Goal: Information Seeking & Learning: Learn about a topic

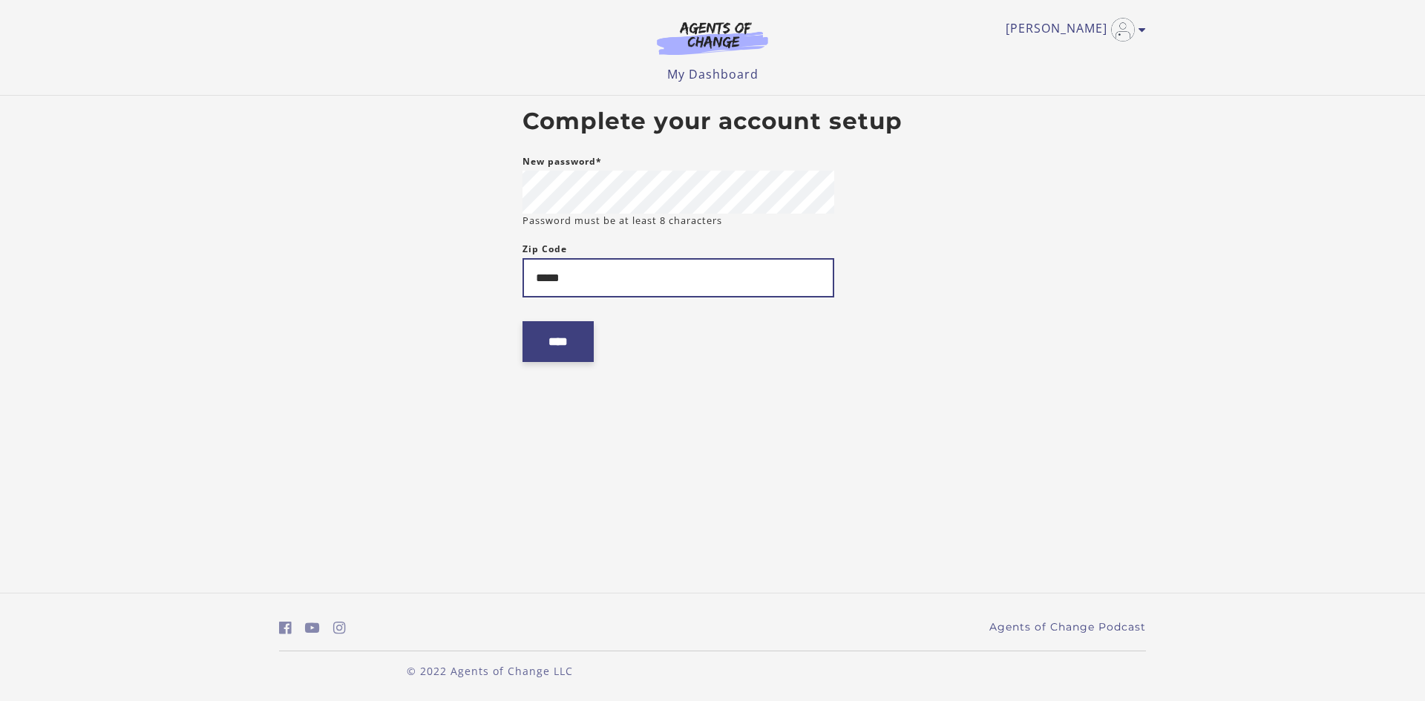
type input "*****"
click at [543, 344] on input "****" at bounding box center [557, 341] width 71 height 41
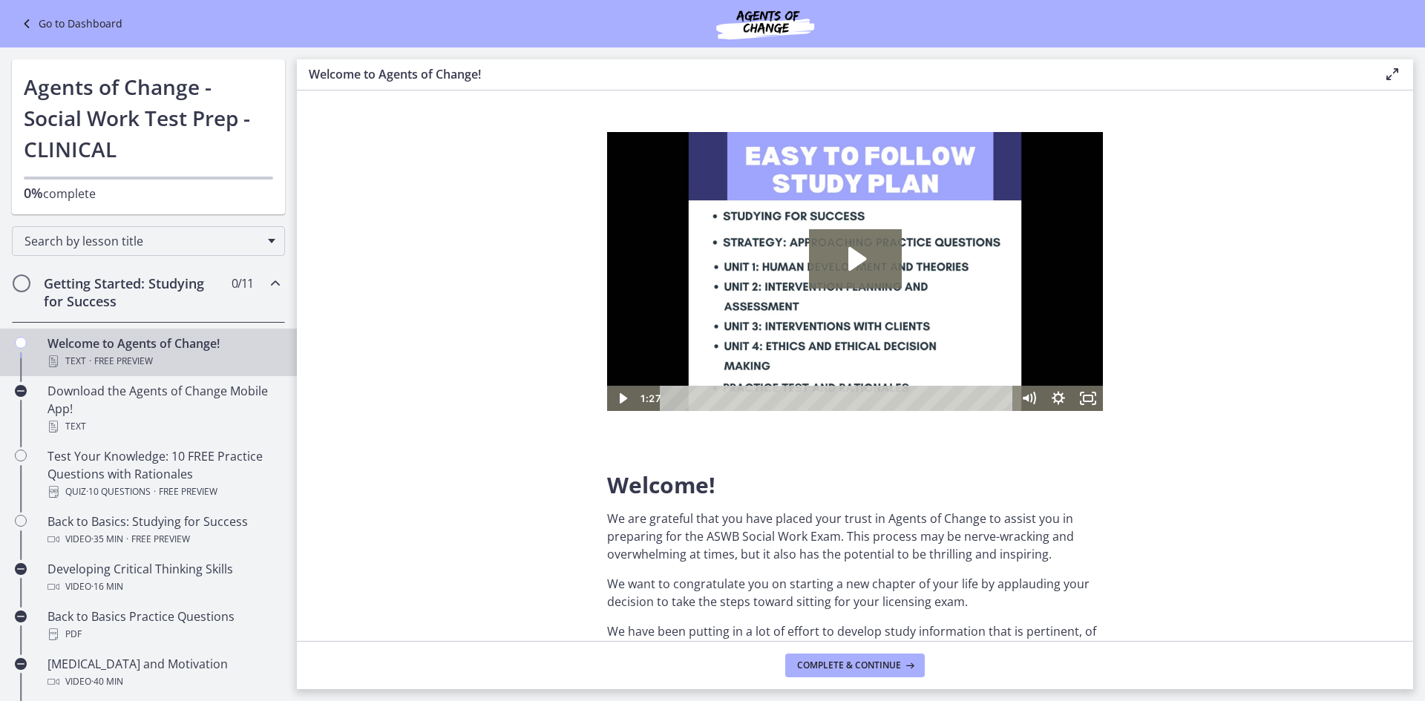
scroll to position [74, 0]
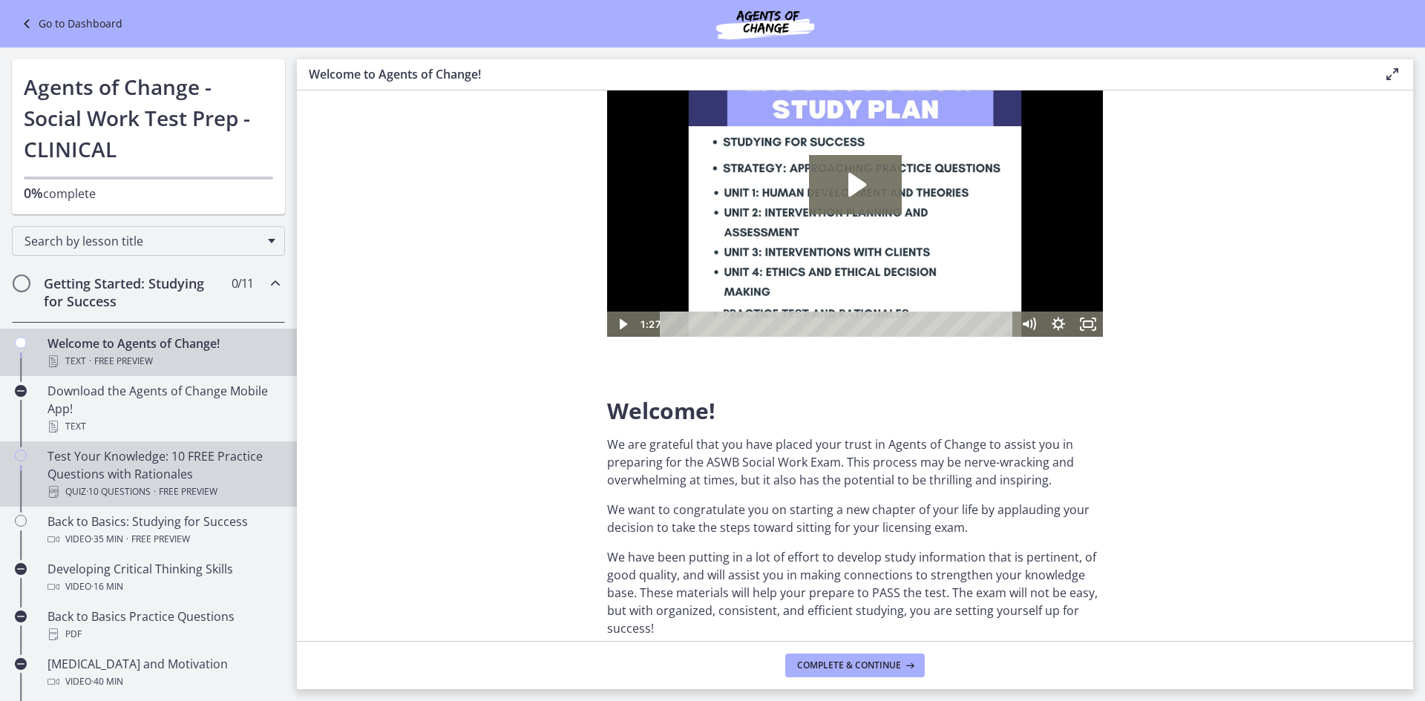
click at [174, 484] on span "Free preview" at bounding box center [188, 492] width 59 height 18
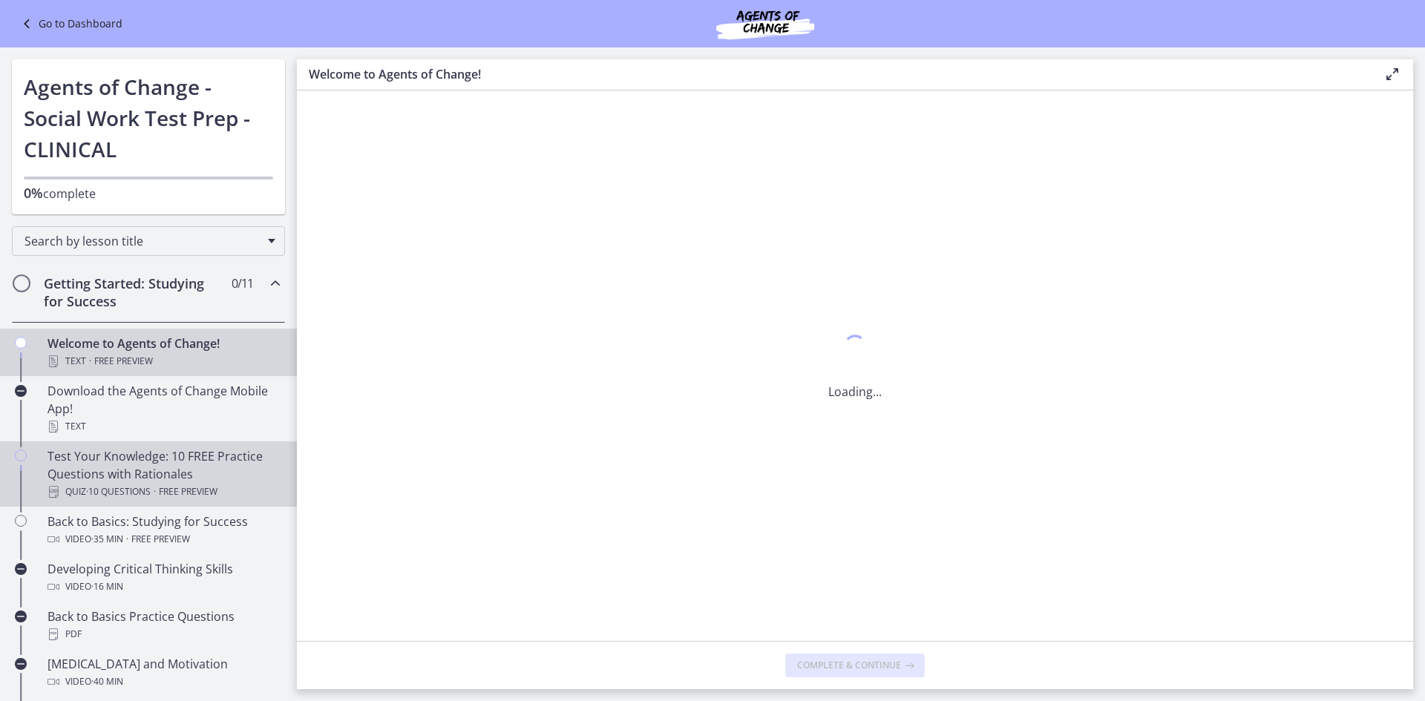
scroll to position [0, 0]
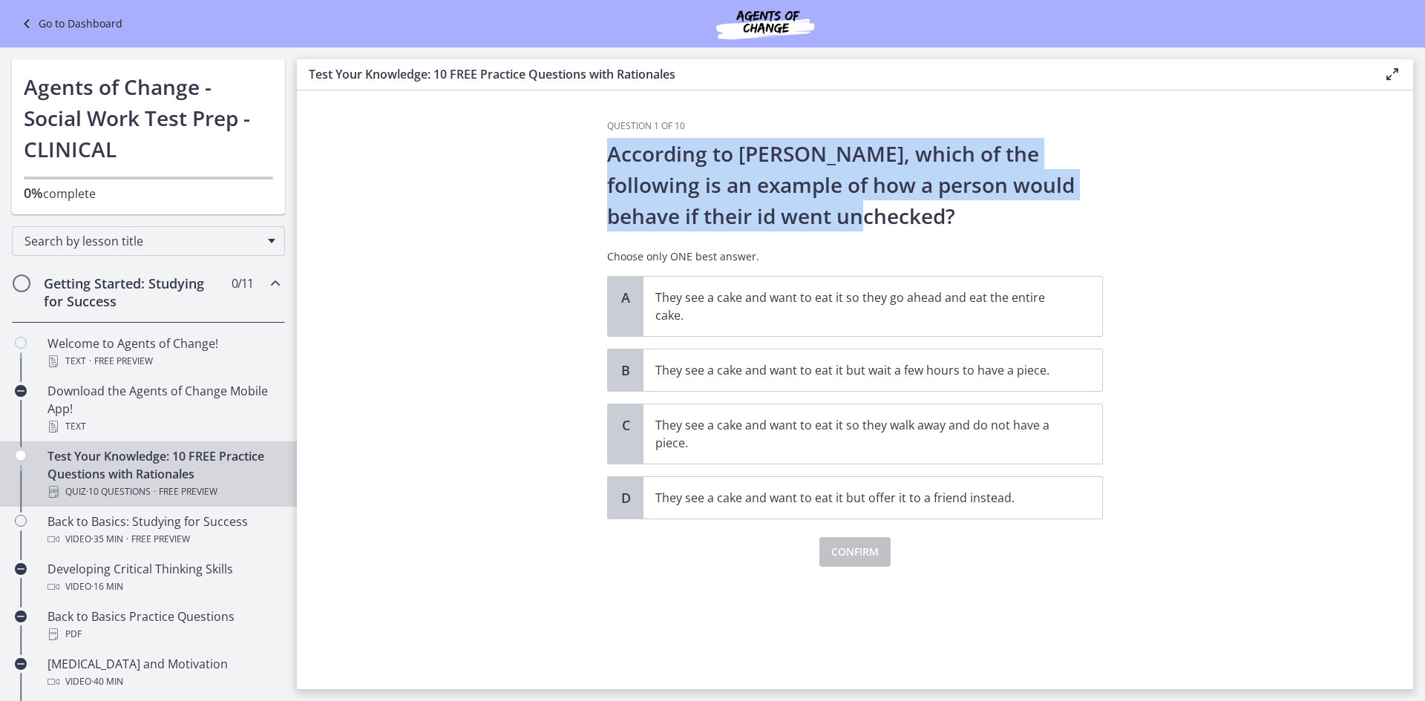
drag, startPoint x: 609, startPoint y: 154, endPoint x: 824, endPoint y: 211, distance: 222.0
click at [824, 211] on p "According to [PERSON_NAME], which of the following is an example of how a perso…" at bounding box center [855, 185] width 496 height 94
copy p "According to [PERSON_NAME], which of the following is an example of how a perso…"
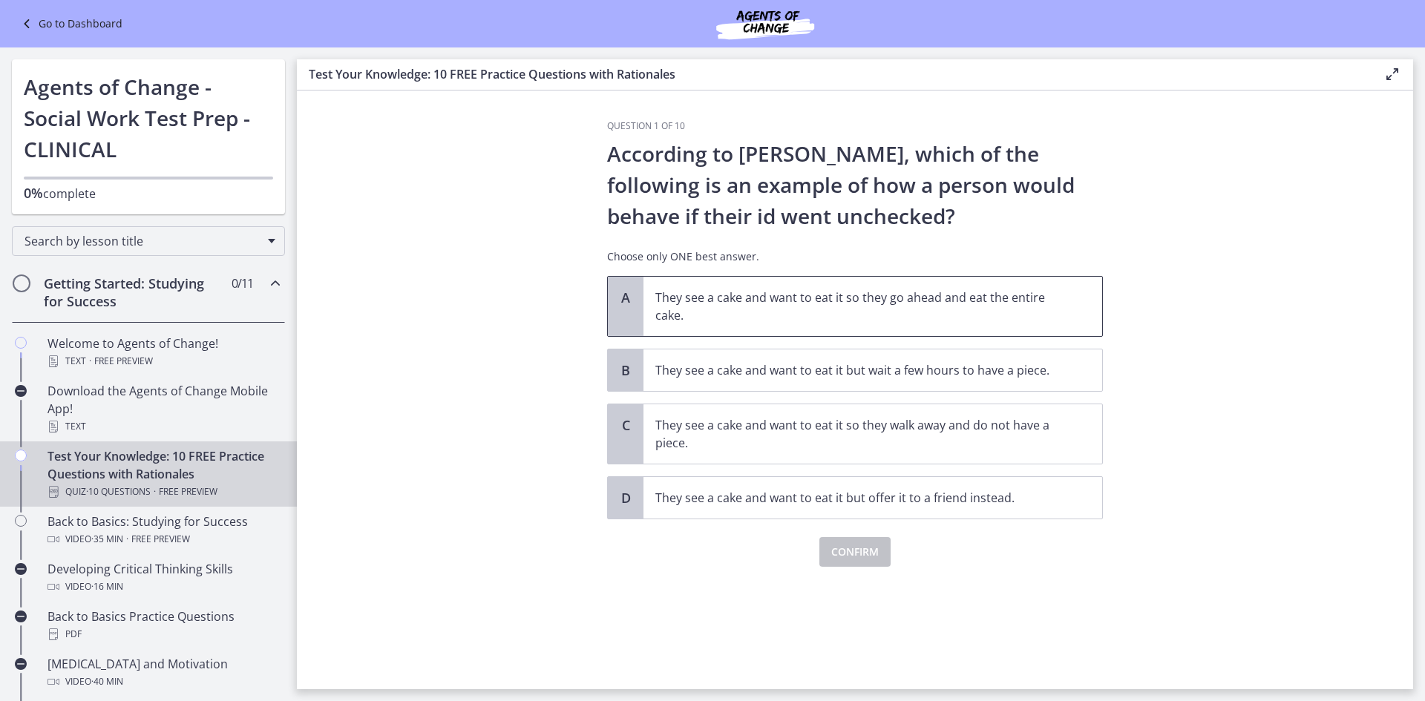
click at [892, 322] on p "They see a cake and want to eat it so they go ahead and eat the entire cake." at bounding box center [857, 307] width 405 height 36
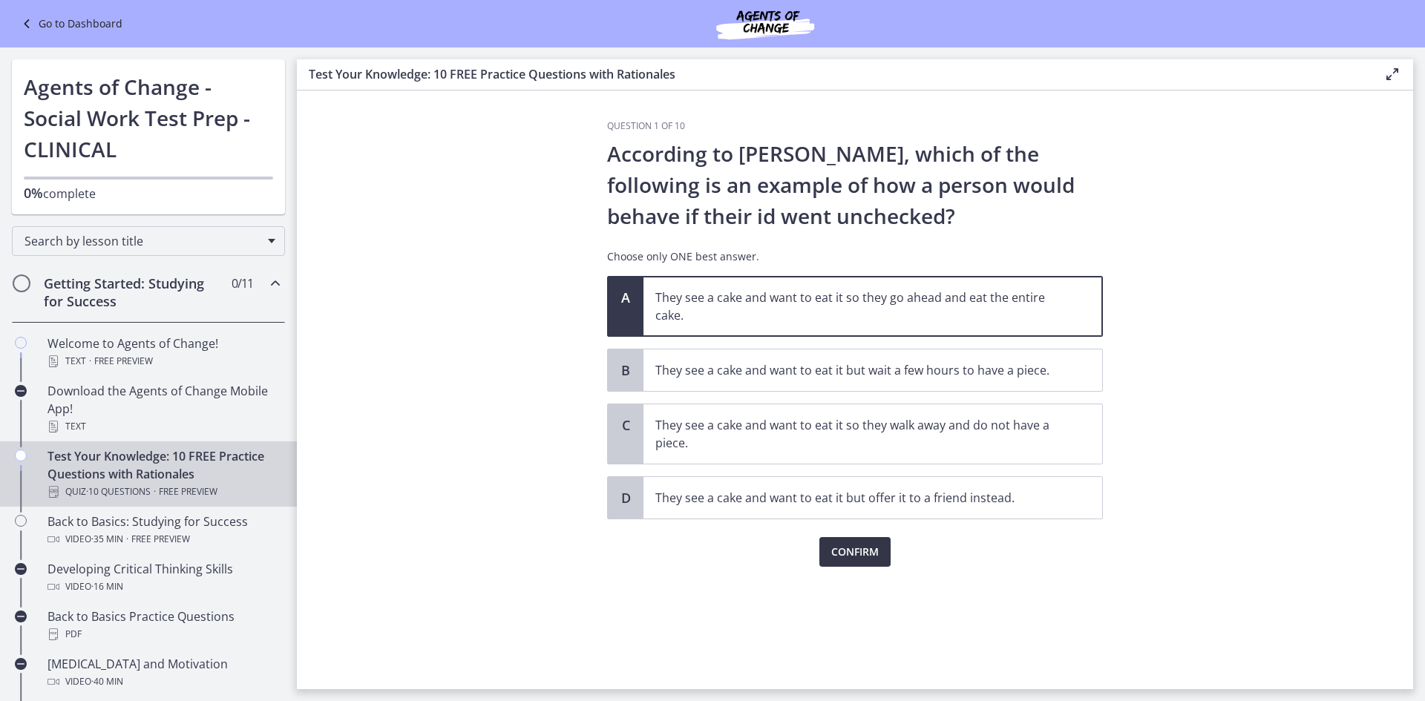
click at [862, 543] on span "Confirm" at bounding box center [854, 552] width 47 height 18
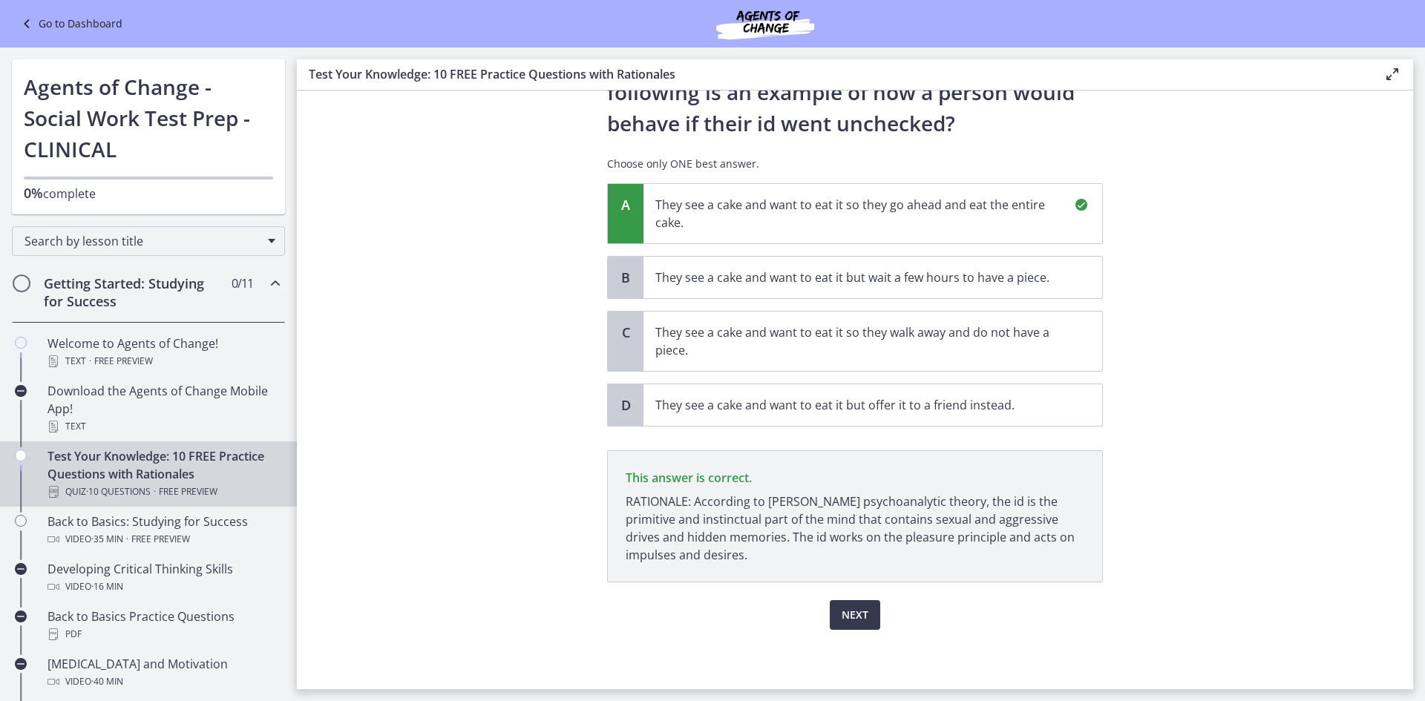
scroll to position [93, 0]
click at [580, 185] on section "Question 1 of 10 According to [PERSON_NAME], which of the following is an examp…" at bounding box center [855, 390] width 1116 height 599
drag, startPoint x: 603, startPoint y: 163, endPoint x: 924, endPoint y: 327, distance: 361.1
click at [1067, 387] on div "Question 1 of 10 According to [PERSON_NAME], which of the following is an examp…" at bounding box center [855, 328] width 496 height 603
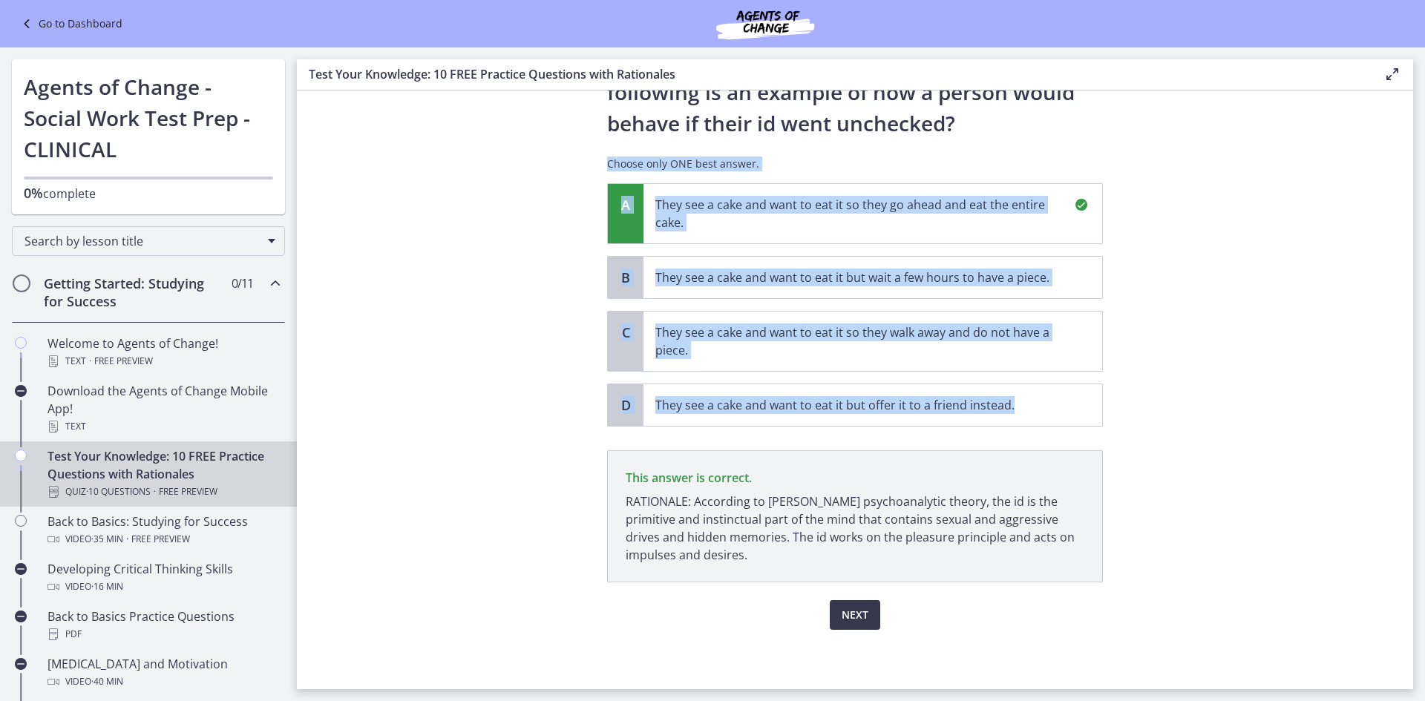
copy div "Choose only ONE best answer. A They see a cake and want to eat it so they go ah…"
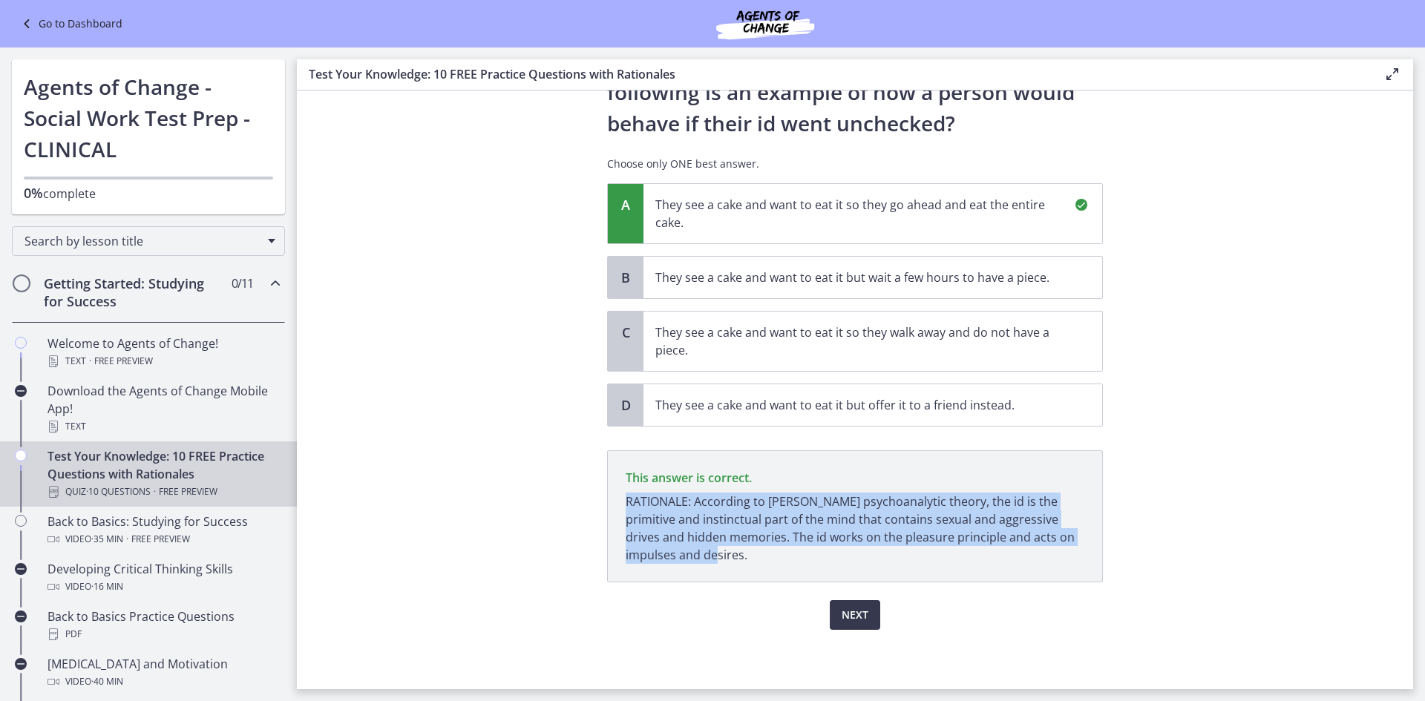
drag, startPoint x: 621, startPoint y: 499, endPoint x: 988, endPoint y: 524, distance: 367.5
click at [1050, 550] on p "RATIONALE: According to [PERSON_NAME] psychoanalytic theory, the id is the prim…" at bounding box center [855, 528] width 459 height 71
copy p "RATIONALE: According to [PERSON_NAME] psychoanalytic theory, the id is the prim…"
click at [856, 609] on span "Next" at bounding box center [855, 615] width 27 height 18
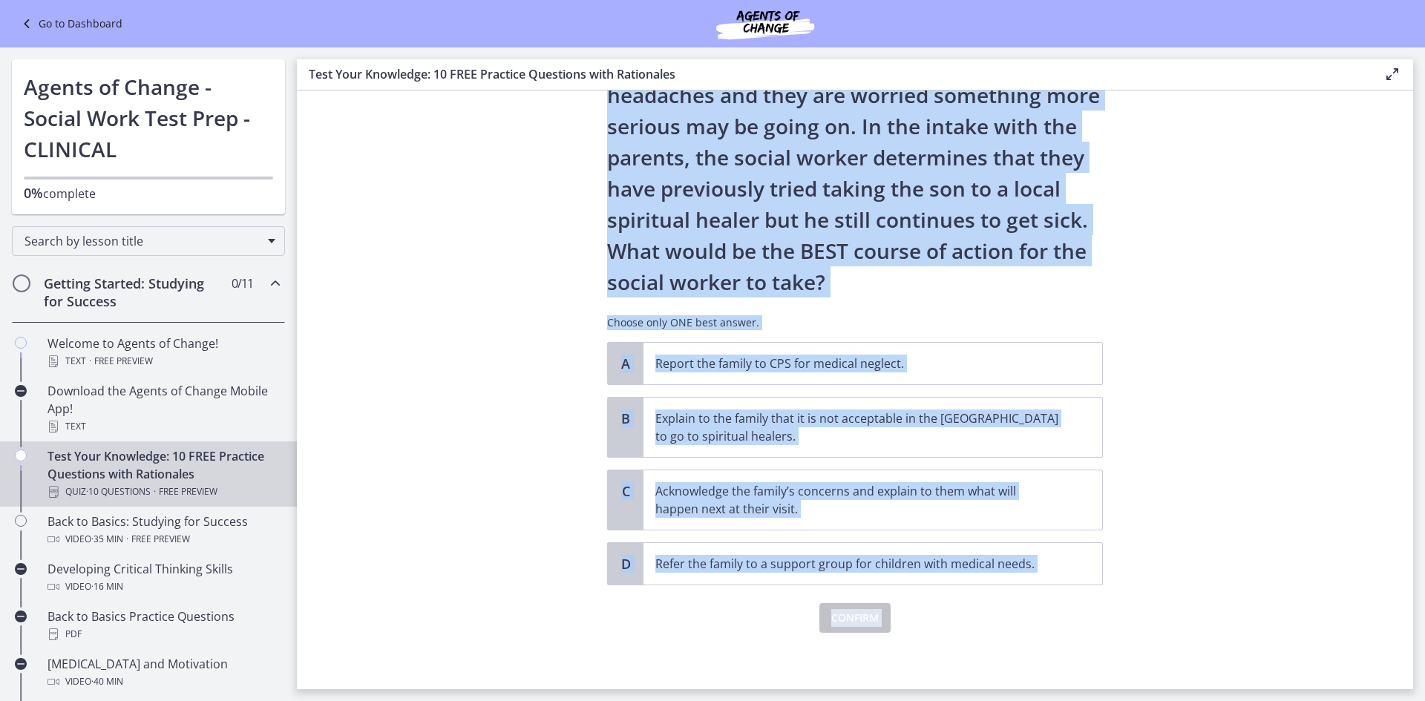
scroll to position [186, 0]
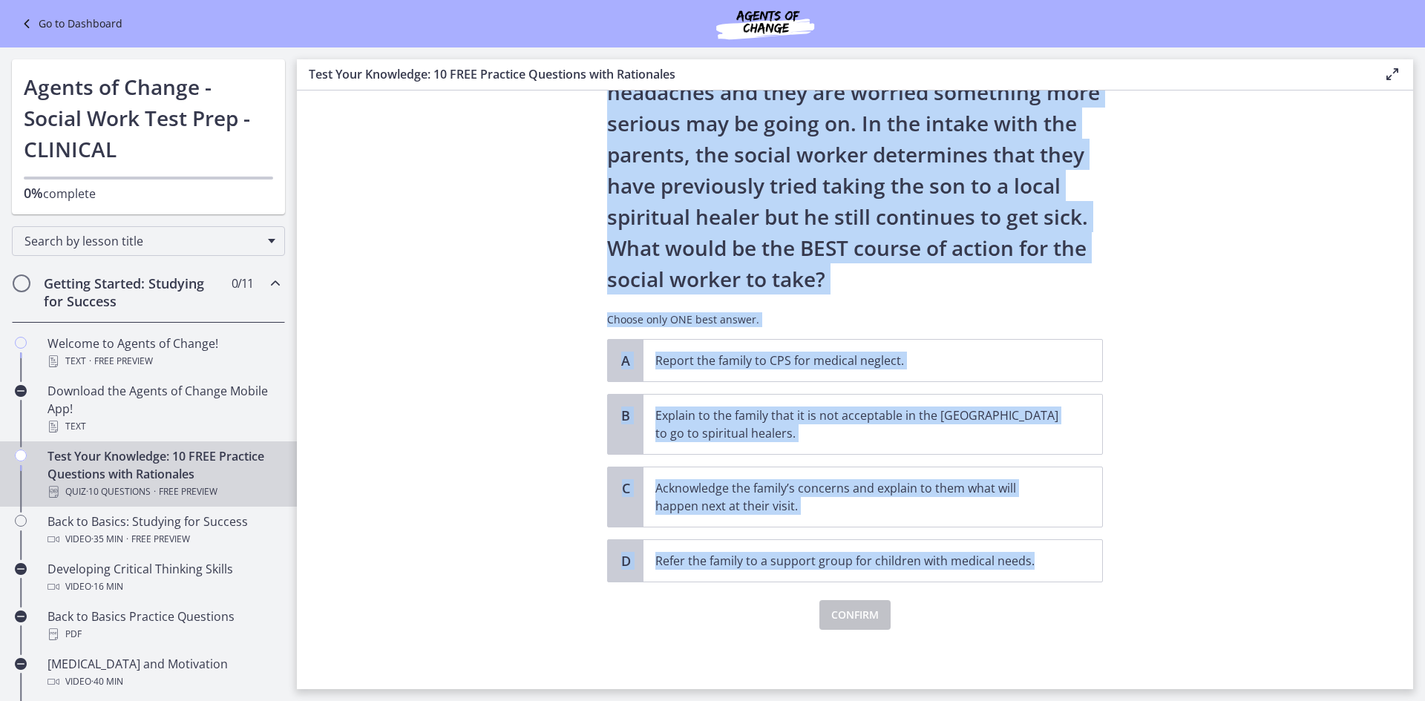
drag, startPoint x: 603, startPoint y: 157, endPoint x: 1130, endPoint y: 536, distance: 648.6
click at [1130, 536] on section "Question 2 of 10 A family who has just immigrated to [GEOGRAPHIC_DATA] from [GE…" at bounding box center [855, 390] width 1116 height 599
copy div "A family who has just immigrated to [GEOGRAPHIC_DATA] from [GEOGRAPHIC_DATA] co…"
click at [1205, 224] on section "Question 2 of 10 A family who has just immigrated to [GEOGRAPHIC_DATA] from [GE…" at bounding box center [855, 390] width 1116 height 599
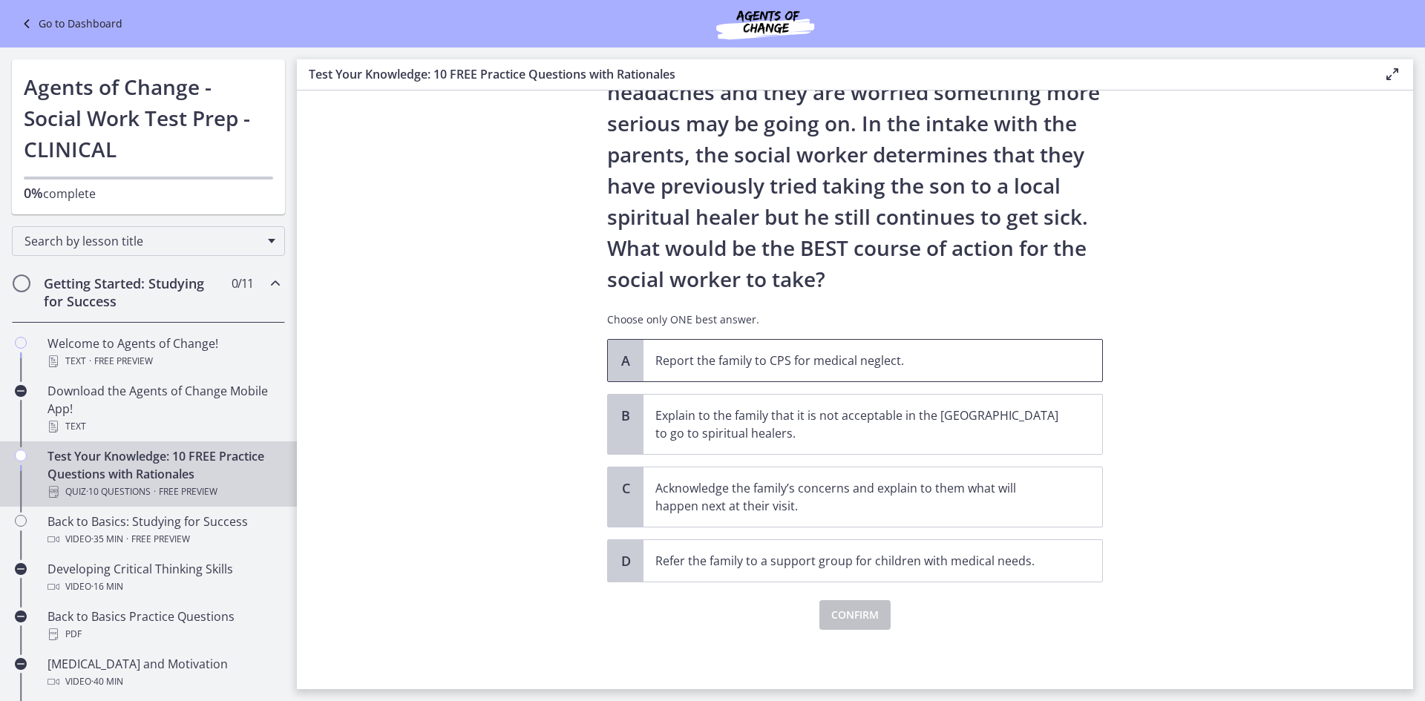
click at [730, 360] on p "Report the family to CPS for medical neglect." at bounding box center [857, 361] width 405 height 18
click at [851, 618] on span "Confirm" at bounding box center [854, 615] width 47 height 18
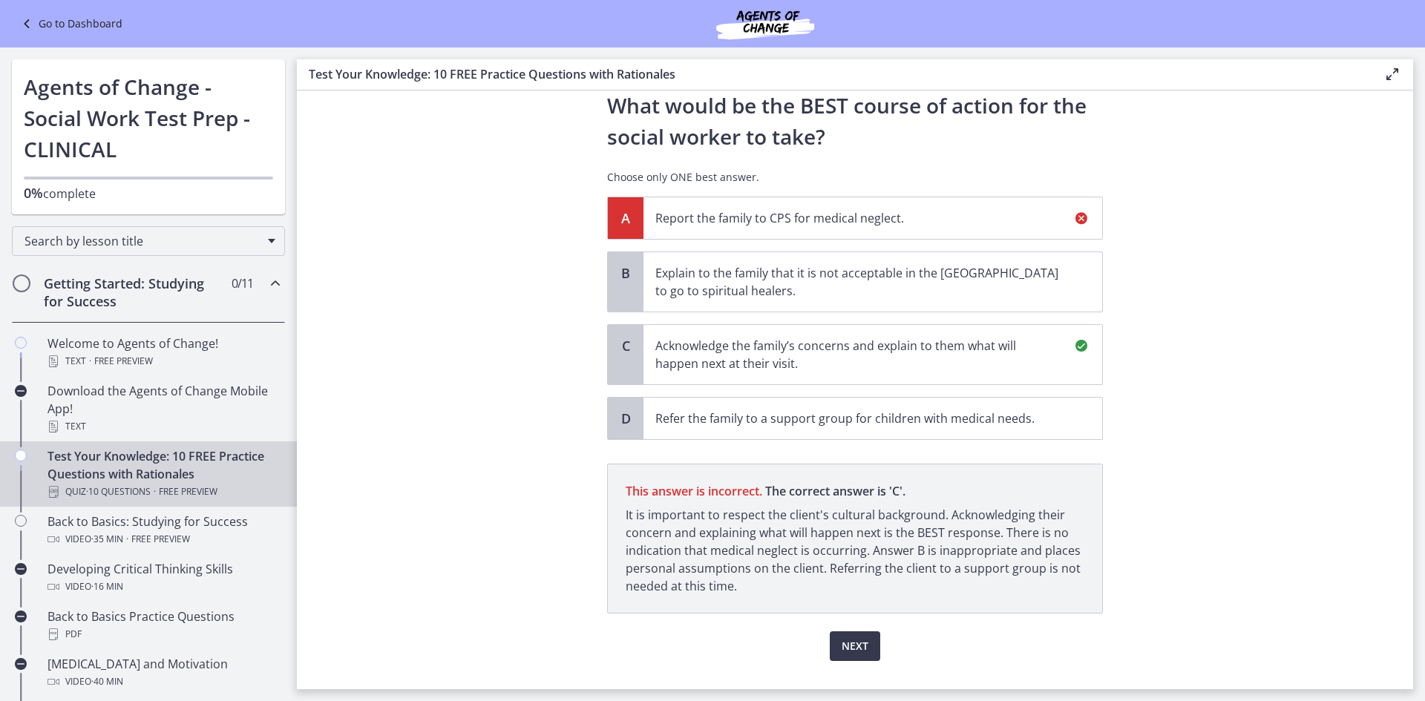
scroll to position [360, 0]
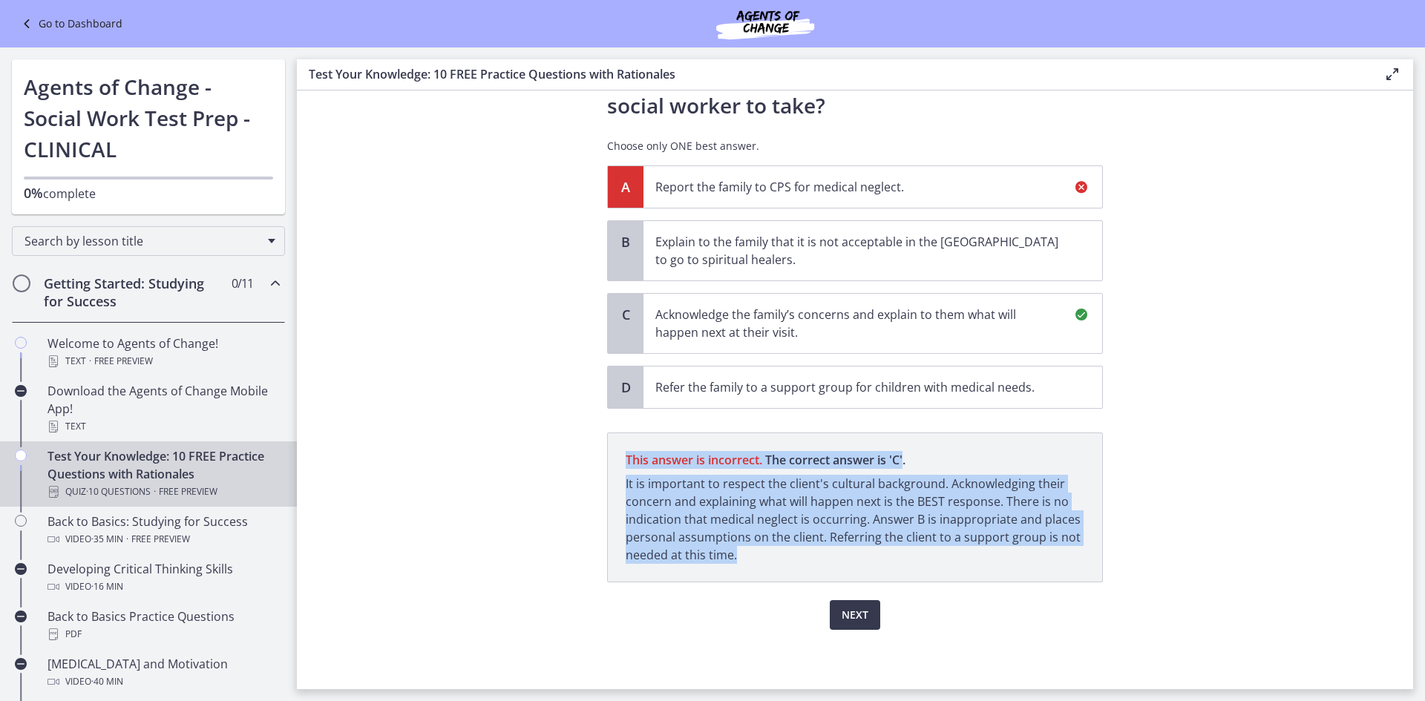
drag, startPoint x: 623, startPoint y: 457, endPoint x: 949, endPoint y: 533, distance: 335.2
click at [1020, 557] on p "This answer is incorrect. The correct answer is ' C ' It is important to respec…" at bounding box center [855, 508] width 496 height 150
copy p "This answer is incorrect. The correct answer is ' C ' It is important to respec…"
click at [856, 622] on span "Next" at bounding box center [855, 615] width 27 height 18
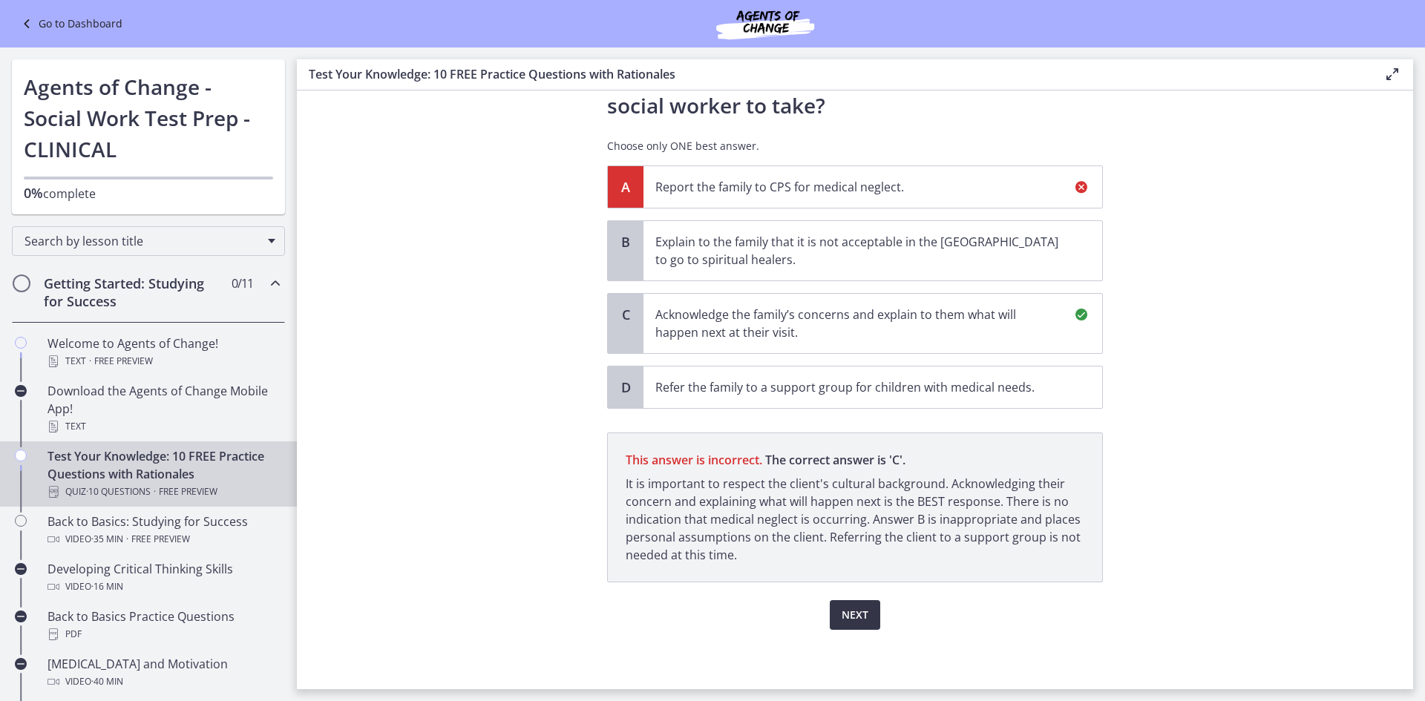
scroll to position [0, 0]
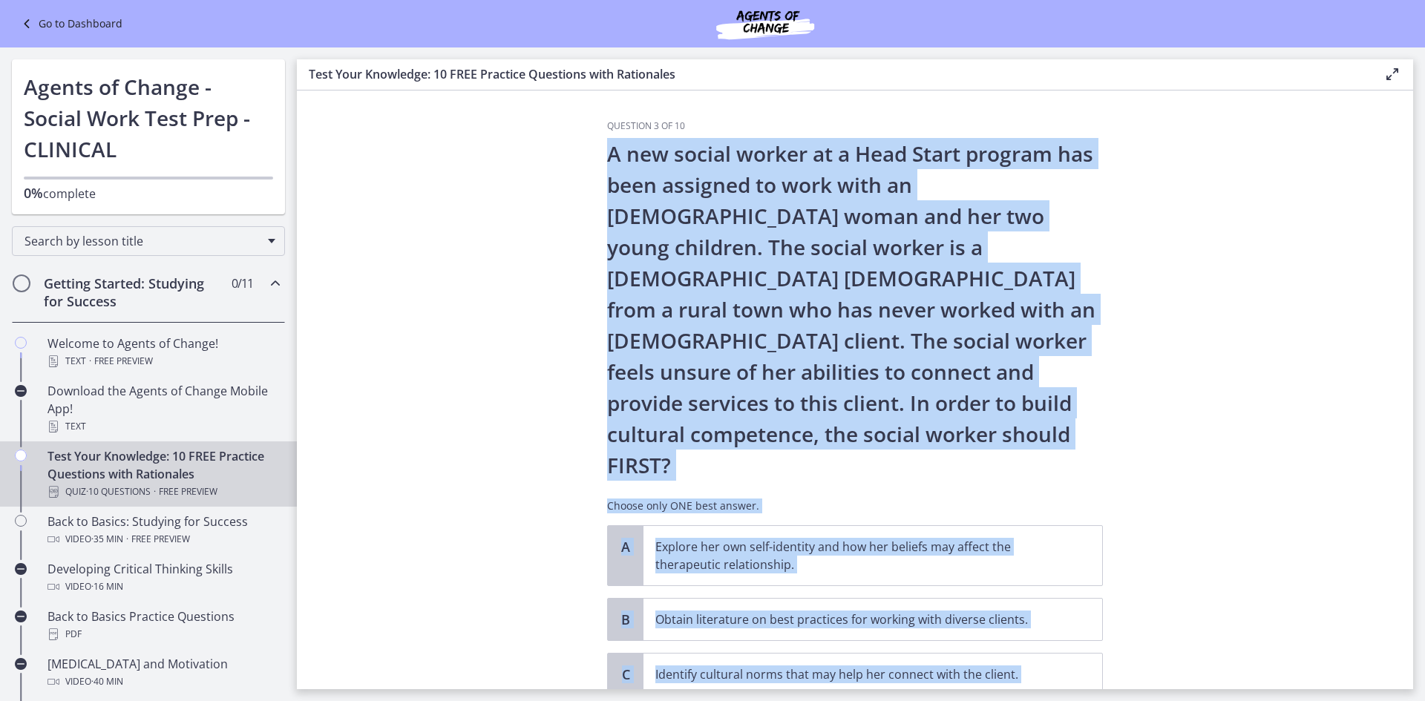
drag, startPoint x: 605, startPoint y: 155, endPoint x: 1107, endPoint y: 623, distance: 685.8
click at [1121, 654] on section "Question 3 of 10 A new social worker at a Head Start program has been assigned …" at bounding box center [855, 390] width 1116 height 599
copy div "A new social worker at a Head Start program has been assigned to work with an […"
click at [1178, 259] on section "Question 3 of 10 A new social worker at a Head Start program has been assigned …" at bounding box center [855, 390] width 1116 height 599
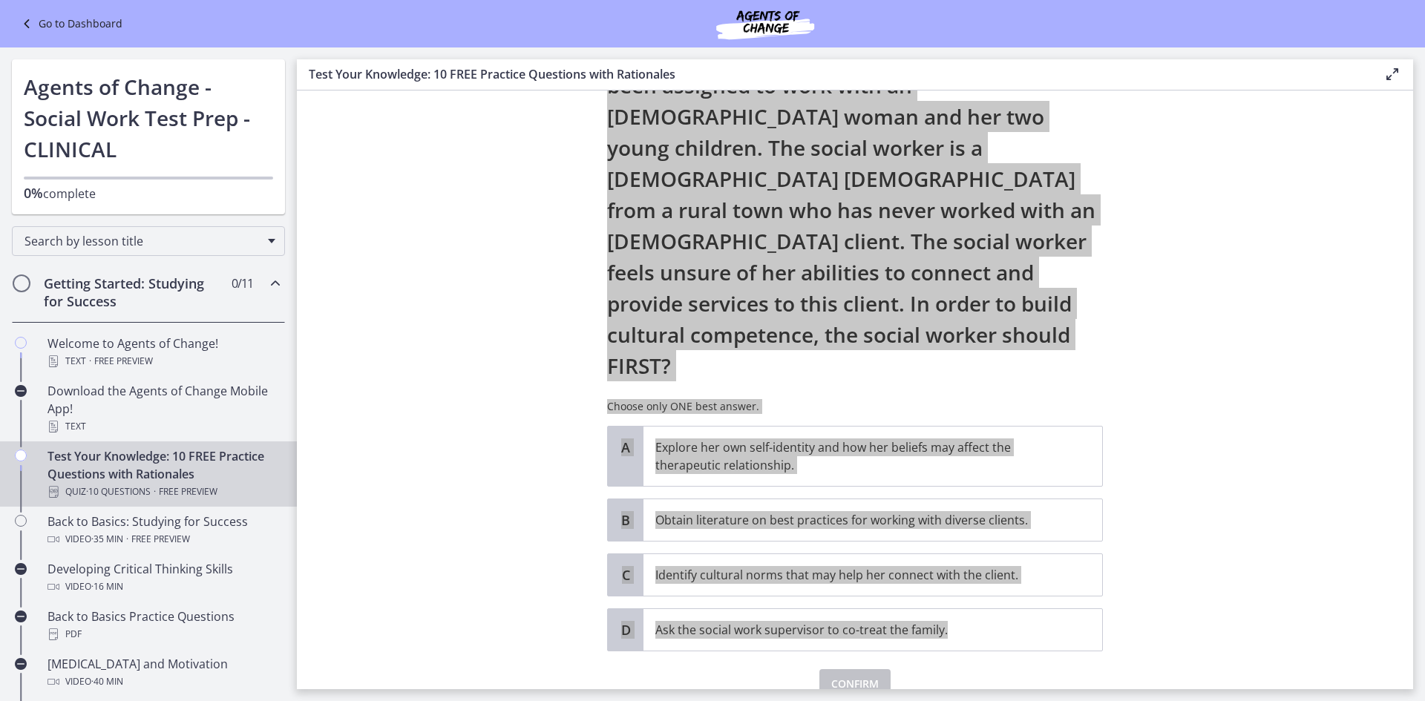
scroll to position [106, 0]
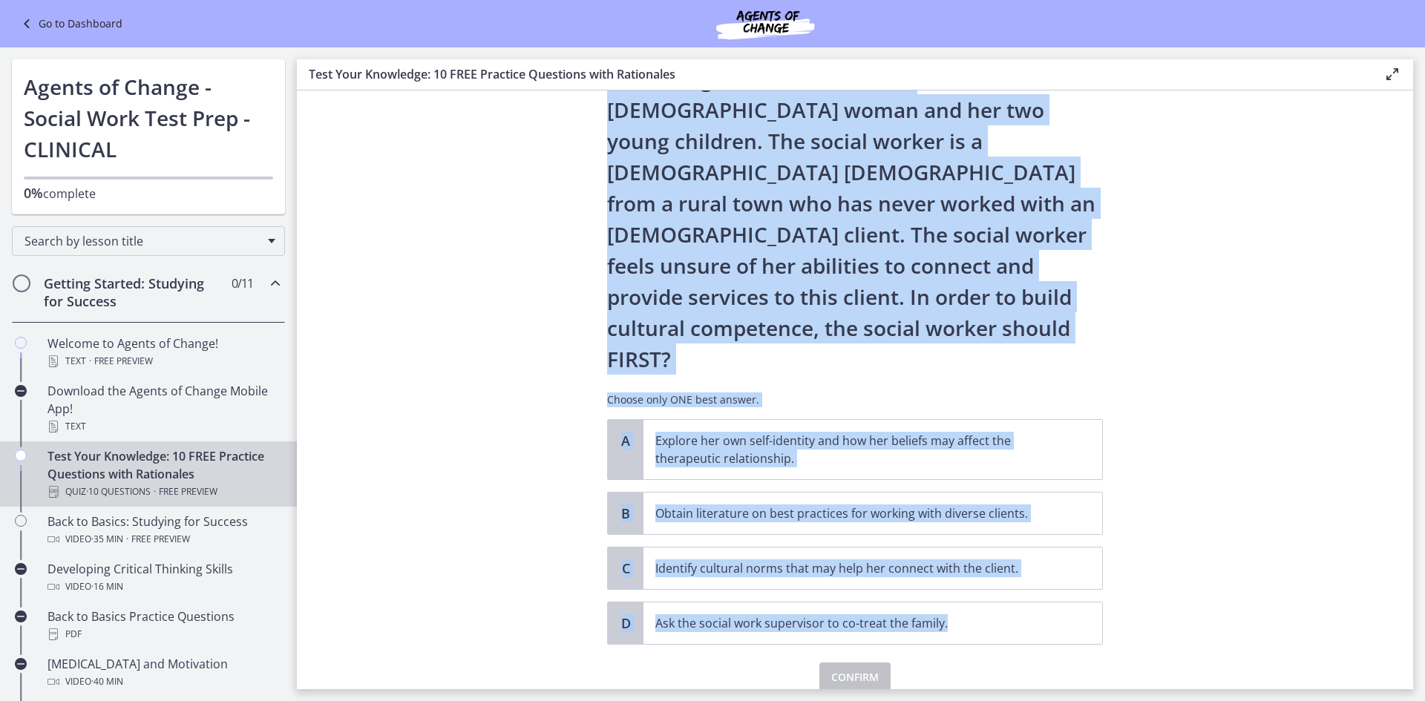
click at [1175, 387] on section "Question 3 of 10 A new social worker at a Head Start program has been assigned …" at bounding box center [855, 390] width 1116 height 599
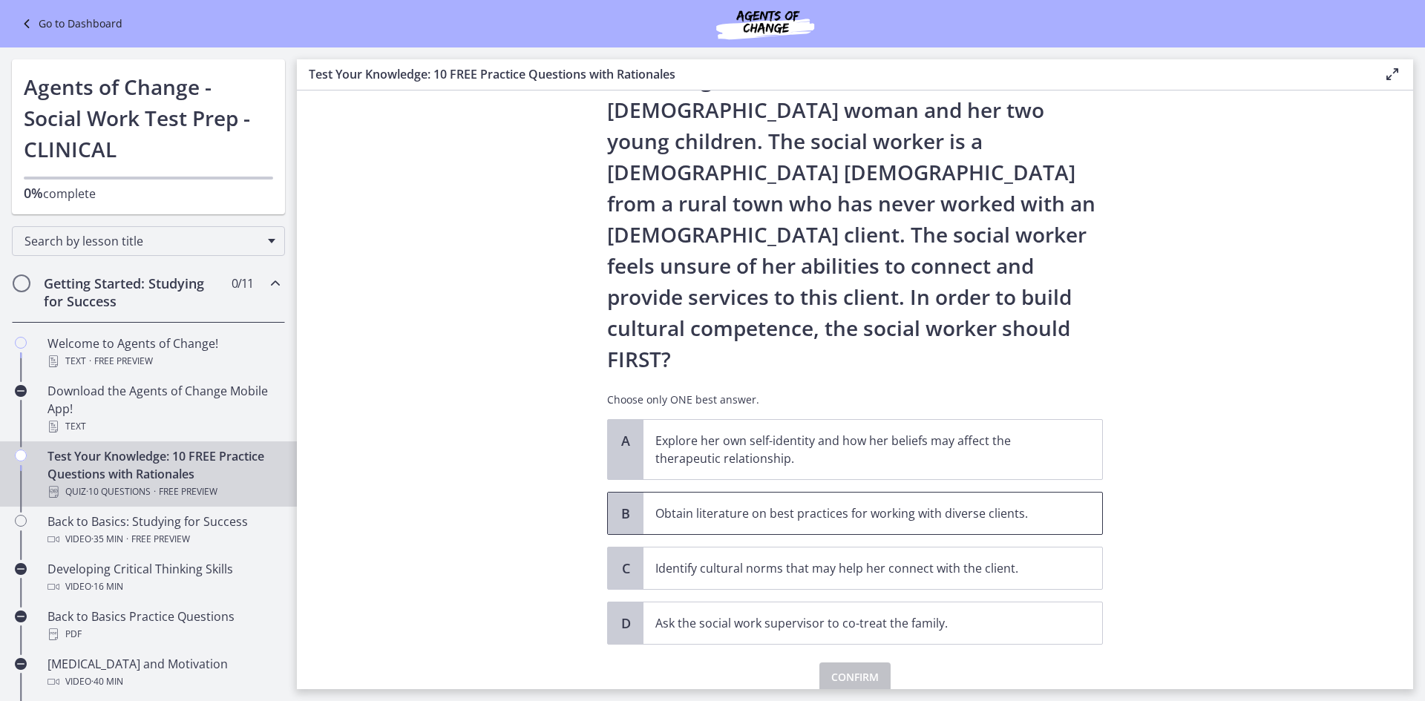
click at [738, 493] on span "Obtain literature on best practices for working with diverse clients." at bounding box center [872, 514] width 459 height 42
click at [858, 669] on span "Confirm" at bounding box center [854, 678] width 47 height 18
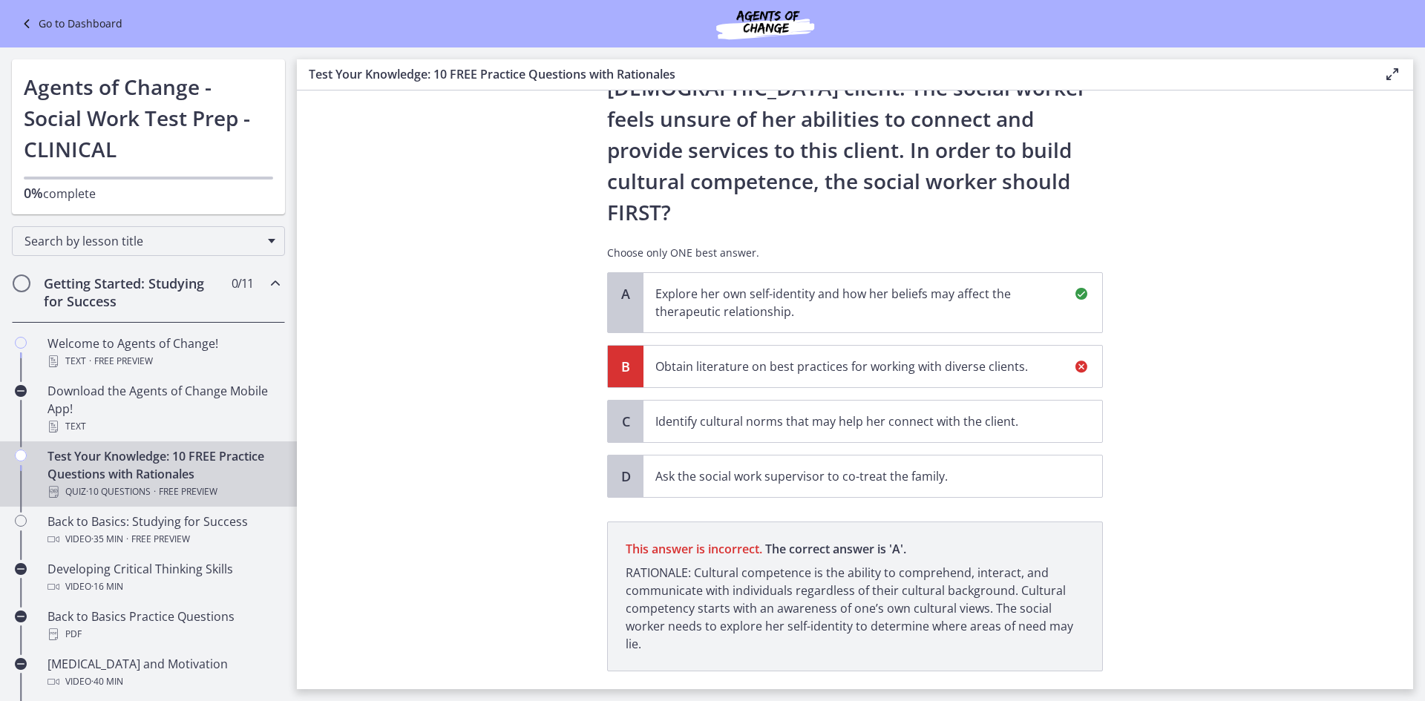
scroll to position [280, 0]
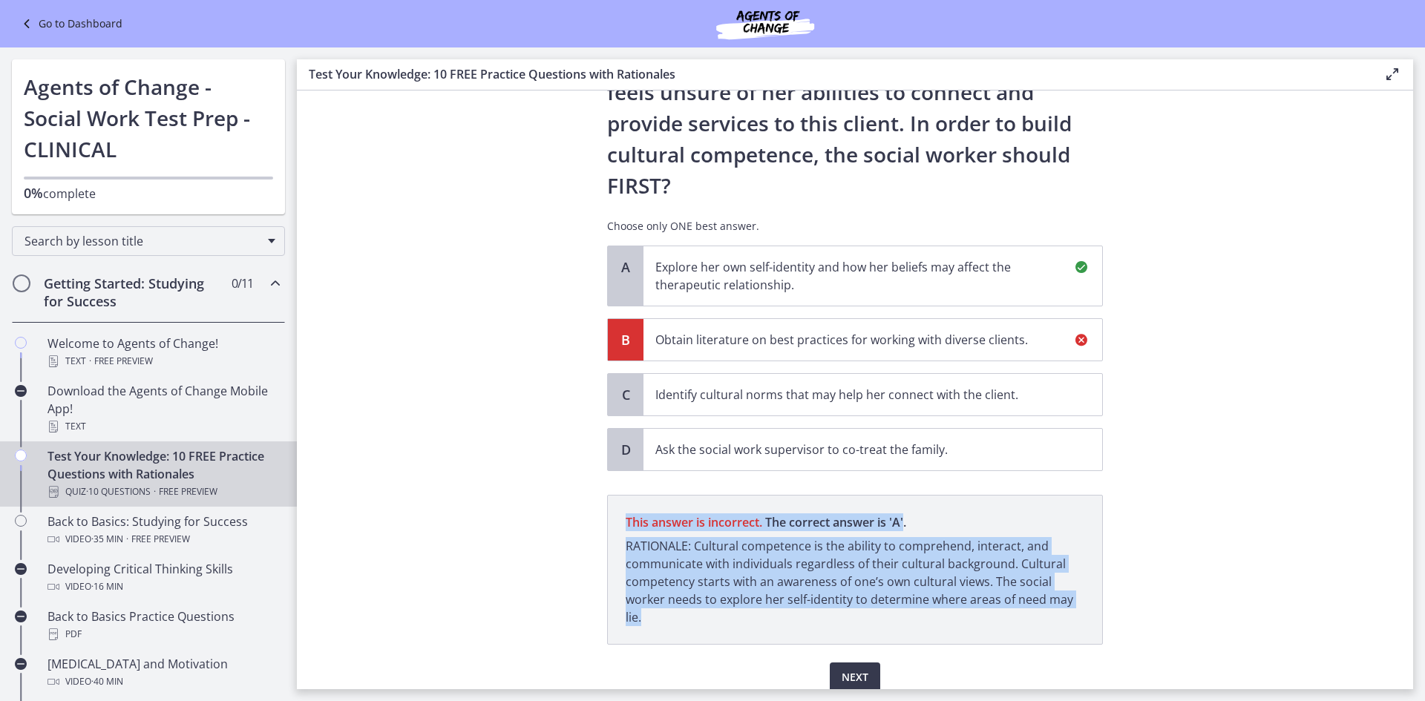
drag, startPoint x: 621, startPoint y: 459, endPoint x: 1016, endPoint y: 535, distance: 402.0
click at [1043, 545] on p "This answer is incorrect. The correct answer is ' A ' RATIONALE: Cultural compe…" at bounding box center [855, 570] width 496 height 150
copy p "This answer is incorrect. The correct answer is ' A ' RATIONALE: Cultural compe…"
click at [995, 495] on p "This answer is incorrect. The correct answer is ' A ' RATIONALE: Cultural compe…" at bounding box center [855, 570] width 496 height 150
drag, startPoint x: 621, startPoint y: 456, endPoint x: 742, endPoint y: 550, distance: 152.9
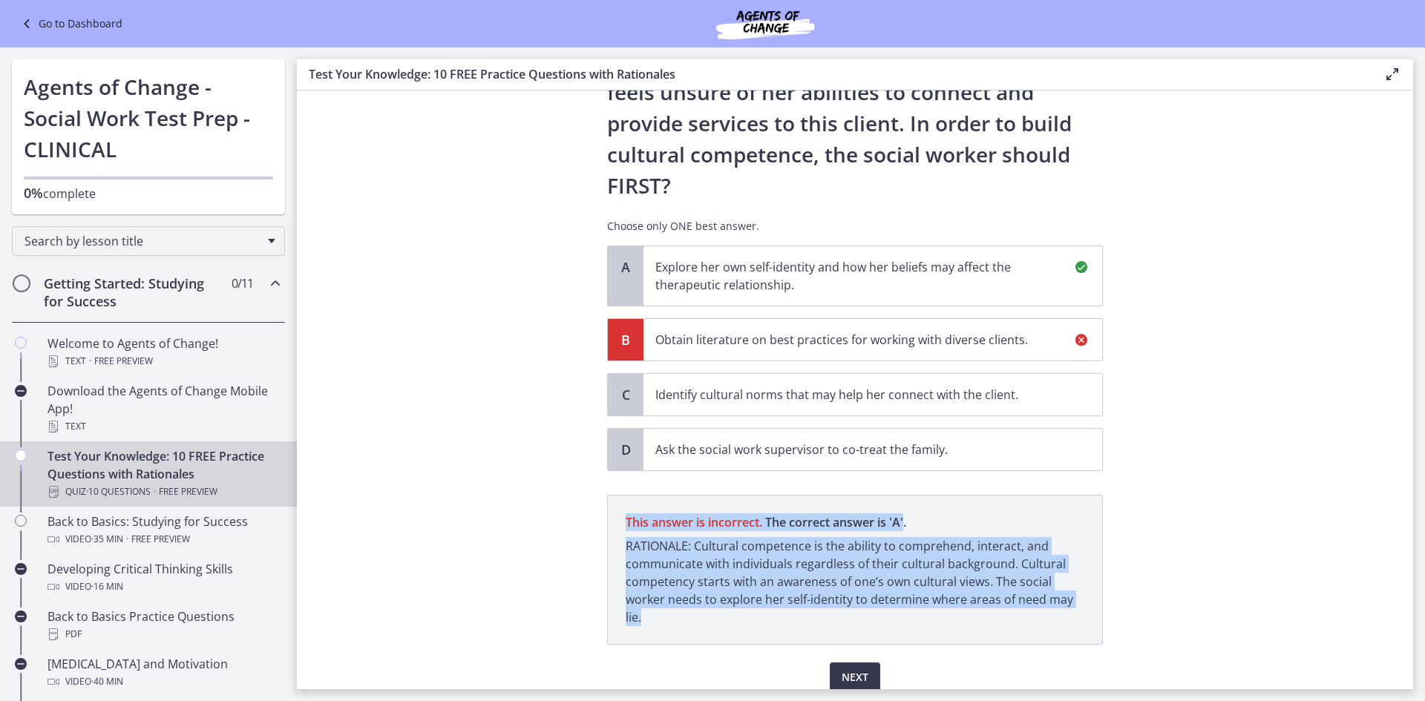
click at [742, 550] on p "This answer is incorrect. The correct answer is ' A ' RATIONALE: Cultural compe…" at bounding box center [855, 570] width 496 height 150
copy p "This answer is incorrect. The correct answer is ' A ' RATIONALE: Cultural compe…"
click at [1171, 494] on section "Question 3 of 10 A new social worker at a Head Start program has been assigned …" at bounding box center [855, 390] width 1116 height 599
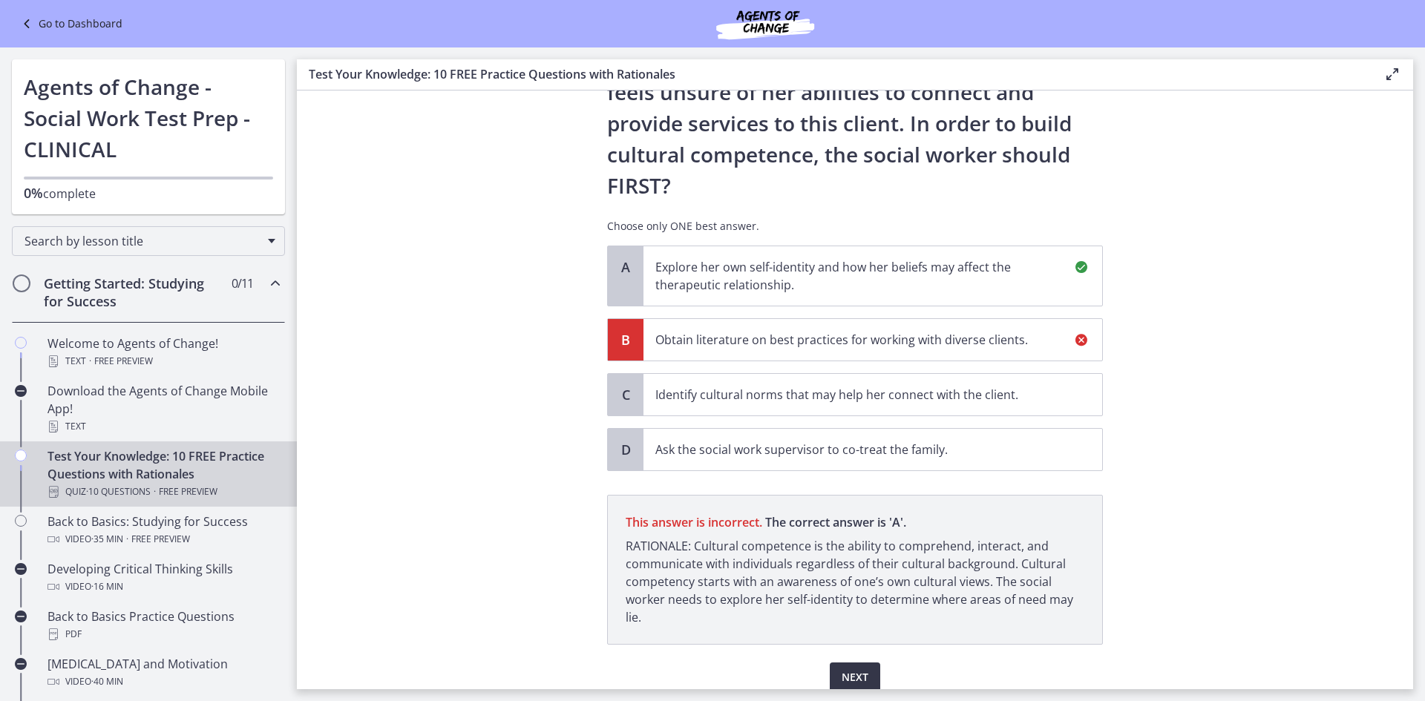
click at [855, 669] on span "Next" at bounding box center [855, 678] width 27 height 18
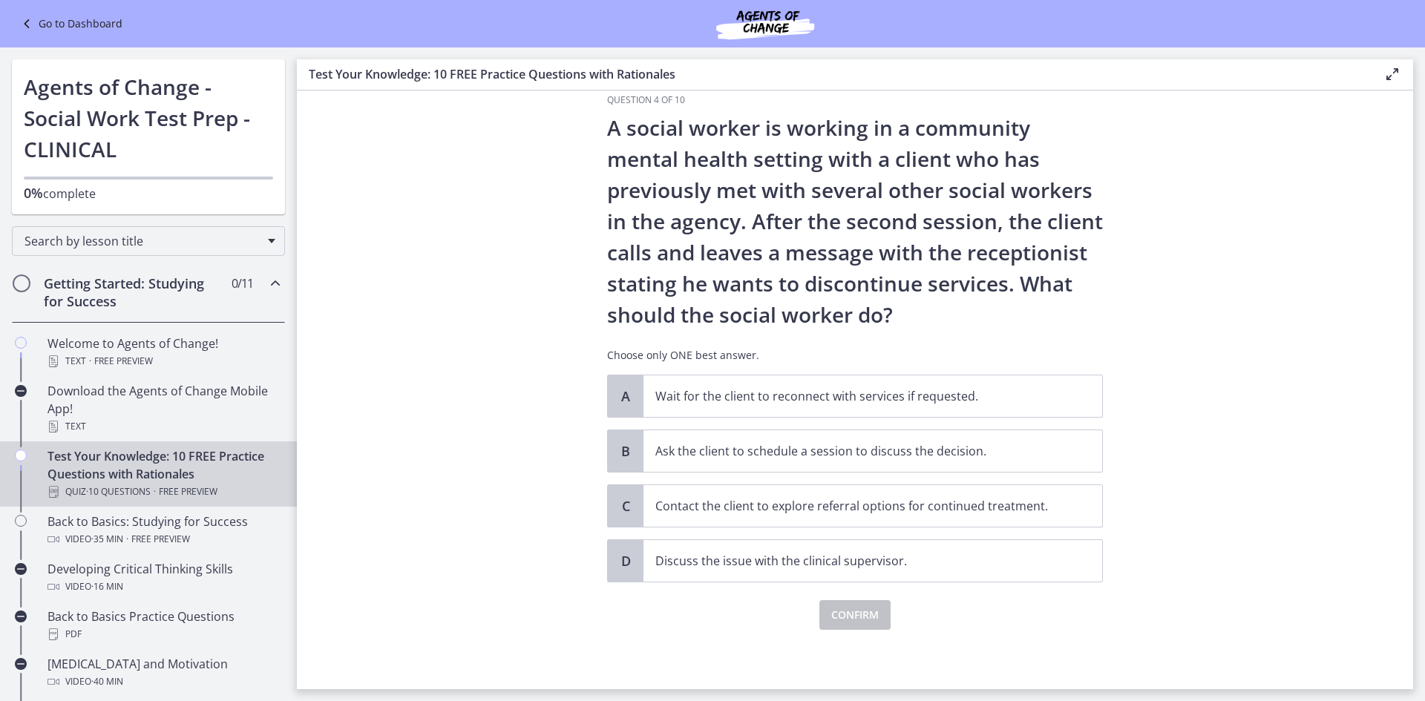
scroll to position [0, 0]
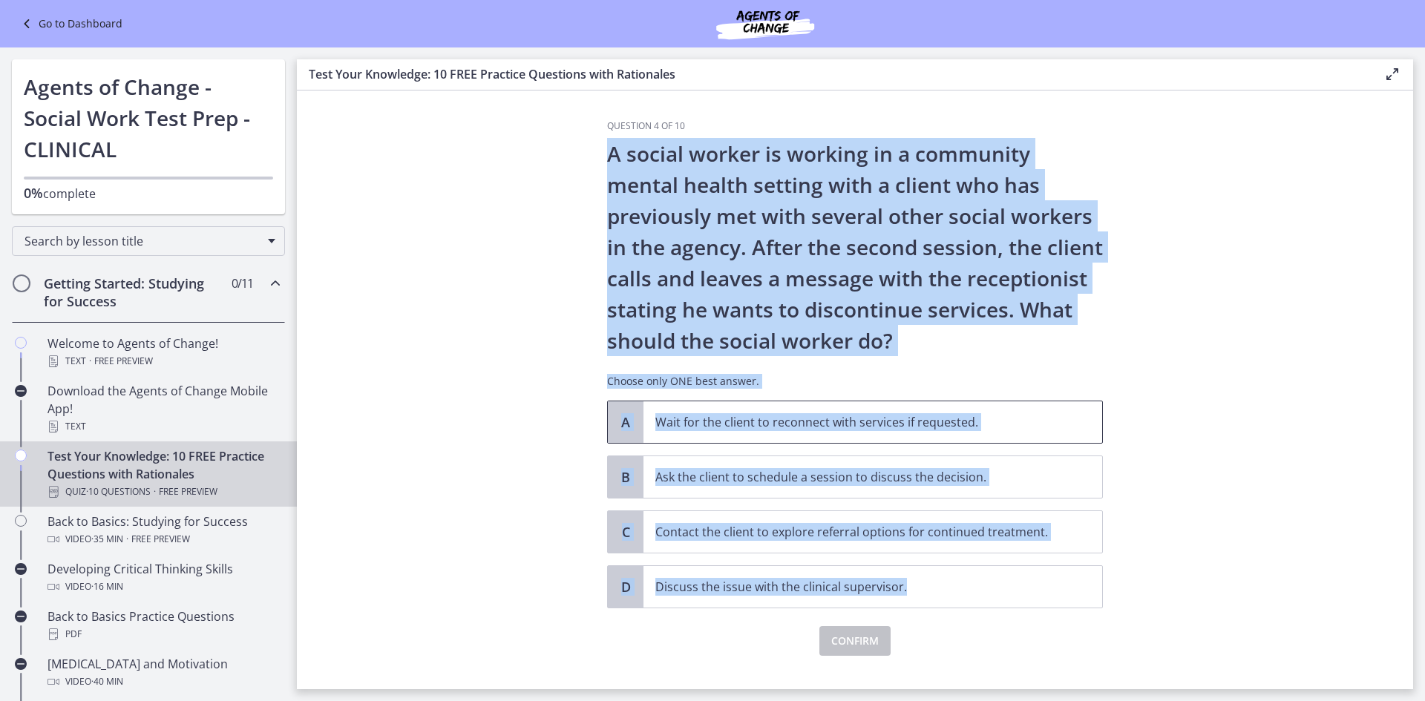
drag, startPoint x: 603, startPoint y: 154, endPoint x: 959, endPoint y: 429, distance: 449.8
click at [1109, 558] on div "Question 4 of 10 A social worker is working in a community mental health settin…" at bounding box center [855, 404] width 520 height 569
copy div "A social worker is working in a community mental health setting with a client w…"
click at [1232, 273] on section "Question 4 of 10 A social worker is working in a community mental health settin…" at bounding box center [855, 390] width 1116 height 599
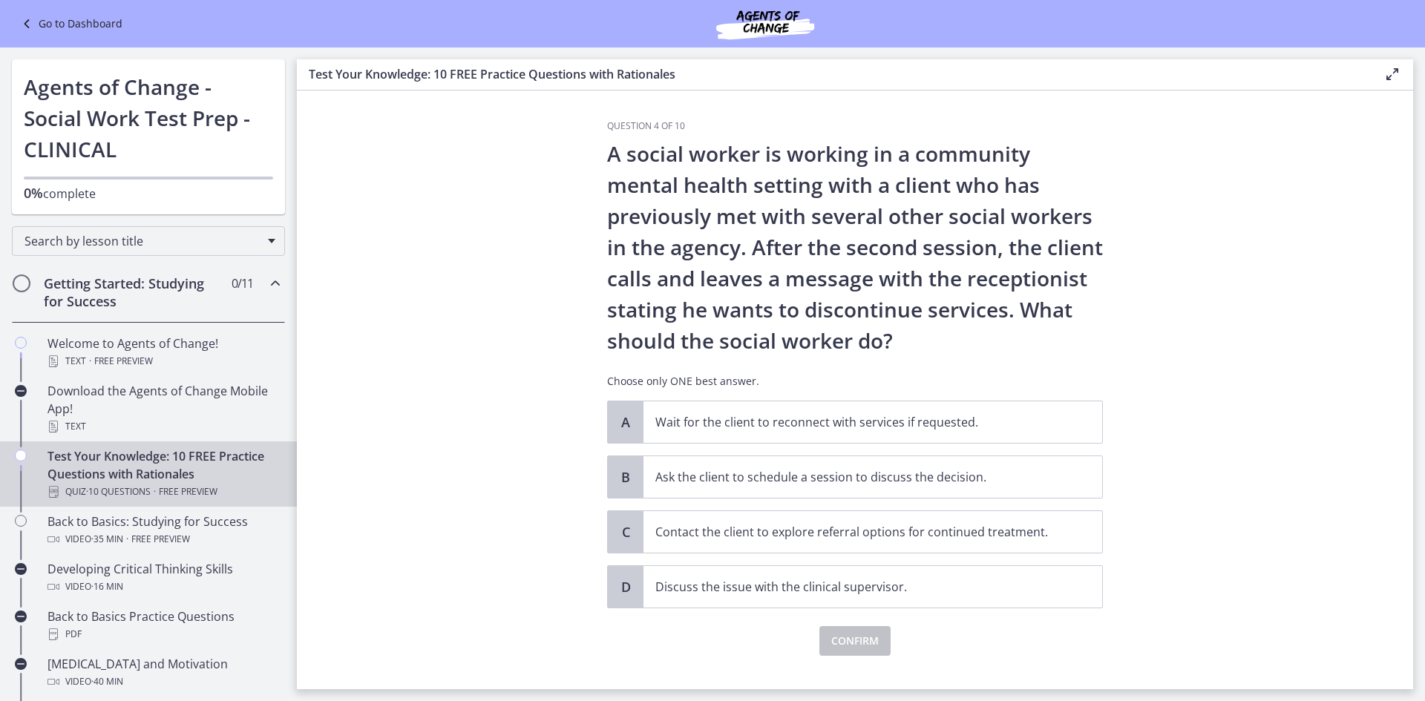
click at [1067, 635] on div "Confirm" at bounding box center [855, 632] width 496 height 47
drag, startPoint x: 770, startPoint y: 540, endPoint x: 780, endPoint y: 547, distance: 12.4
click at [770, 539] on p "Contact the client to explore referral options for continued treatment." at bounding box center [857, 532] width 405 height 18
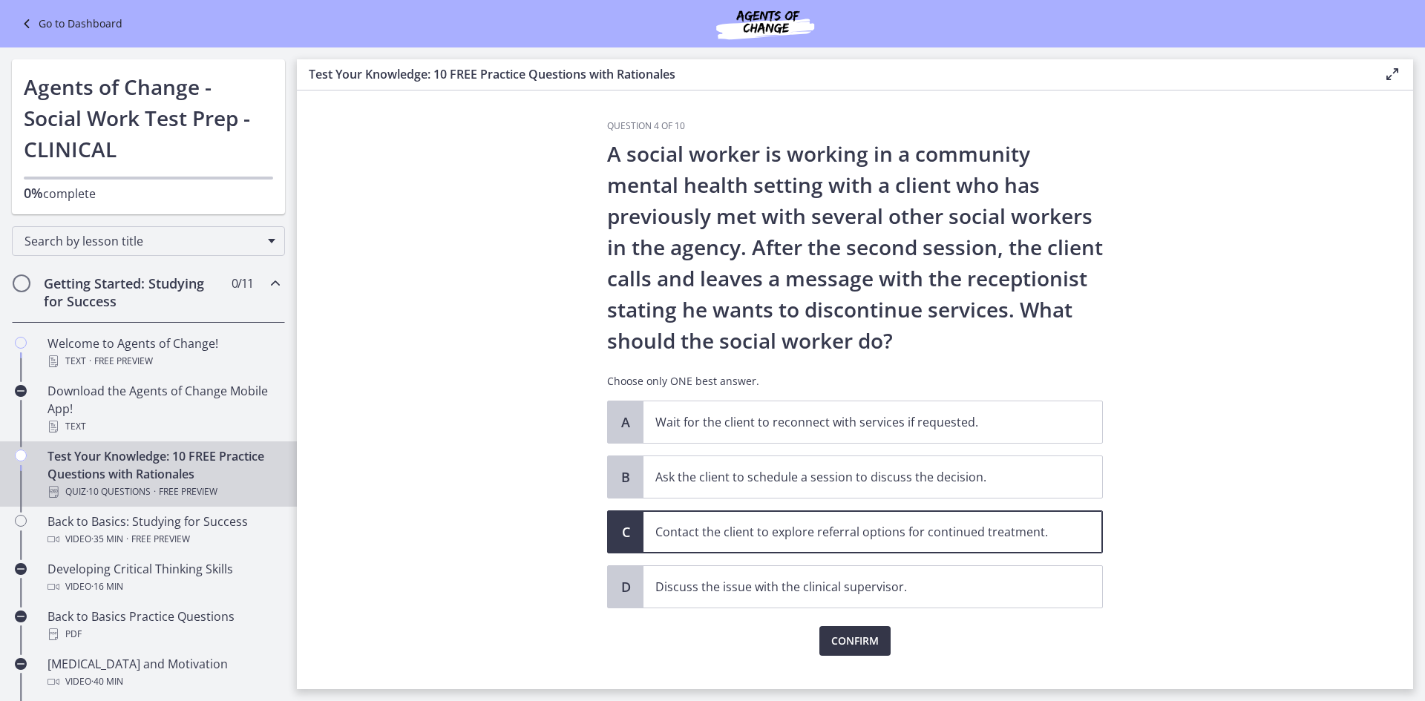
click at [854, 638] on span "Confirm" at bounding box center [854, 641] width 47 height 18
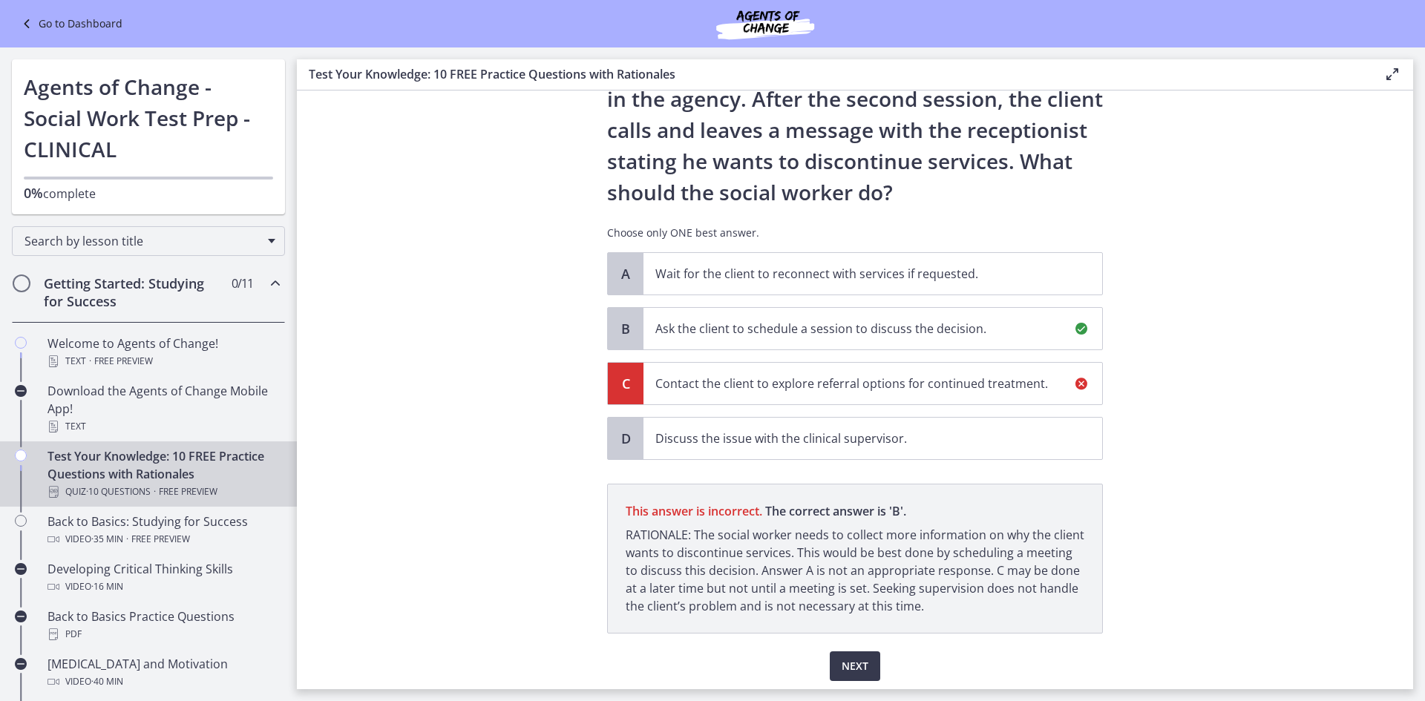
scroll to position [200, 0]
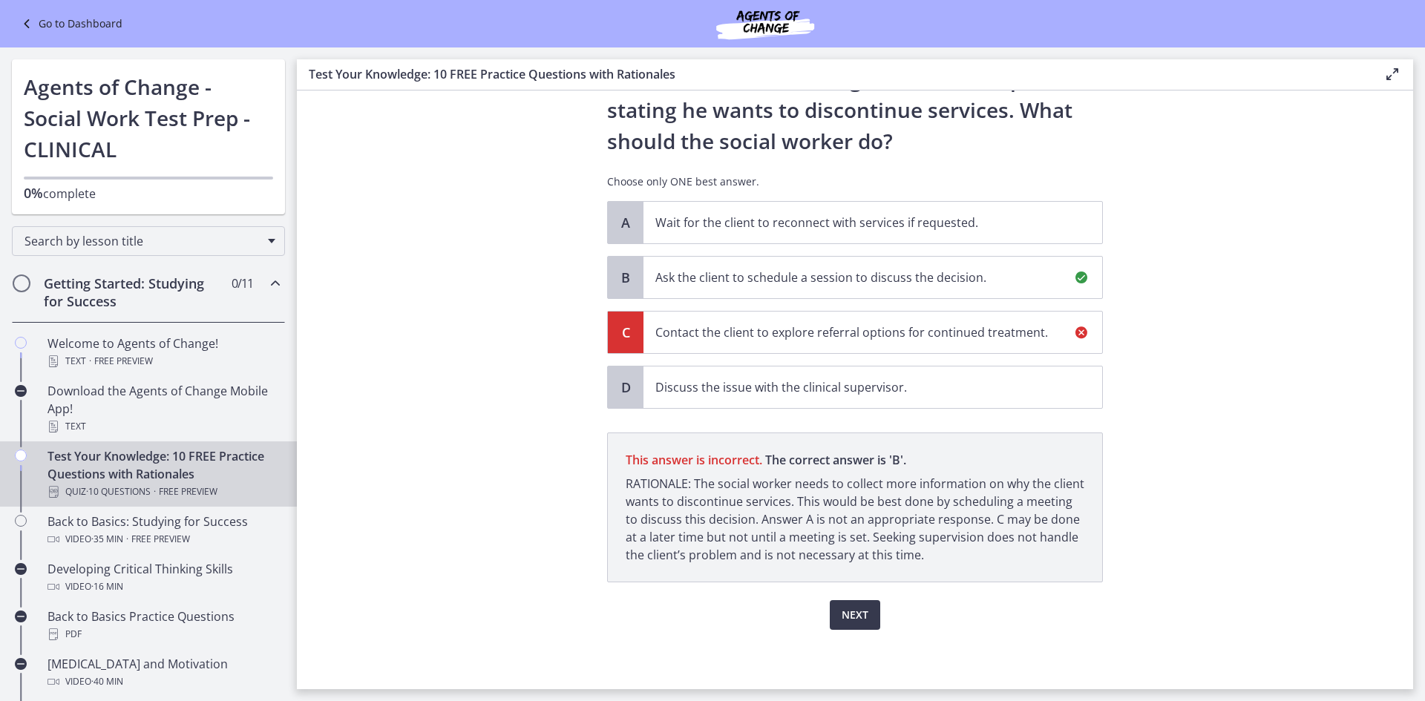
drag, startPoint x: 622, startPoint y: 462, endPoint x: 955, endPoint y: 555, distance: 345.9
click at [955, 555] on p "This answer is incorrect. The correct answer is ' B ' RATIONALE: The social wor…" at bounding box center [855, 508] width 496 height 150
copy p "This answer is incorrect. The correct answer is ' B ' RATIONALE: The social wor…"
drag, startPoint x: 1210, startPoint y: 506, endPoint x: 1219, endPoint y: 515, distance: 12.1
click at [1211, 506] on section "Question 4 of 10 A social worker is working in a community mental health settin…" at bounding box center [855, 390] width 1116 height 599
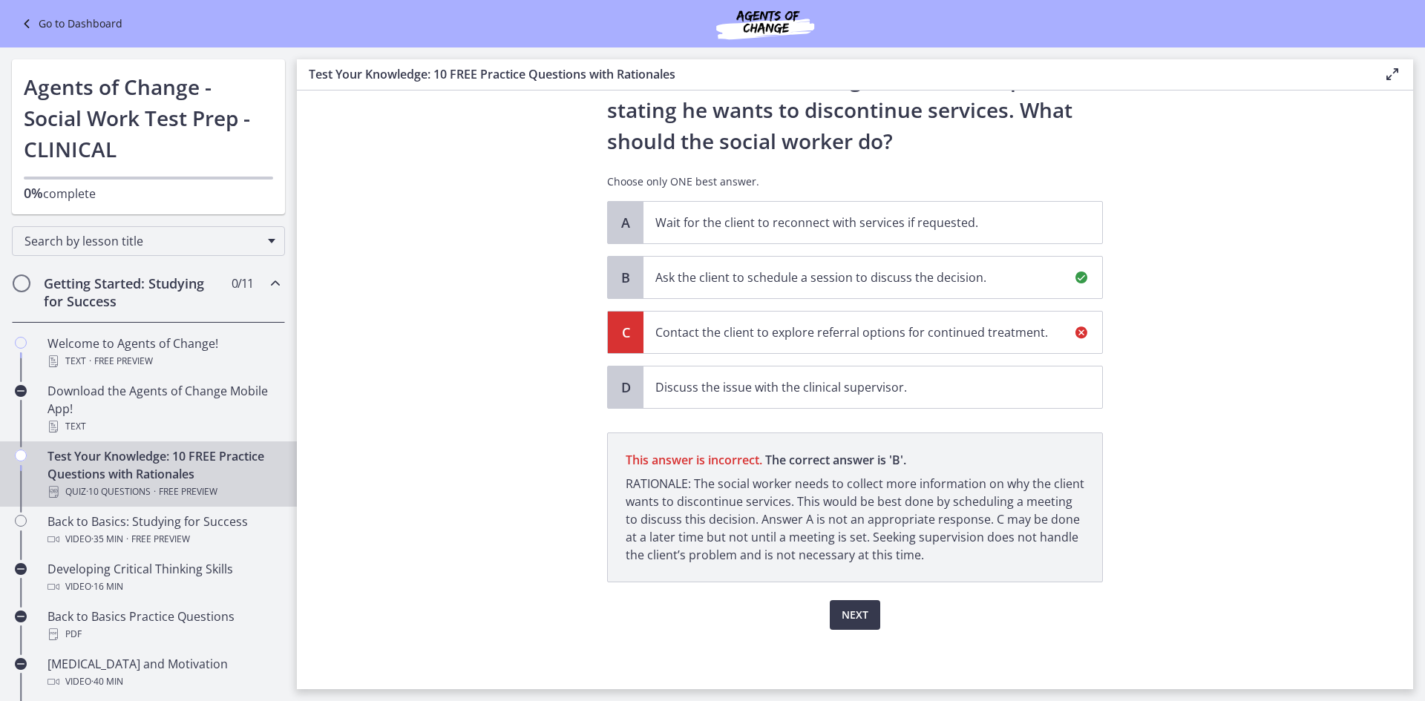
click at [1189, 554] on section "Question 4 of 10 A social worker is working in a community mental health settin…" at bounding box center [855, 390] width 1116 height 599
click at [854, 615] on span "Next" at bounding box center [855, 615] width 27 height 18
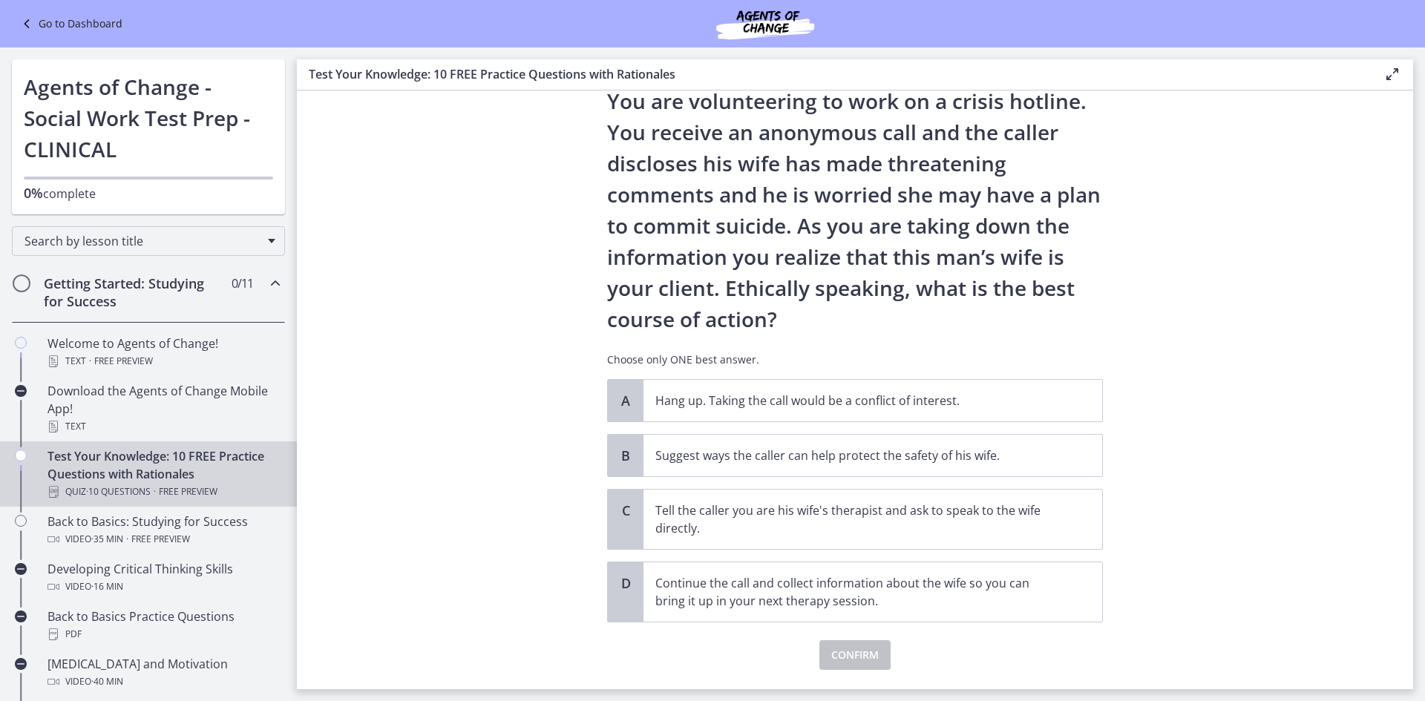
scroll to position [19, 0]
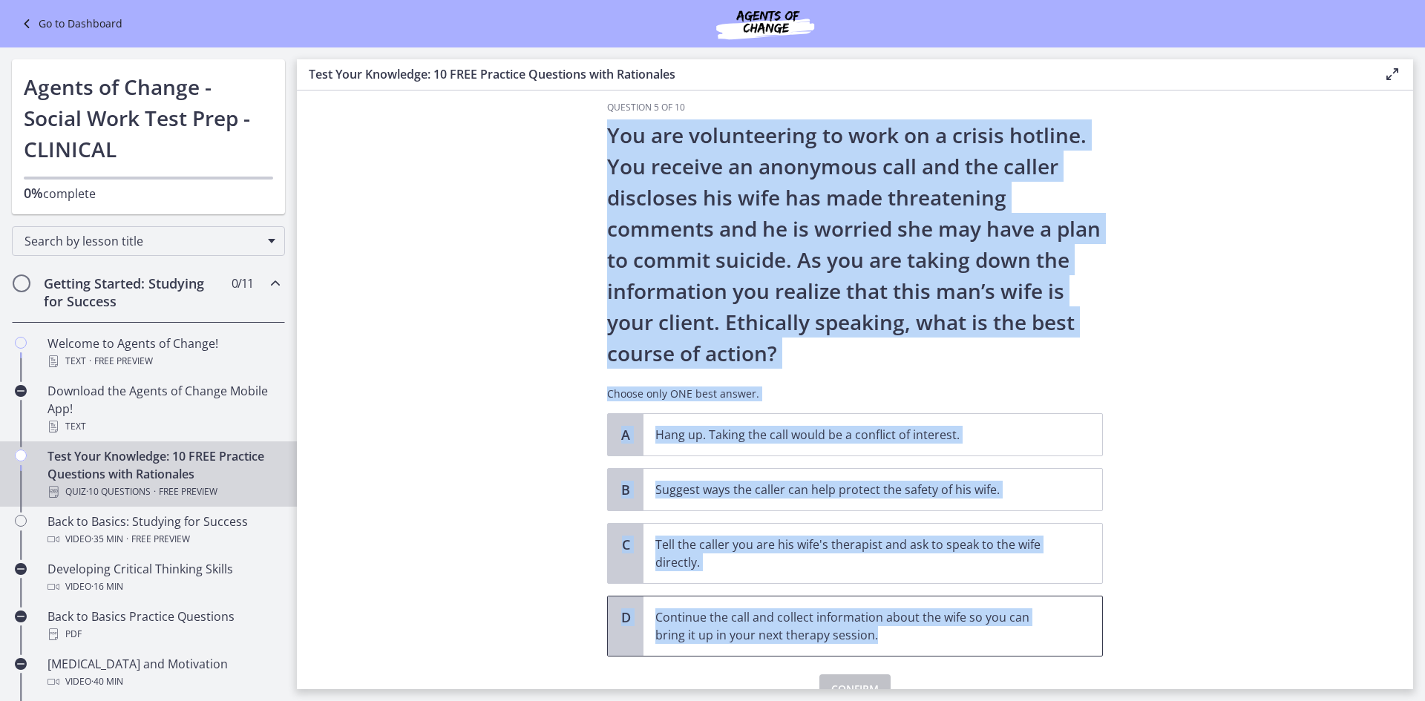
drag, startPoint x: 603, startPoint y: 133, endPoint x: 1066, endPoint y: 632, distance: 680.1
click at [1066, 632] on div "Question 5 of 10 You are volunteering to work on a crisis hotline. You receive …" at bounding box center [855, 403] width 496 height 603
click at [1216, 361] on section "Question 5 of 10 You are volunteering to work on a crisis hotline. You receive …" at bounding box center [855, 390] width 1116 height 599
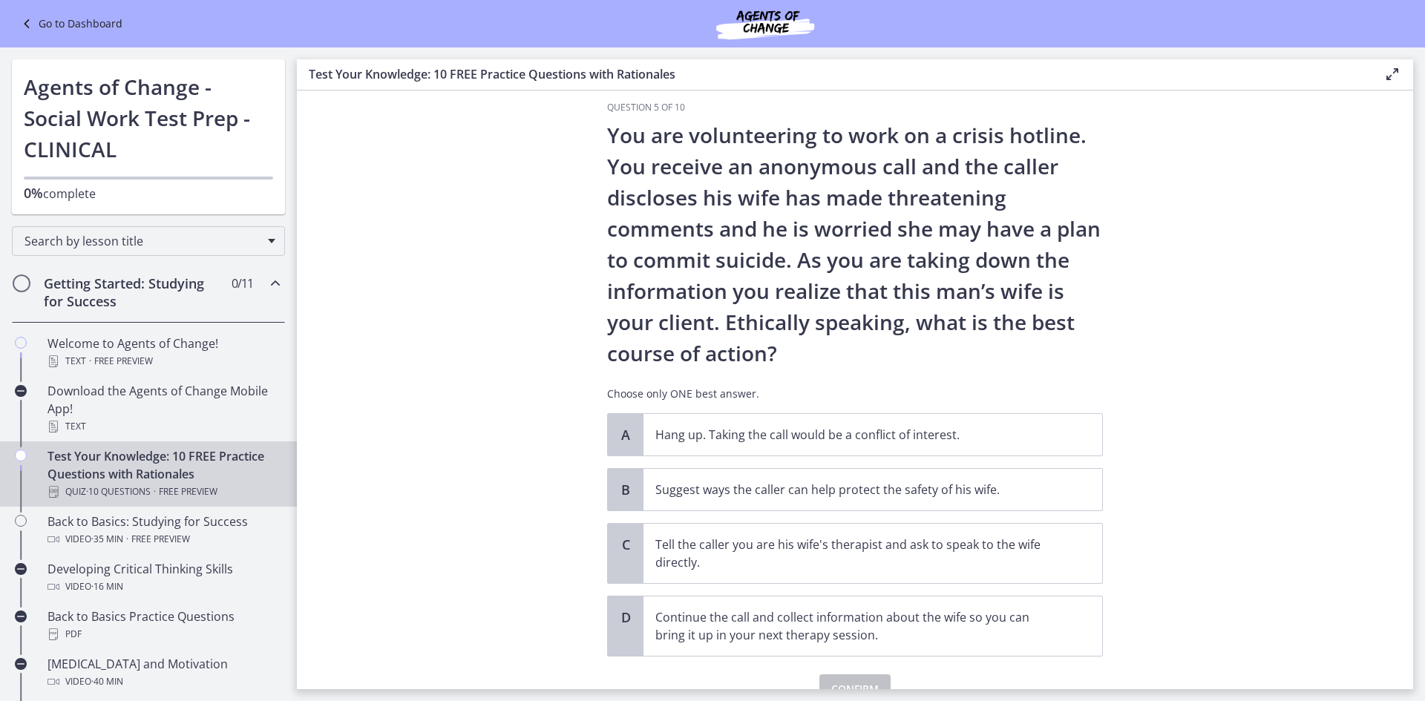
scroll to position [93, 0]
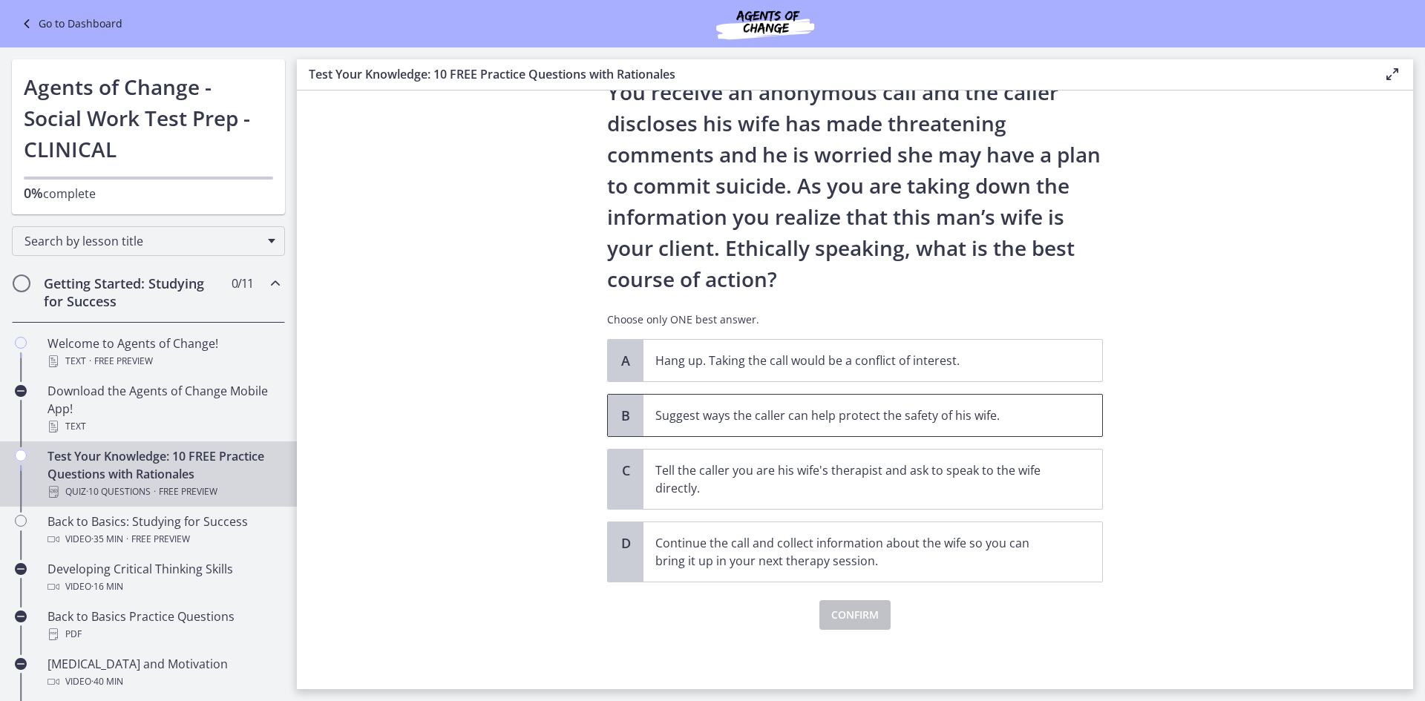
click at [747, 424] on p "Suggest ways the caller can help protect the safety of his wife." at bounding box center [857, 416] width 405 height 18
click at [870, 619] on span "Confirm" at bounding box center [854, 615] width 47 height 18
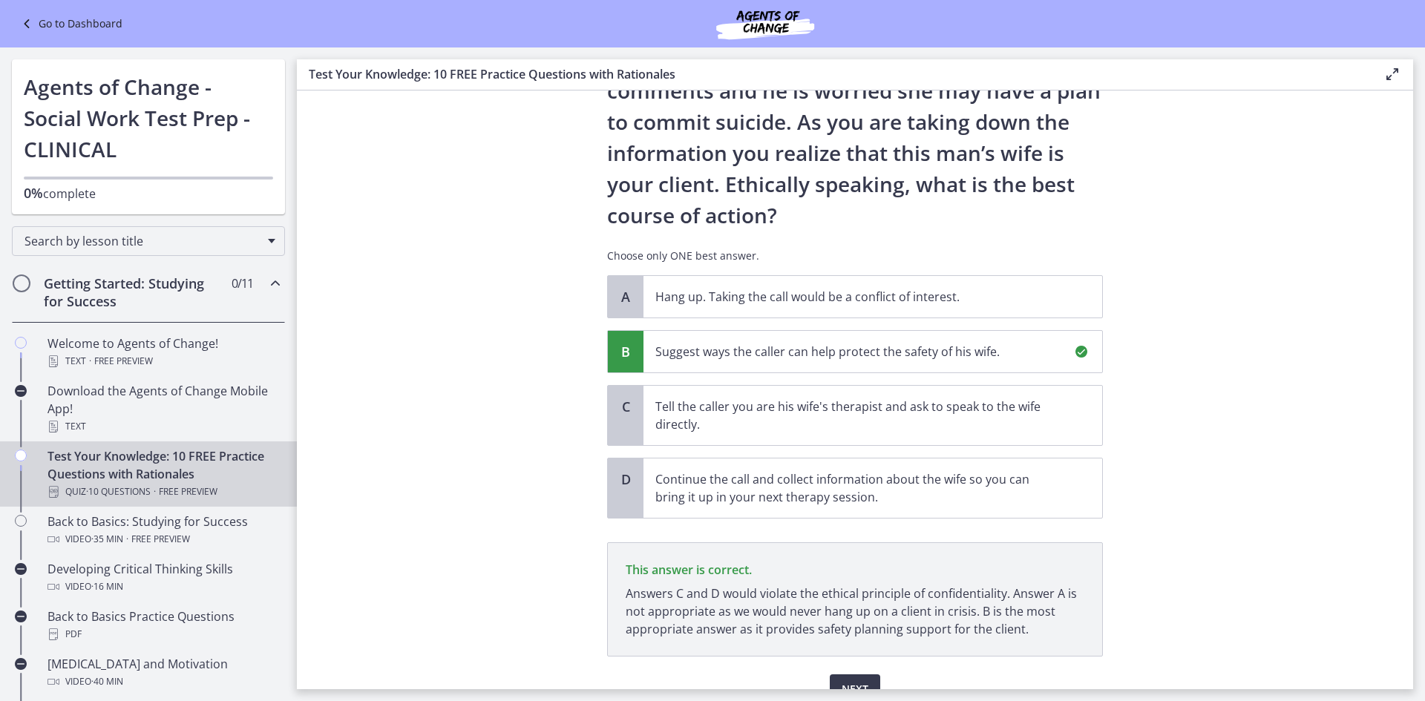
scroll to position [231, 0]
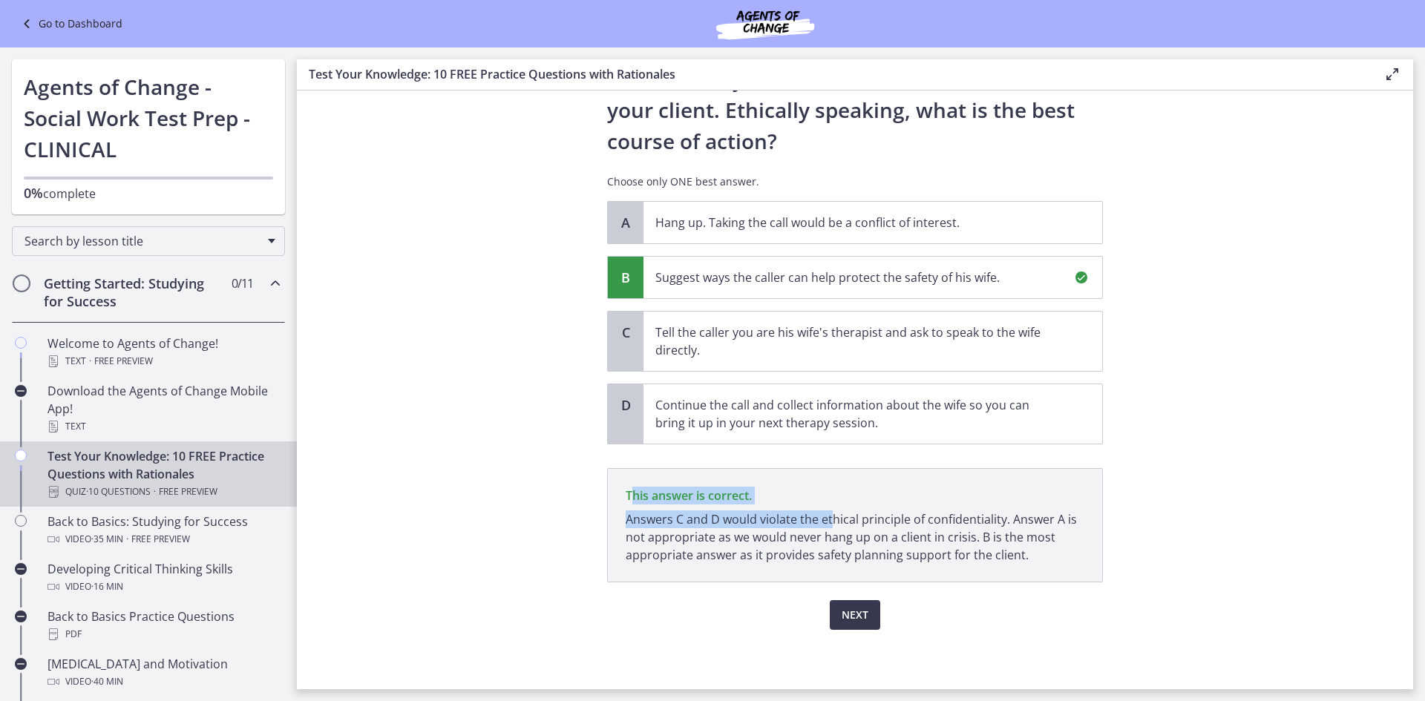
drag, startPoint x: 624, startPoint y: 494, endPoint x: 827, endPoint y: 514, distance: 203.6
click at [827, 514] on p "This answer is correct. Answers C and D would violate the ethical principle of …" at bounding box center [855, 525] width 496 height 114
click at [904, 494] on span "This answer is correct." at bounding box center [855, 496] width 459 height 18
drag, startPoint x: 622, startPoint y: 497, endPoint x: 1029, endPoint y: 554, distance: 410.7
click at [1029, 554] on p "This answer is correct. Answers C and D would violate the ethical principle of …" at bounding box center [855, 525] width 496 height 114
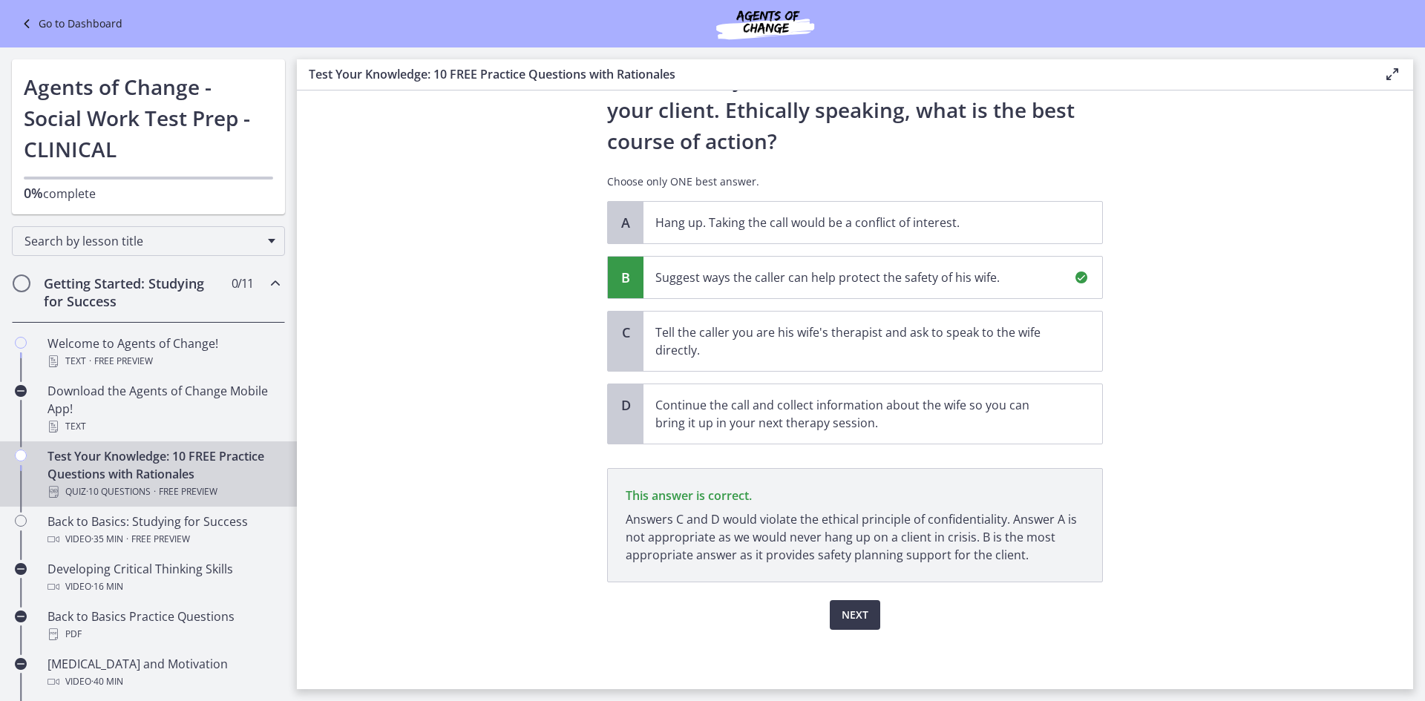
drag, startPoint x: 1188, startPoint y: 381, endPoint x: 1239, endPoint y: 393, distance: 52.4
click at [1193, 384] on section "Question 5 of 10 You are volunteering to work on a crisis hotline. You receive …" at bounding box center [855, 390] width 1116 height 599
drag, startPoint x: 1228, startPoint y: 197, endPoint x: 1202, endPoint y: 232, distance: 44.5
click at [1213, 217] on section "Question 5 of 10 You are volunteering to work on a crisis hotline. You receive …" at bounding box center [855, 390] width 1116 height 599
click at [842, 620] on span "Next" at bounding box center [855, 615] width 27 height 18
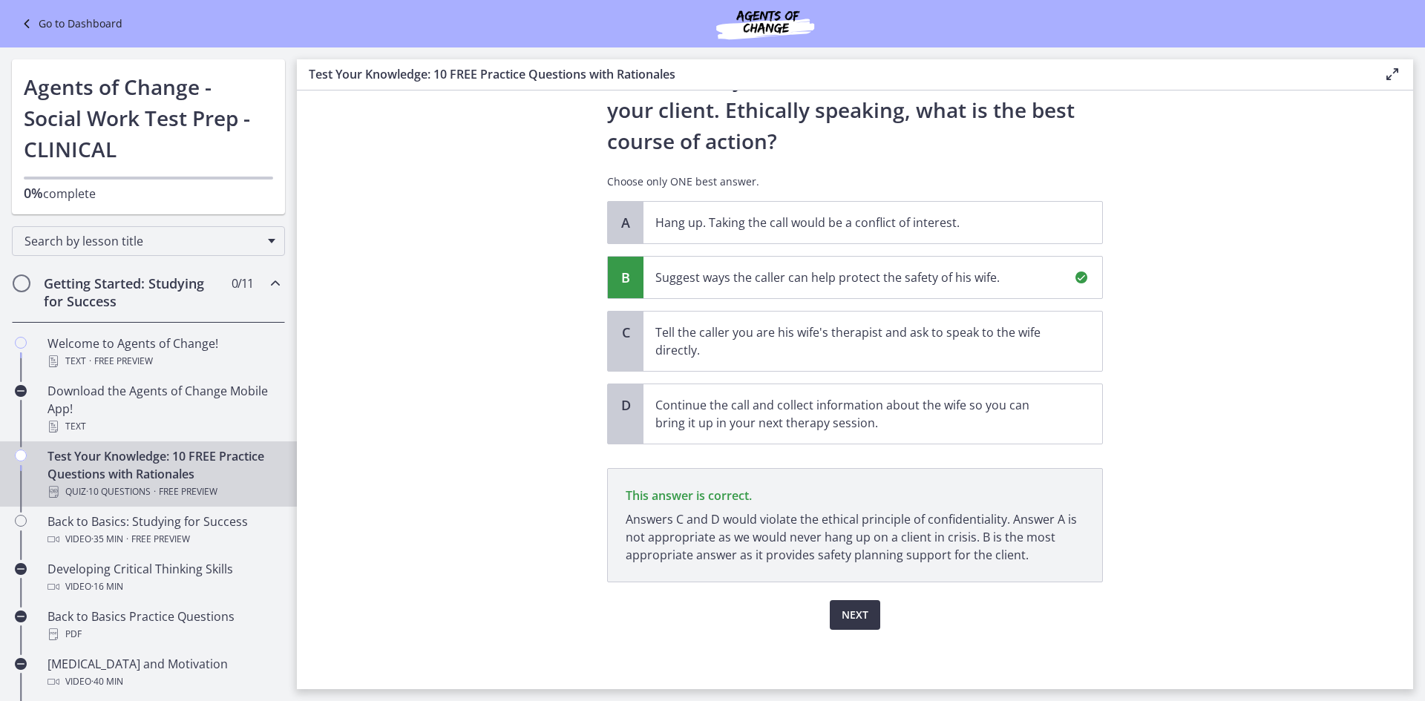
scroll to position [0, 0]
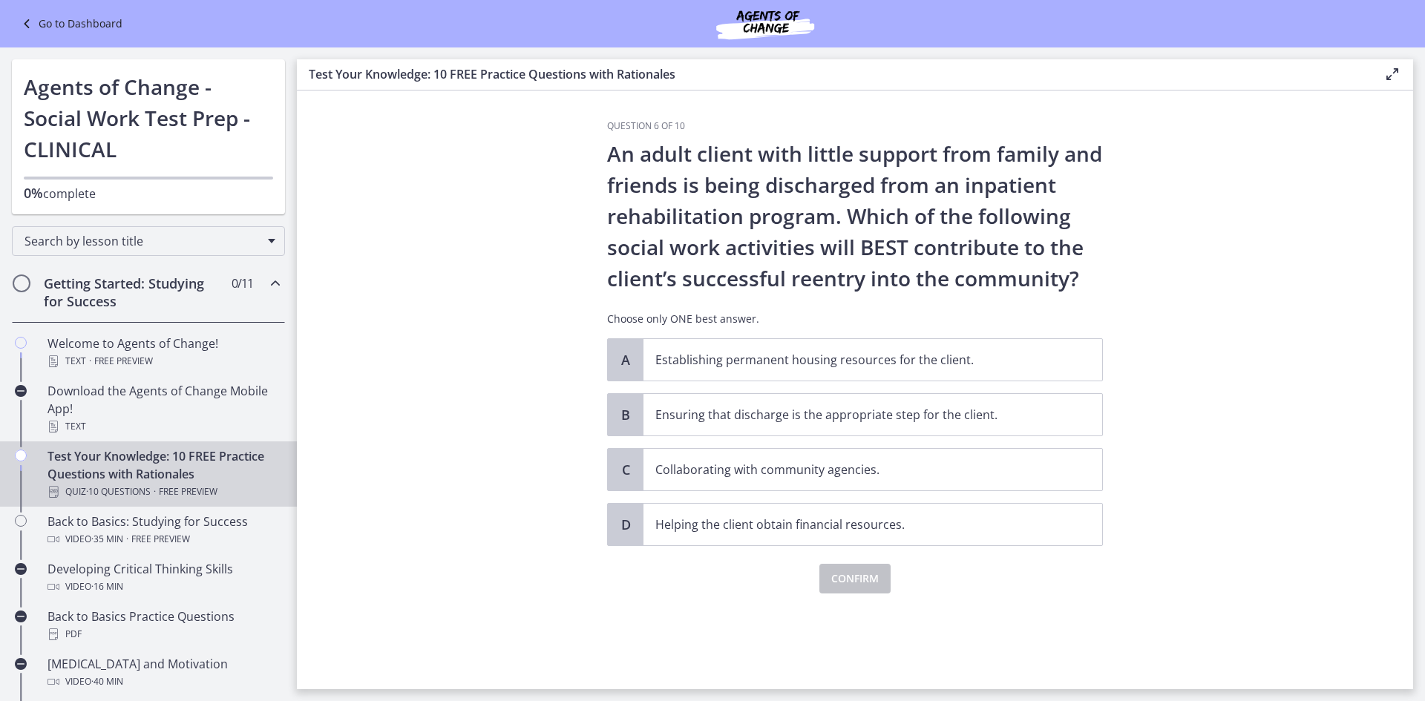
click at [601, 166] on div "Question 6 of 10 An adult client with little support from family and friends is…" at bounding box center [855, 404] width 520 height 569
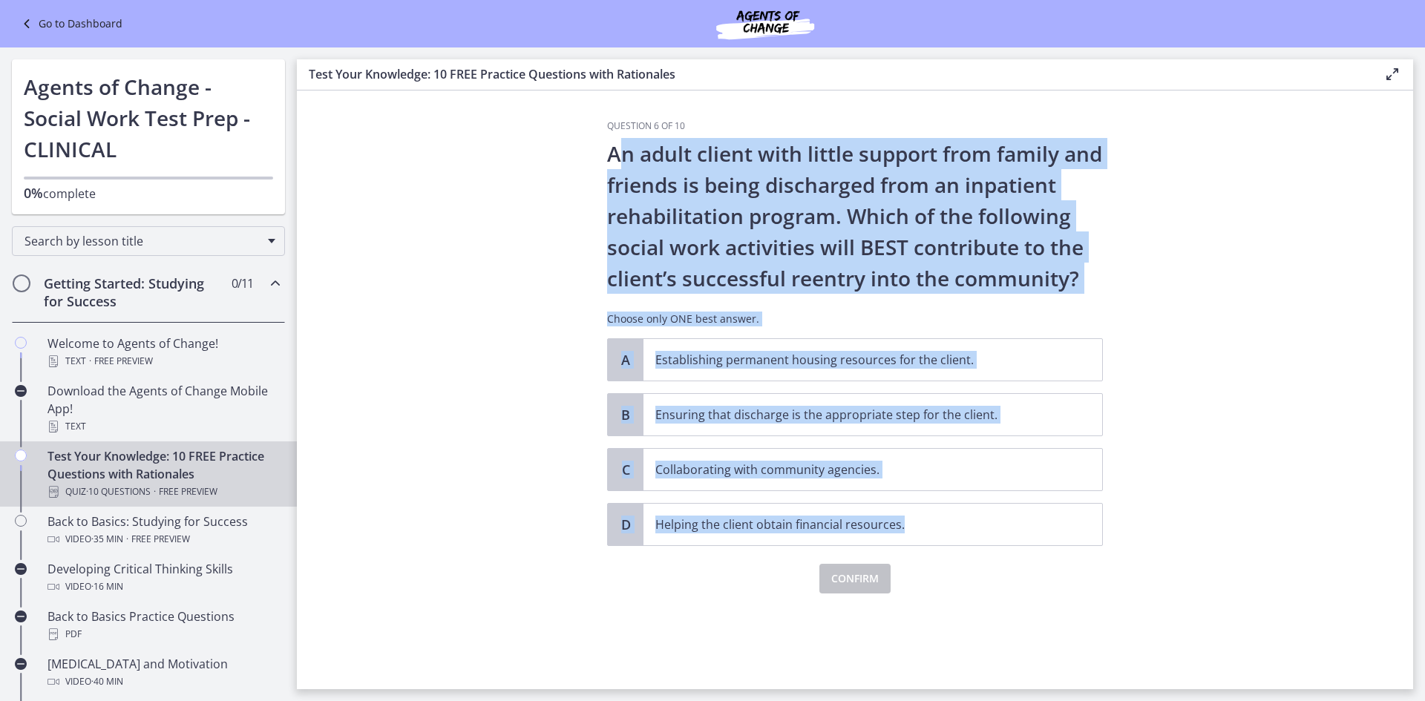
drag, startPoint x: 613, startPoint y: 157, endPoint x: 1041, endPoint y: 502, distance: 550.0
click at [1043, 508] on div "Question 6 of 10 An adult client with little support from family and friends is…" at bounding box center [855, 357] width 496 height 474
click at [1280, 394] on section "Question 6 of 10 An adult client with little support from family and friends is…" at bounding box center [855, 390] width 1116 height 599
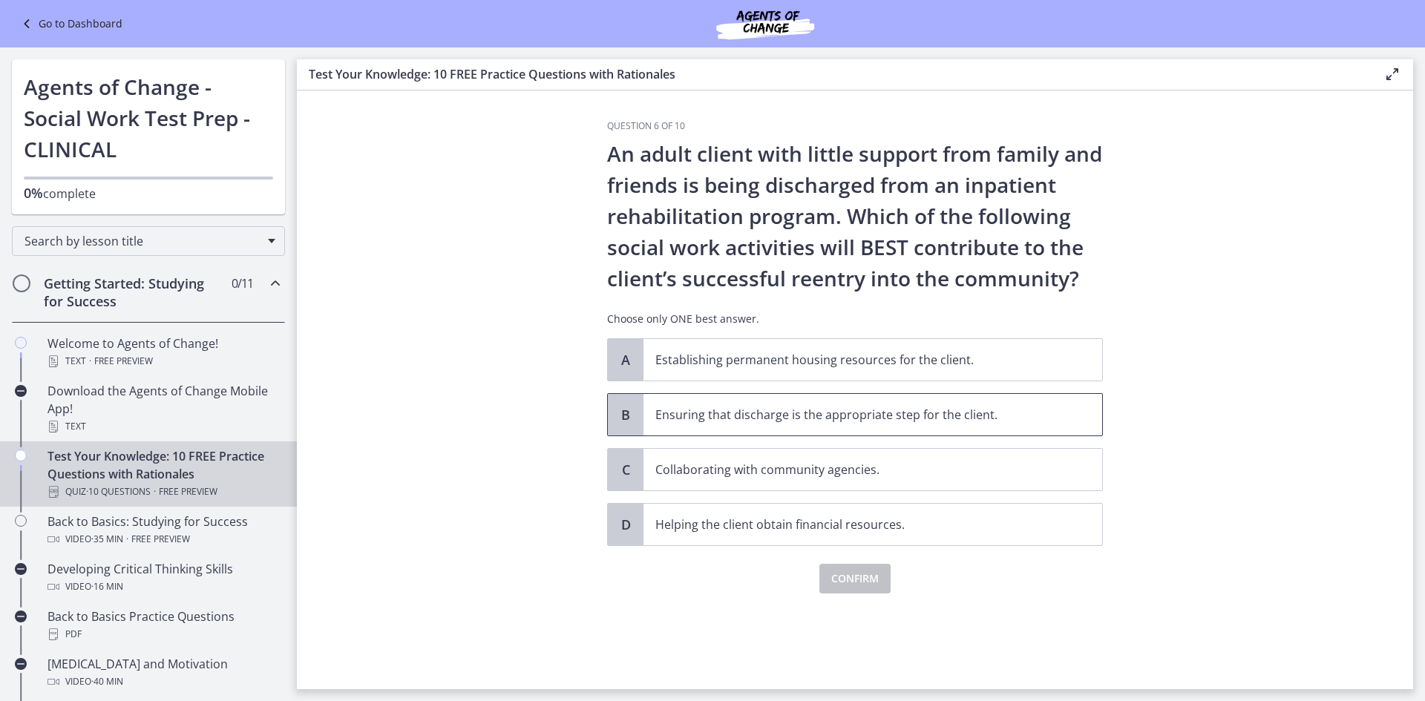
click at [743, 411] on p "Ensuring that discharge is the appropriate step for the client." at bounding box center [857, 415] width 405 height 18
click at [848, 582] on span "Confirm" at bounding box center [854, 579] width 47 height 18
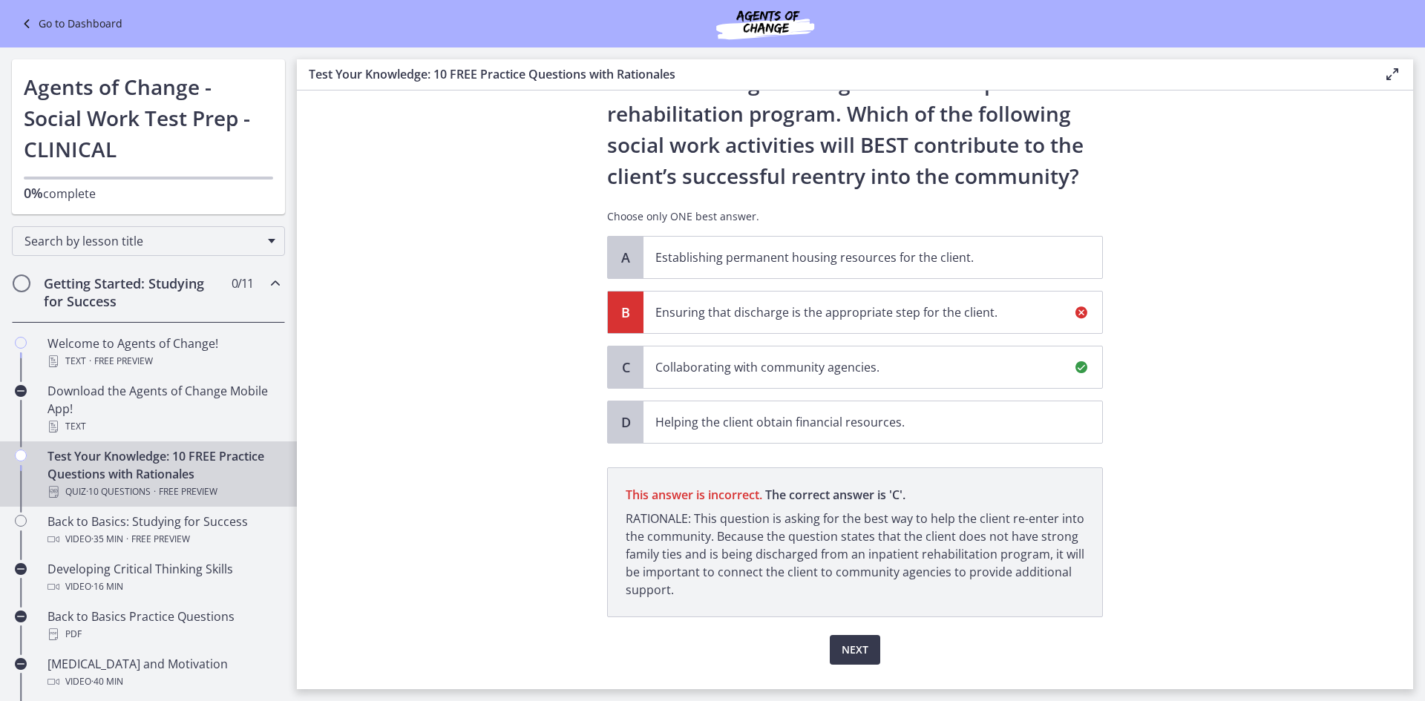
scroll to position [137, 0]
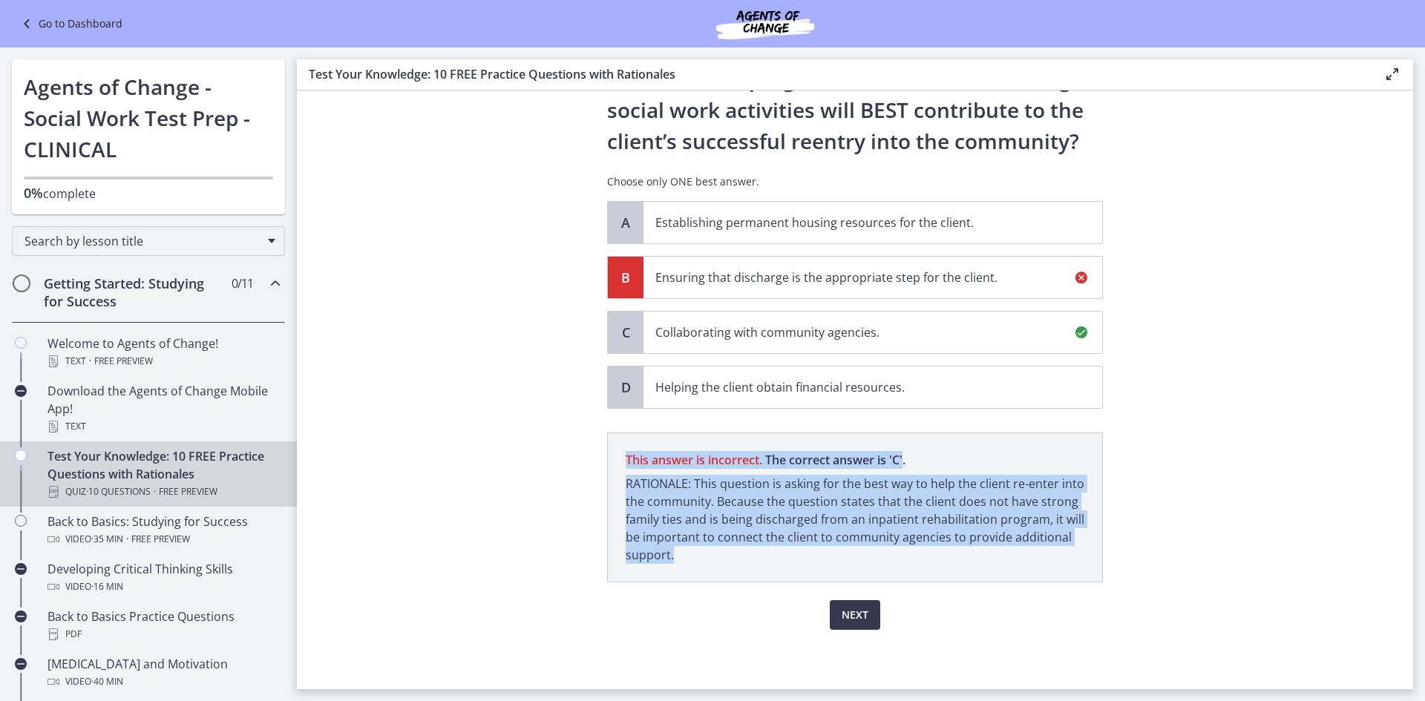
drag, startPoint x: 623, startPoint y: 461, endPoint x: 842, endPoint y: 554, distance: 237.8
click at [842, 554] on p "This answer is incorrect. The correct answer is ' C ' RATIONALE: This question …" at bounding box center [855, 508] width 496 height 150
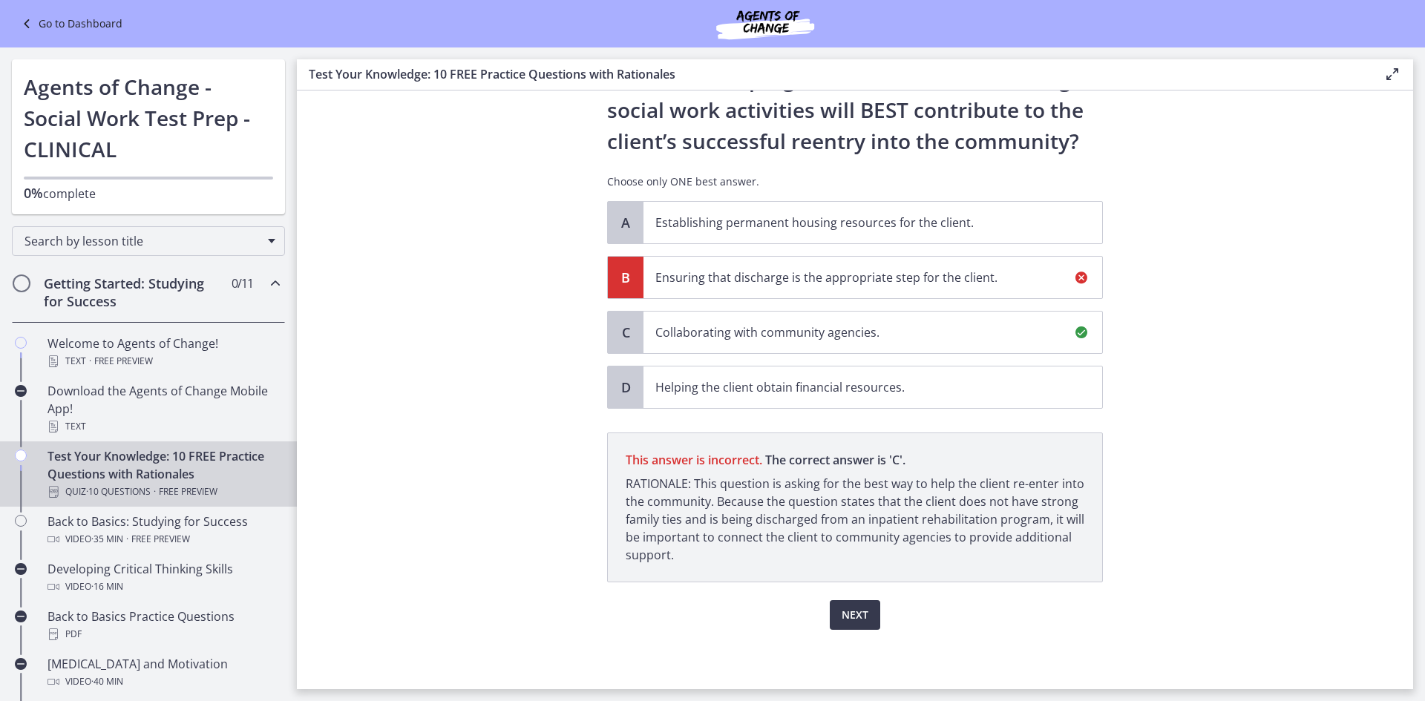
click at [1236, 376] on section "Question 6 of 10 An adult client with little support from family and friends is…" at bounding box center [855, 390] width 1116 height 599
click at [855, 613] on span "Next" at bounding box center [855, 615] width 27 height 18
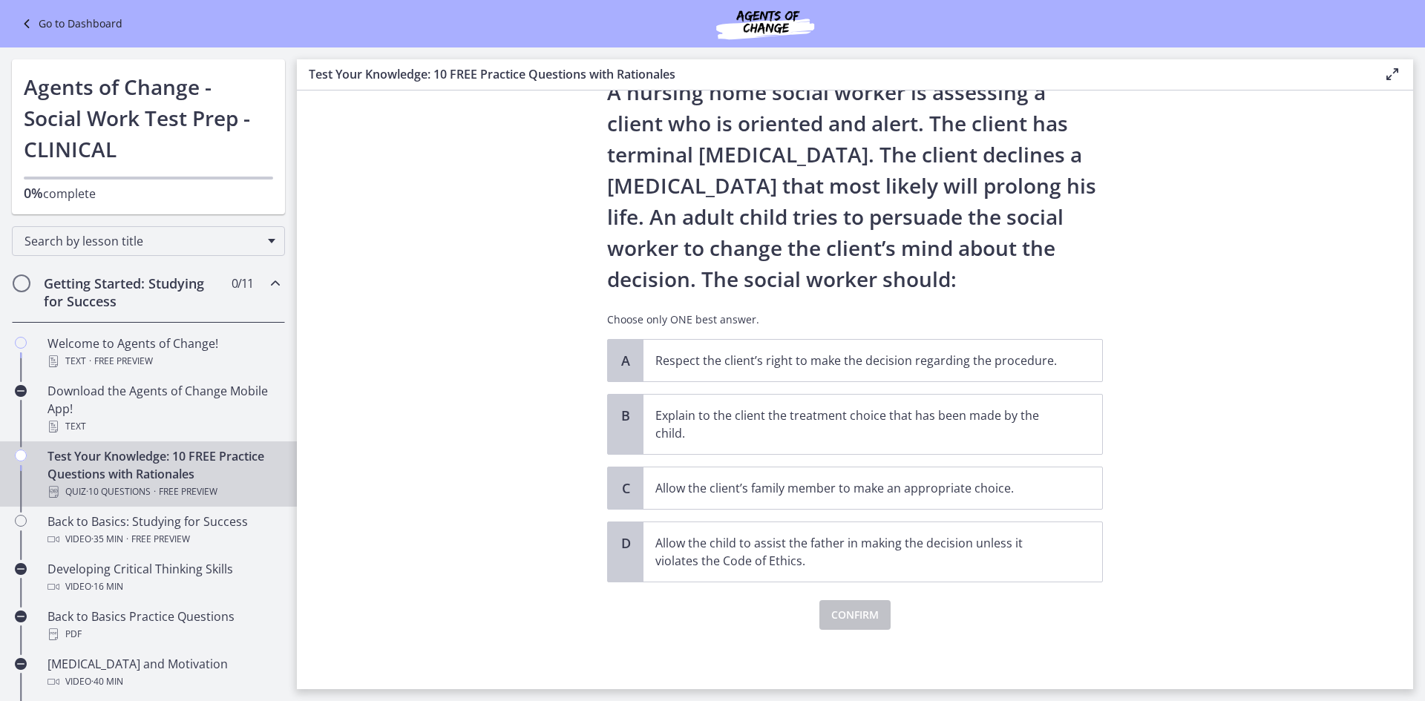
scroll to position [0, 0]
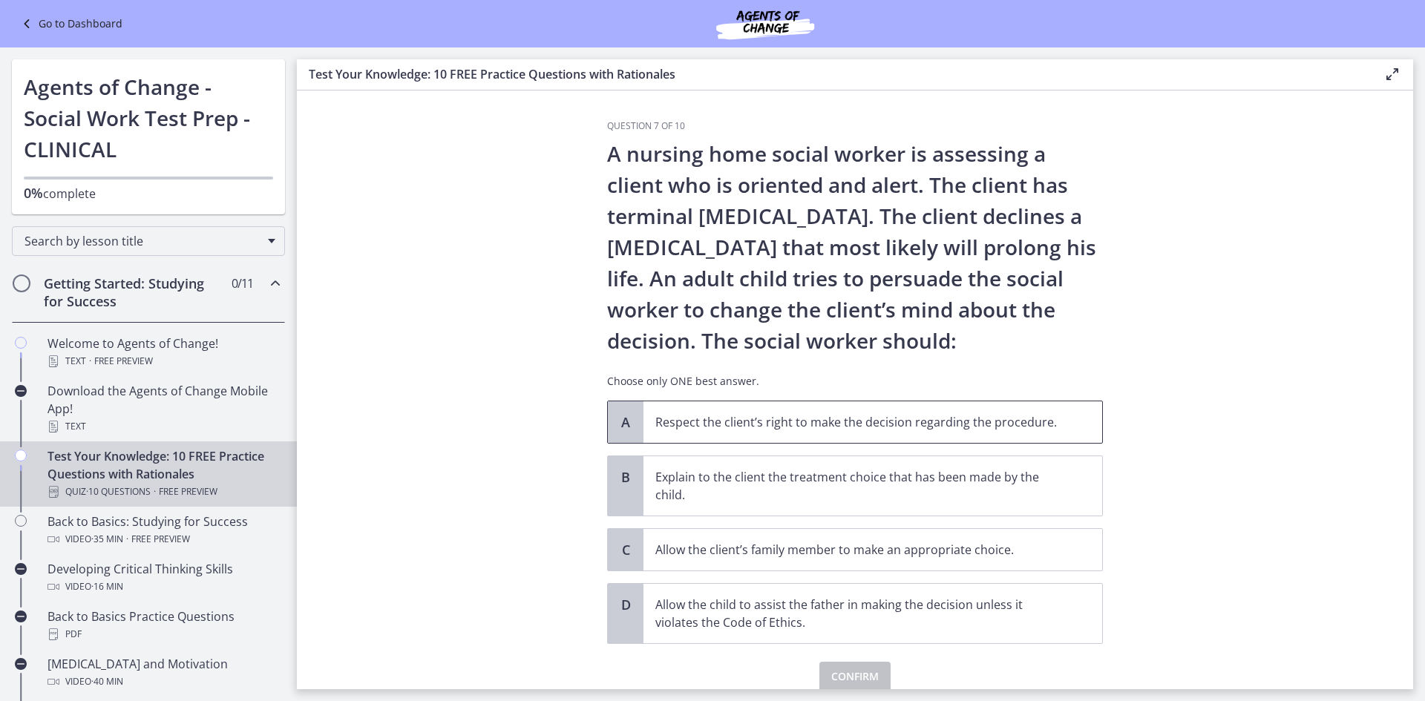
drag, startPoint x: 605, startPoint y: 157, endPoint x: 850, endPoint y: 407, distance: 350.6
click at [1046, 617] on div "Question 7 of 10 A nursing home social worker is assessing a client who is orie…" at bounding box center [855, 405] width 496 height 571
click at [1211, 200] on section "Question 7 of 10 A nursing home social worker is assessing a client who is orie…" at bounding box center [855, 390] width 1116 height 599
click at [1211, 206] on section "Question 7 of 10 A nursing home social worker is assessing a client who is orie…" at bounding box center [855, 390] width 1116 height 599
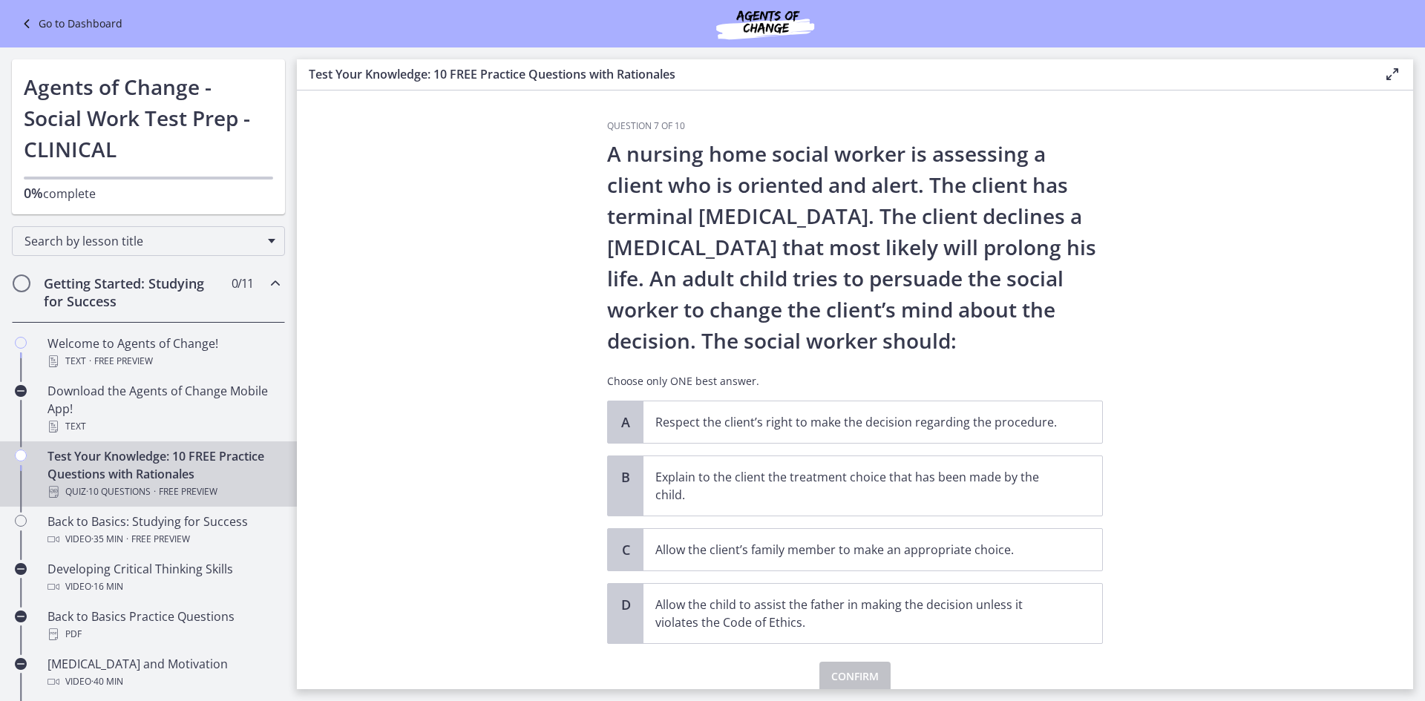
click at [1244, 360] on section "Question 7 of 10 A nursing home social worker is assessing a client who is orie…" at bounding box center [855, 390] width 1116 height 599
click at [802, 423] on p "Respect the client’s right to make the decision regarding the procedure." at bounding box center [857, 422] width 405 height 18
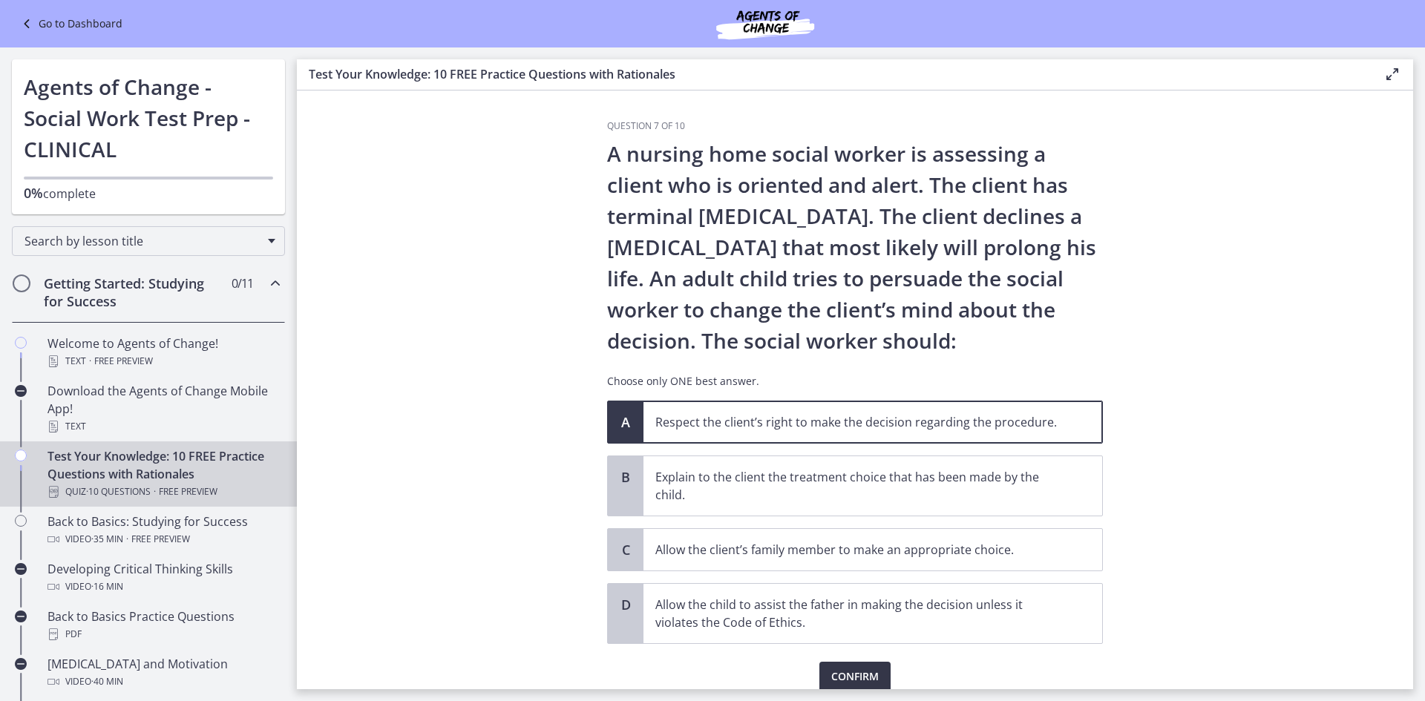
click at [850, 674] on span "Confirm" at bounding box center [854, 677] width 47 height 18
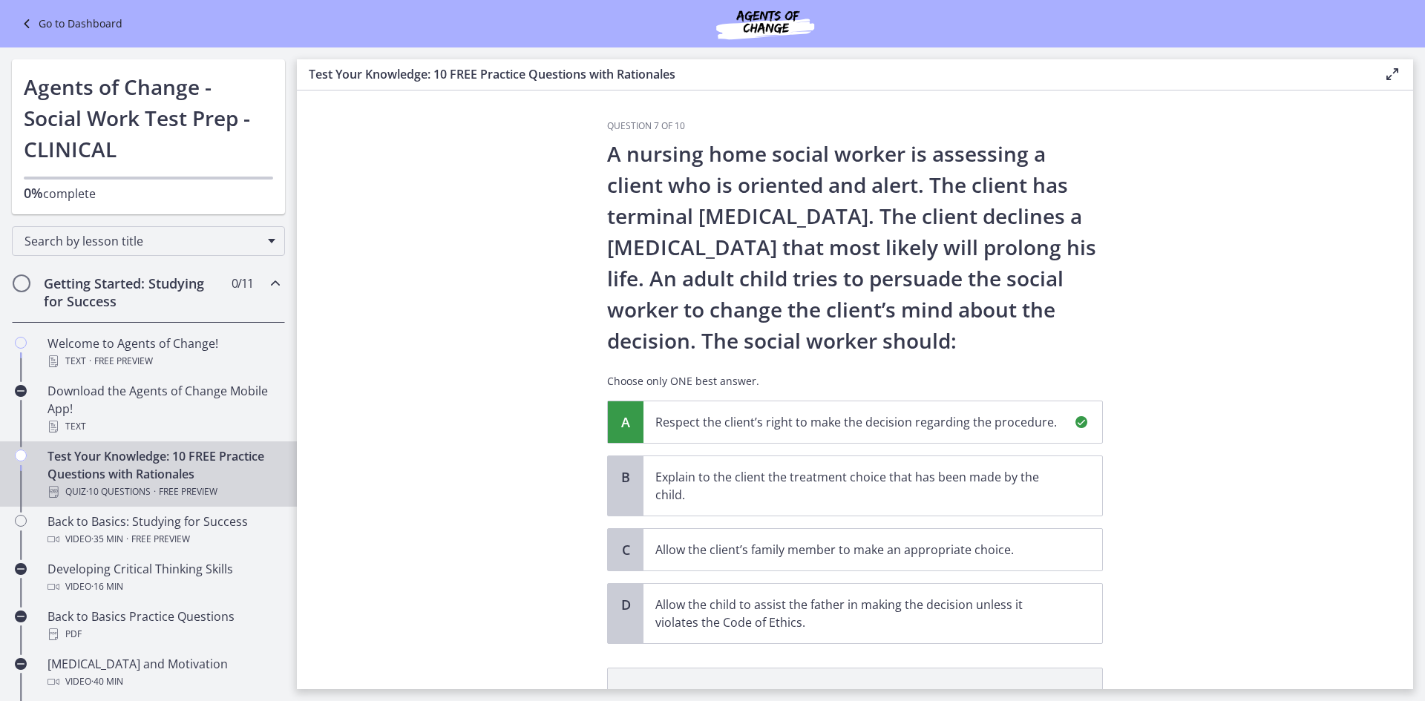
scroll to position [217, 0]
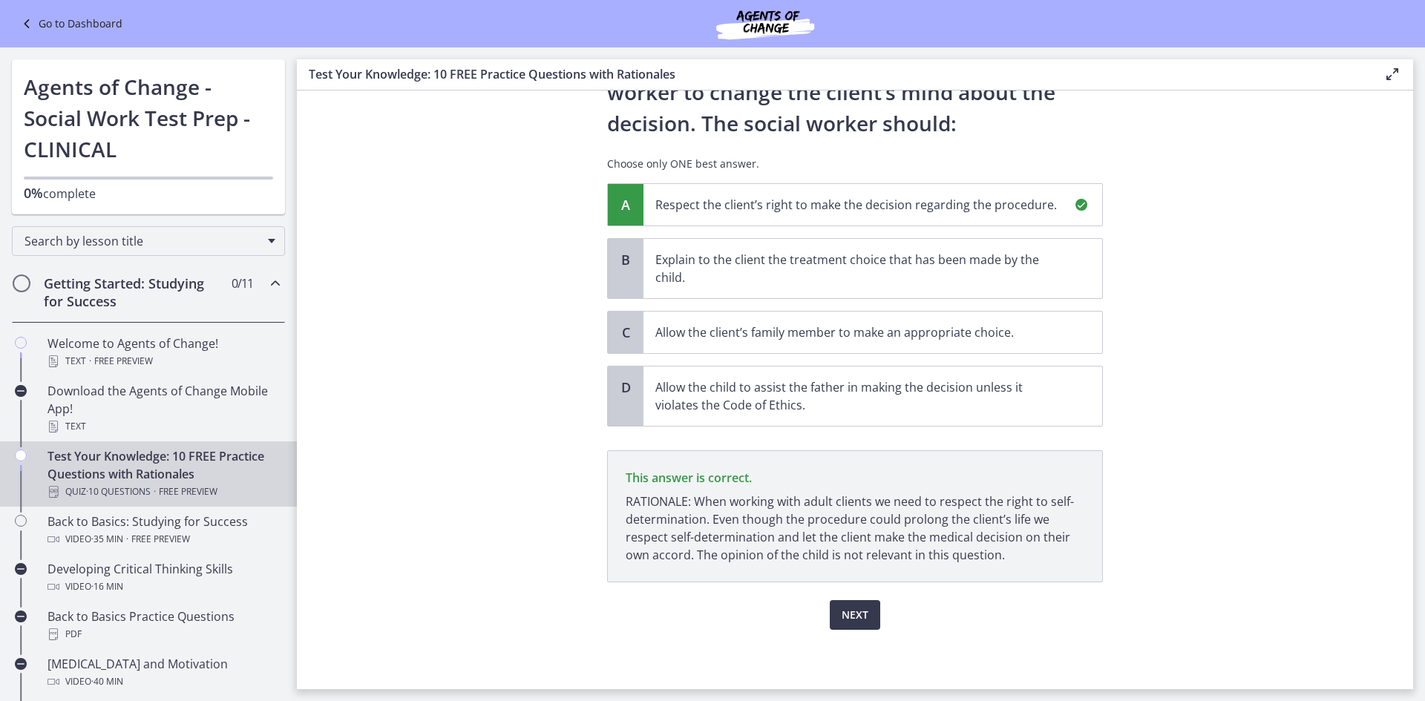
click at [618, 475] on p "This answer is correct. RATIONALE: When working with adult clients we need to r…" at bounding box center [855, 517] width 496 height 132
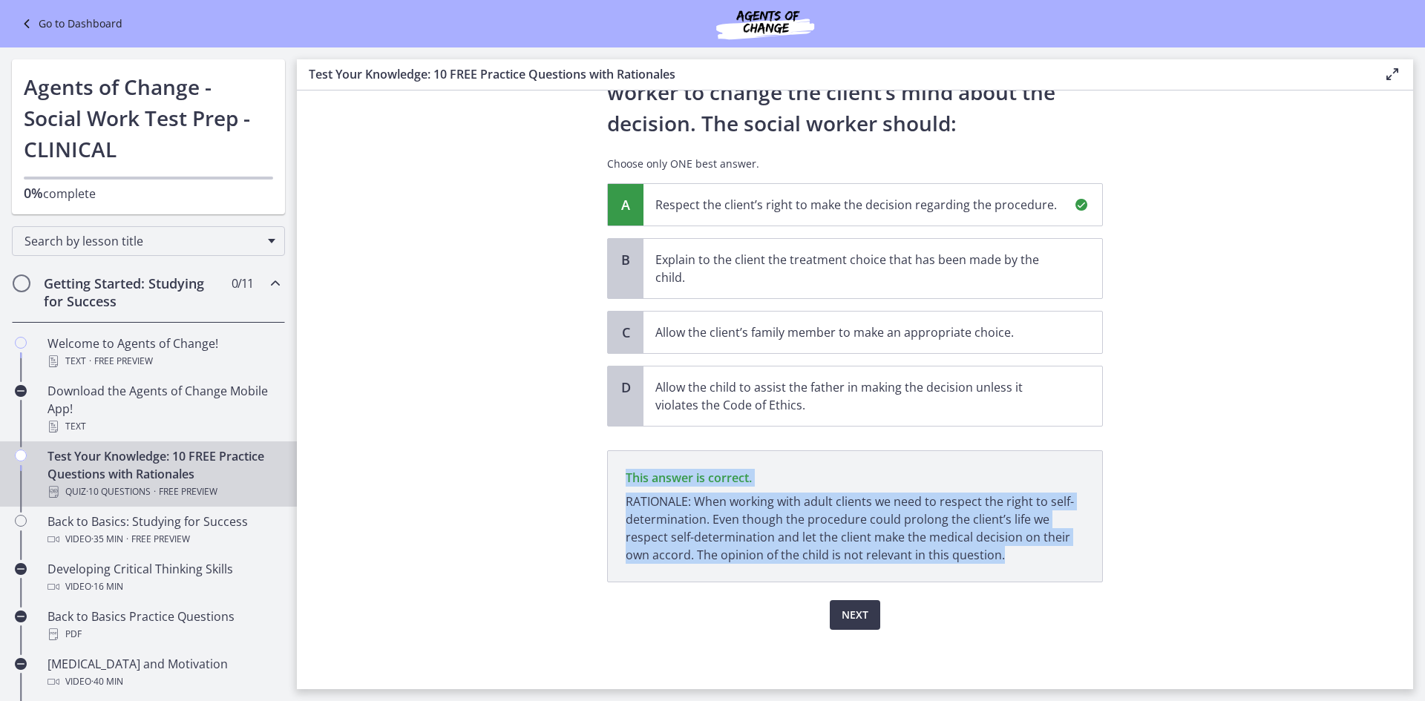
drag, startPoint x: 623, startPoint y: 476, endPoint x: 1006, endPoint y: 551, distance: 390.4
click at [1006, 551] on p "This answer is correct. RATIONALE: When working with adult clients we need to r…" at bounding box center [855, 517] width 496 height 132
click at [1233, 518] on section "Question 7 of 10 A nursing home social worker is assessing a client who is orie…" at bounding box center [855, 390] width 1116 height 599
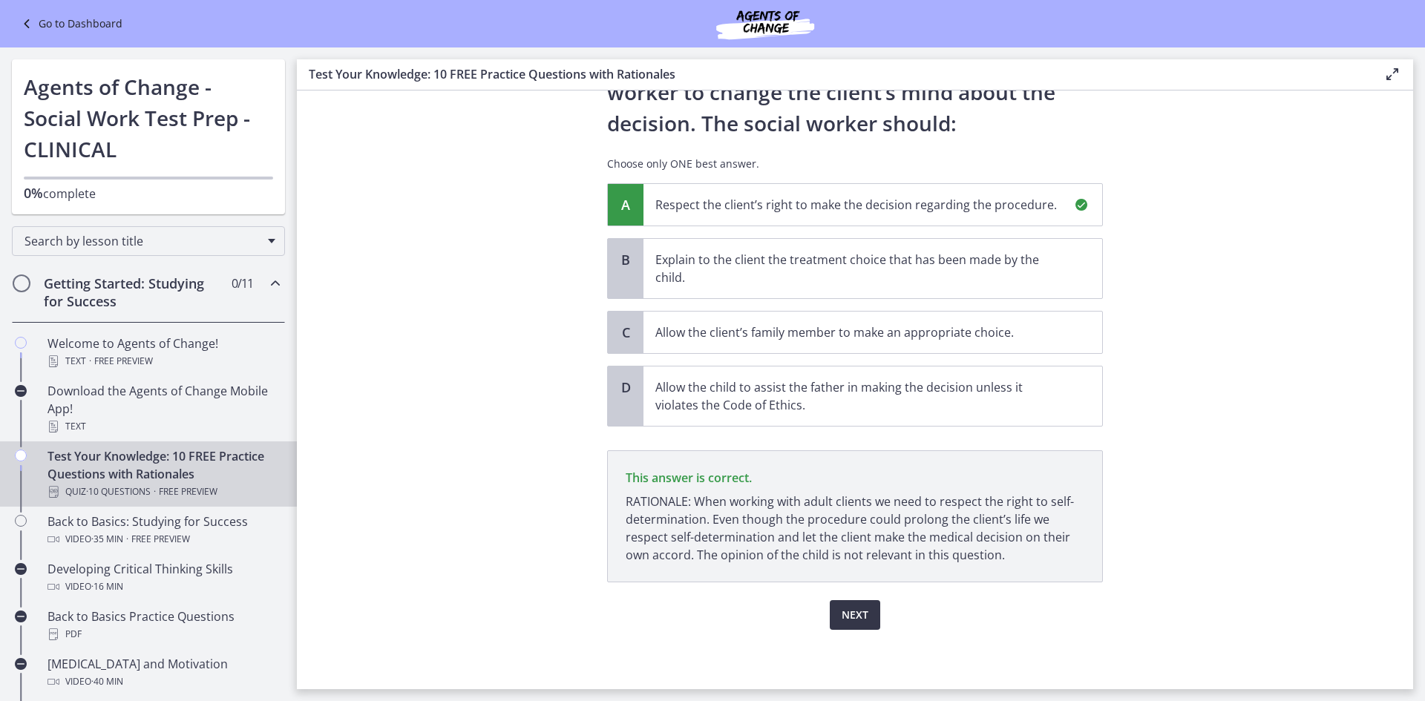
click at [833, 604] on button "Next" at bounding box center [855, 615] width 50 height 30
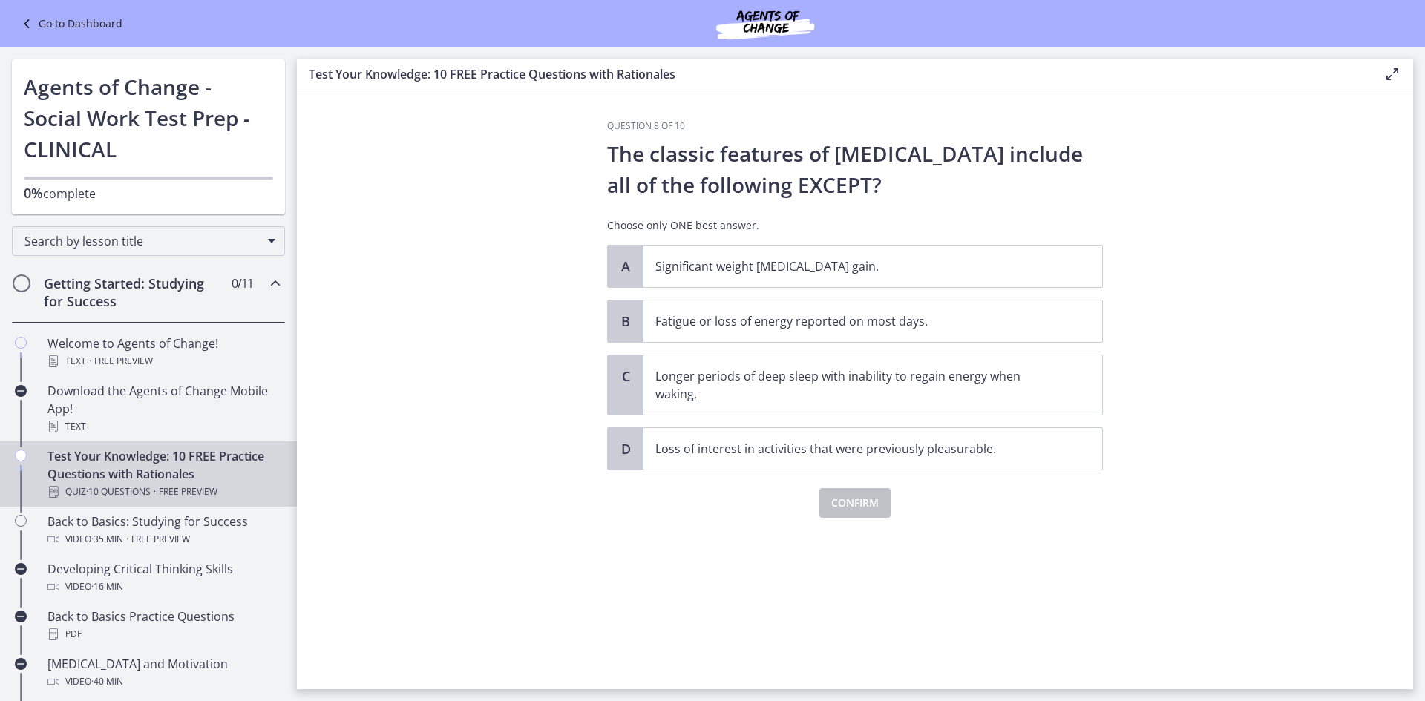
scroll to position [0, 0]
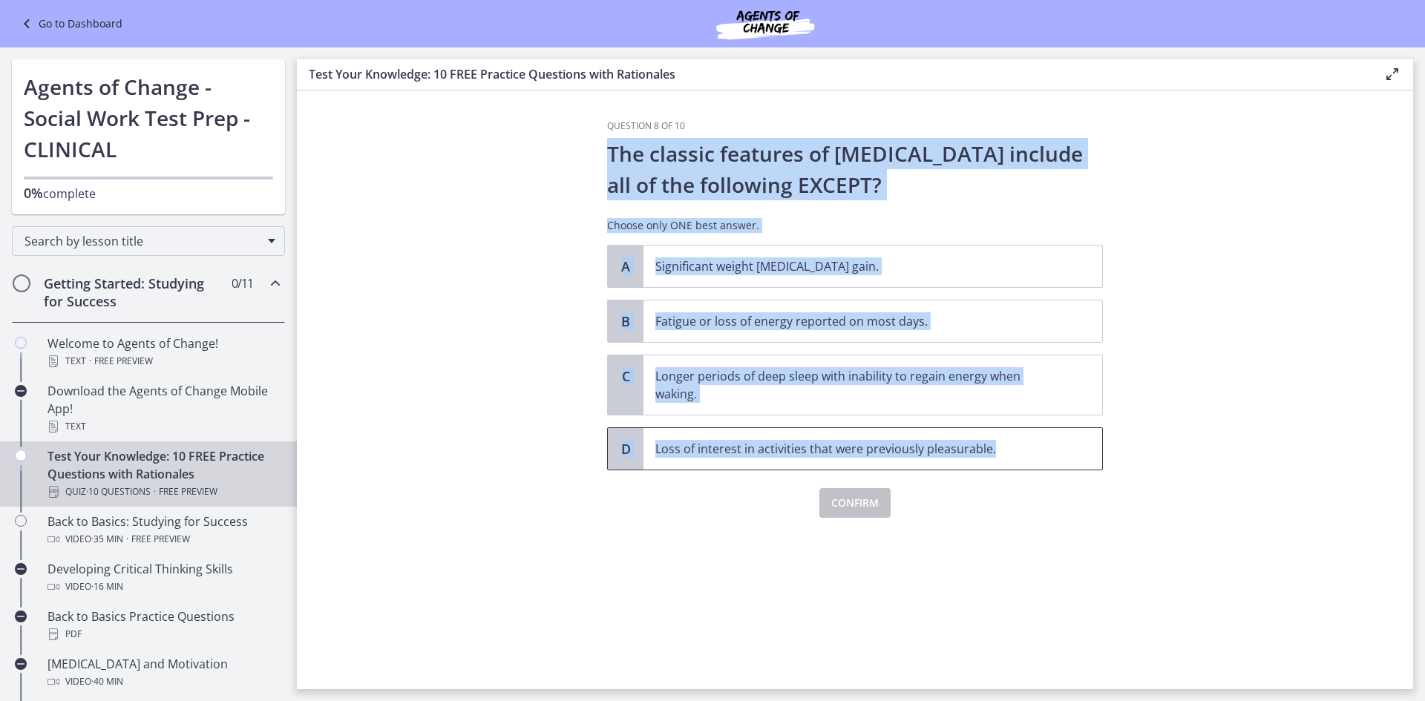
drag, startPoint x: 609, startPoint y: 152, endPoint x: 1033, endPoint y: 434, distance: 509.7
click at [1033, 434] on div "Question 8 of 10 The classic features of [MEDICAL_DATA] include all of the foll…" at bounding box center [855, 319] width 496 height 398
click at [1263, 229] on section "Question 8 of 10 The classic features of [MEDICAL_DATA] include all of the foll…" at bounding box center [855, 390] width 1116 height 599
click at [1256, 341] on section "Question 8 of 10 The classic features of [MEDICAL_DATA] include all of the foll…" at bounding box center [855, 390] width 1116 height 599
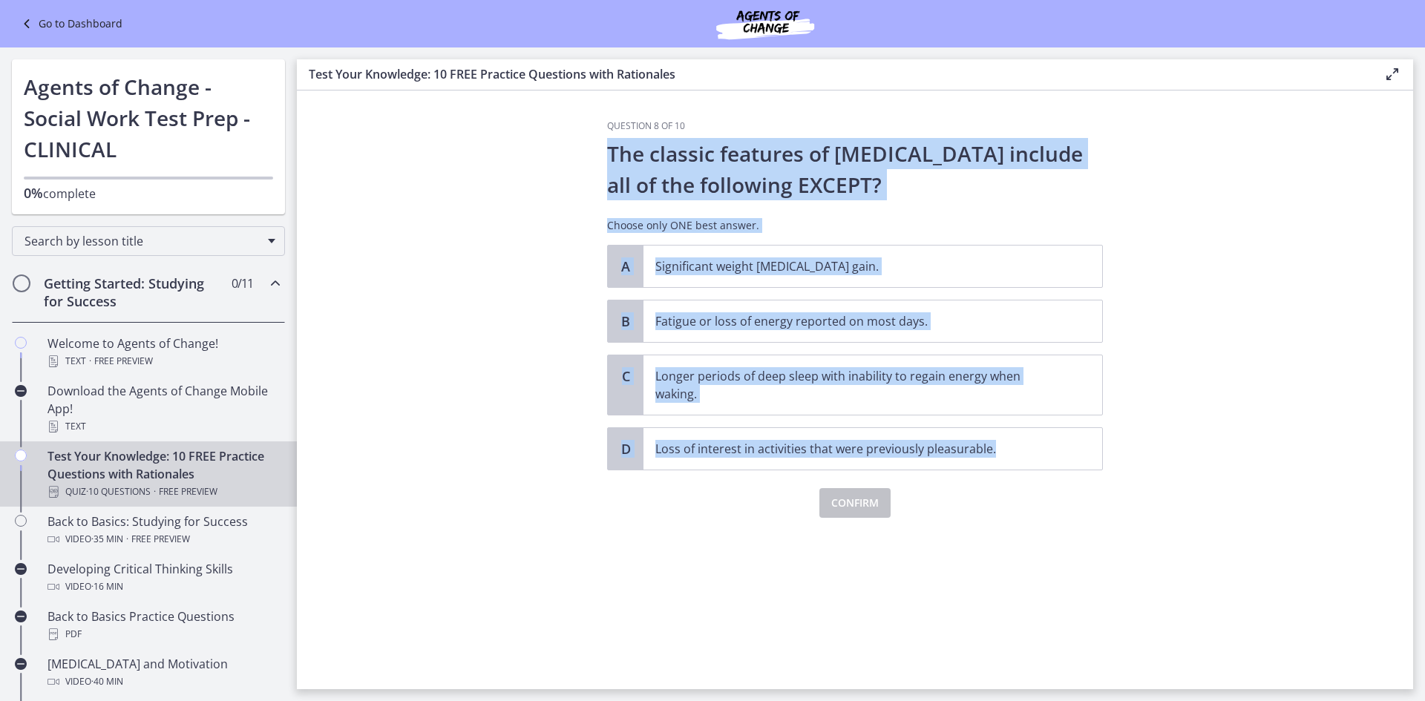
click at [1201, 439] on section "Question 8 of 10 The classic features of [MEDICAL_DATA] include all of the foll…" at bounding box center [855, 390] width 1116 height 599
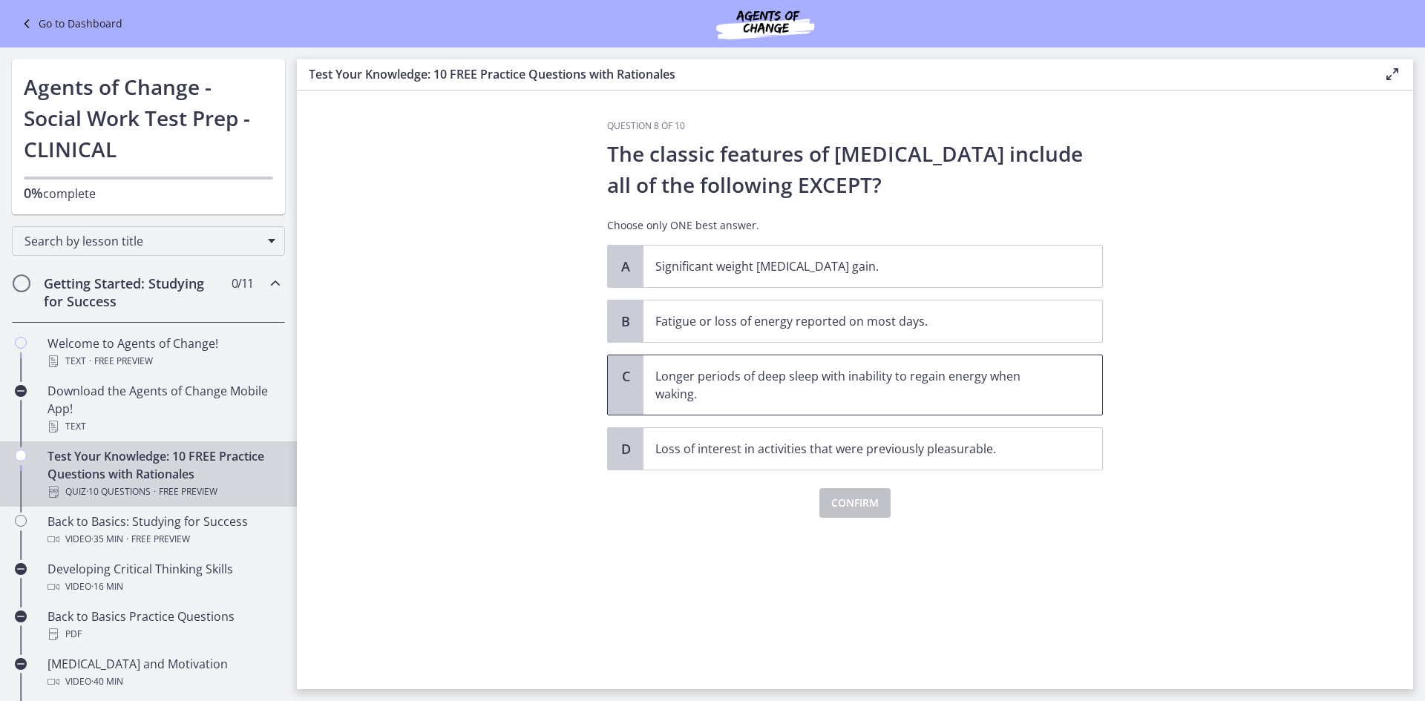
drag, startPoint x: 741, startPoint y: 376, endPoint x: 770, endPoint y: 406, distance: 42.0
click at [742, 376] on p "Longer periods of deep sleep with inability to regain energy when waking." at bounding box center [857, 385] width 405 height 36
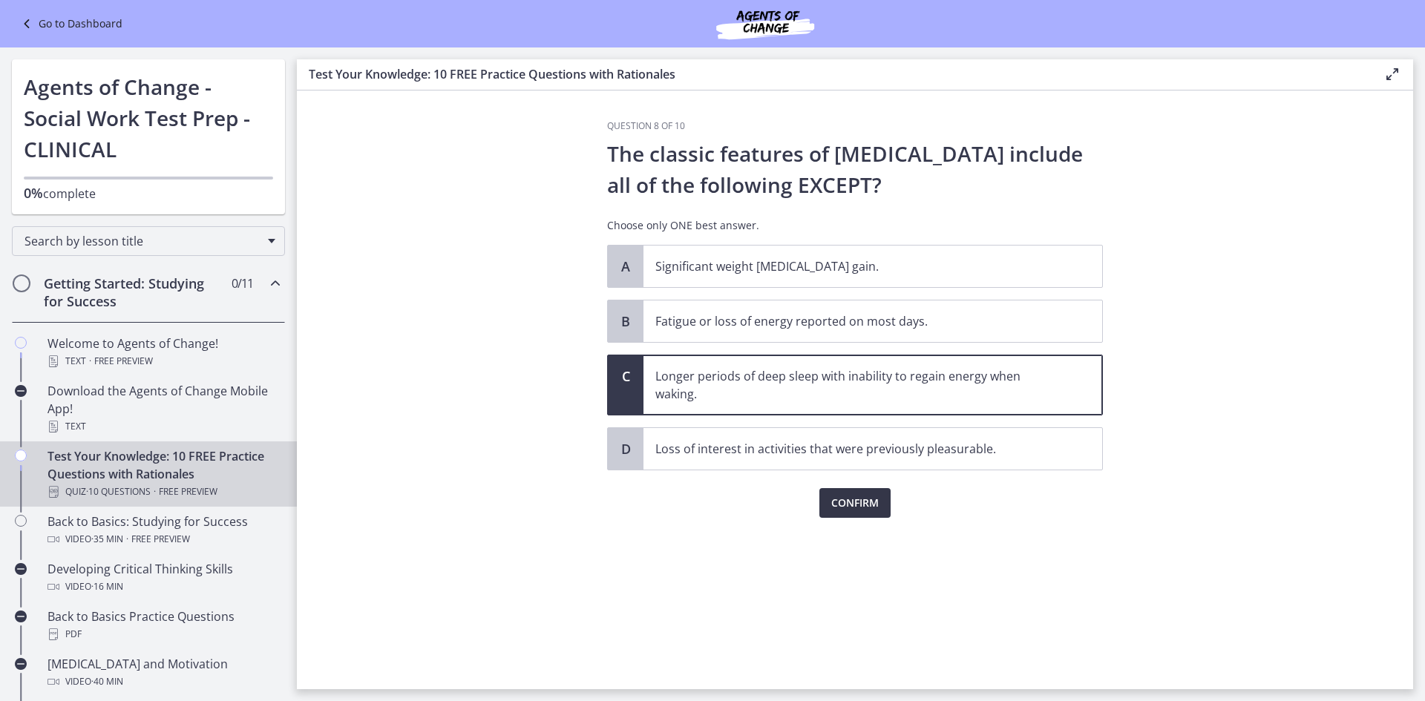
click at [858, 509] on span "Confirm" at bounding box center [854, 503] width 47 height 18
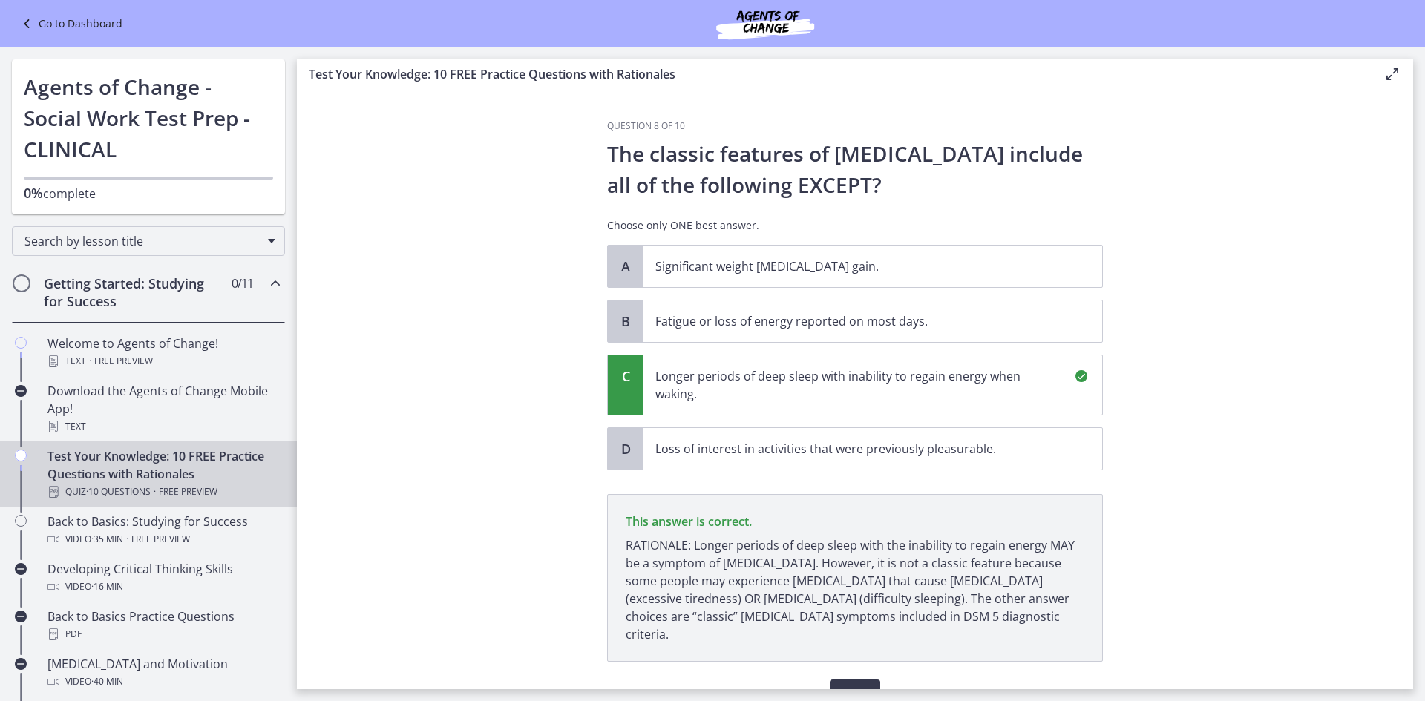
scroll to position [62, 0]
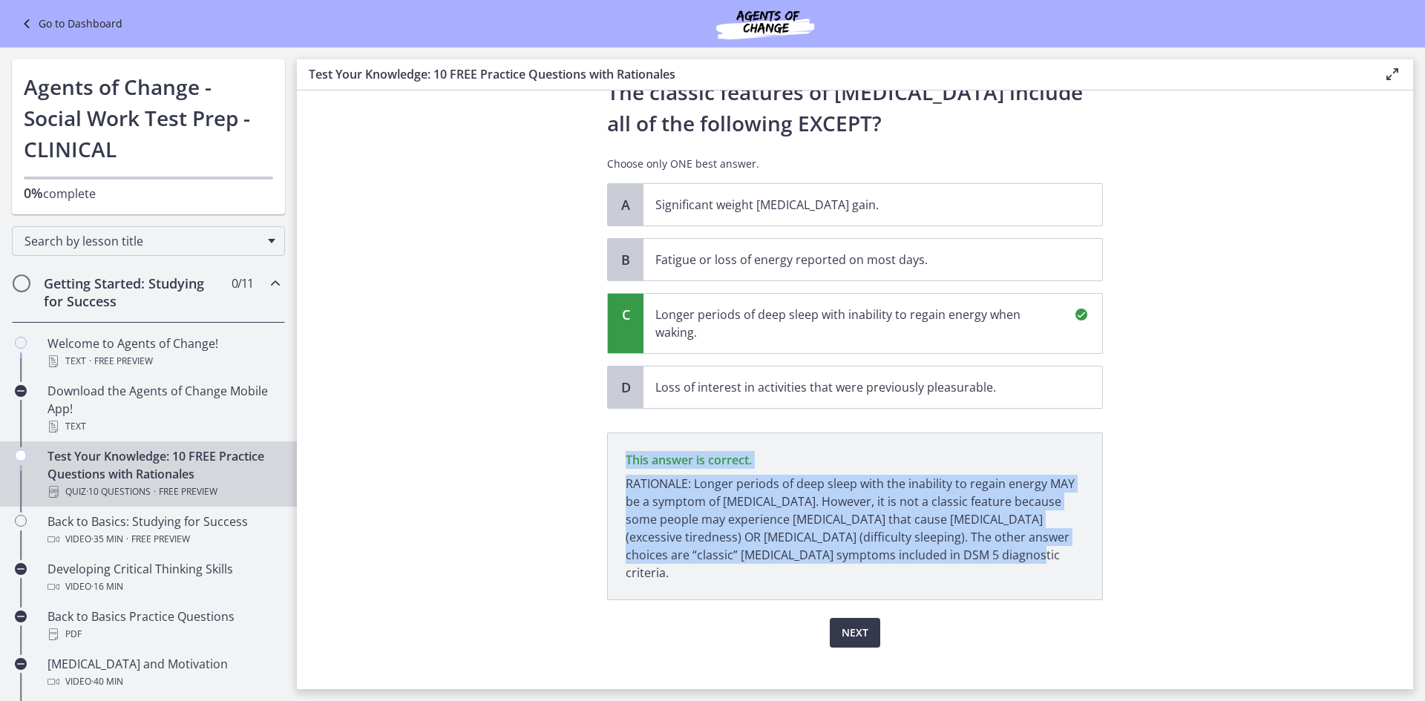
drag, startPoint x: 622, startPoint y: 459, endPoint x: 1008, endPoint y: 549, distance: 396.2
click at [1008, 549] on p "This answer is correct. RATIONALE: Longer periods of deep sleep with the inabil…" at bounding box center [855, 517] width 496 height 168
click at [1234, 427] on section "Question 8 of 10 The classic features of [MEDICAL_DATA] include all of the foll…" at bounding box center [855, 390] width 1116 height 599
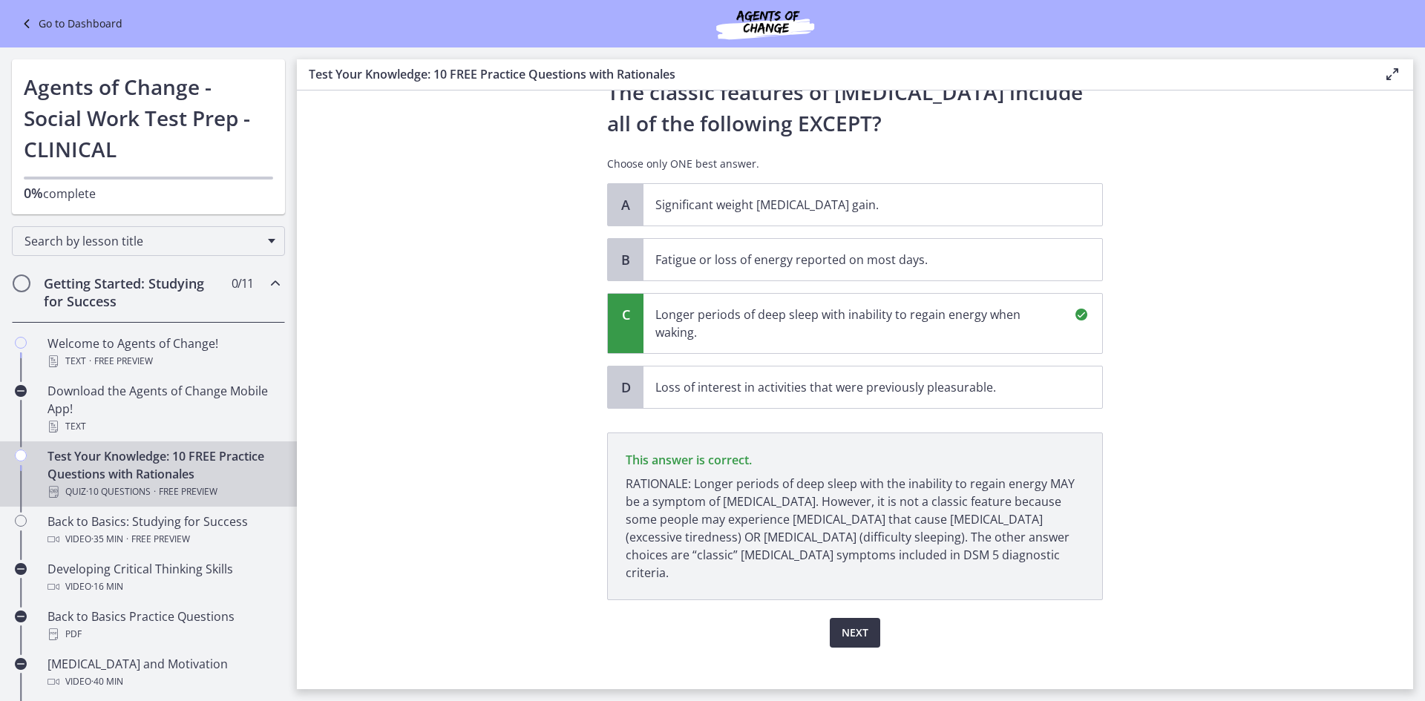
click at [848, 624] on span "Next" at bounding box center [855, 633] width 27 height 18
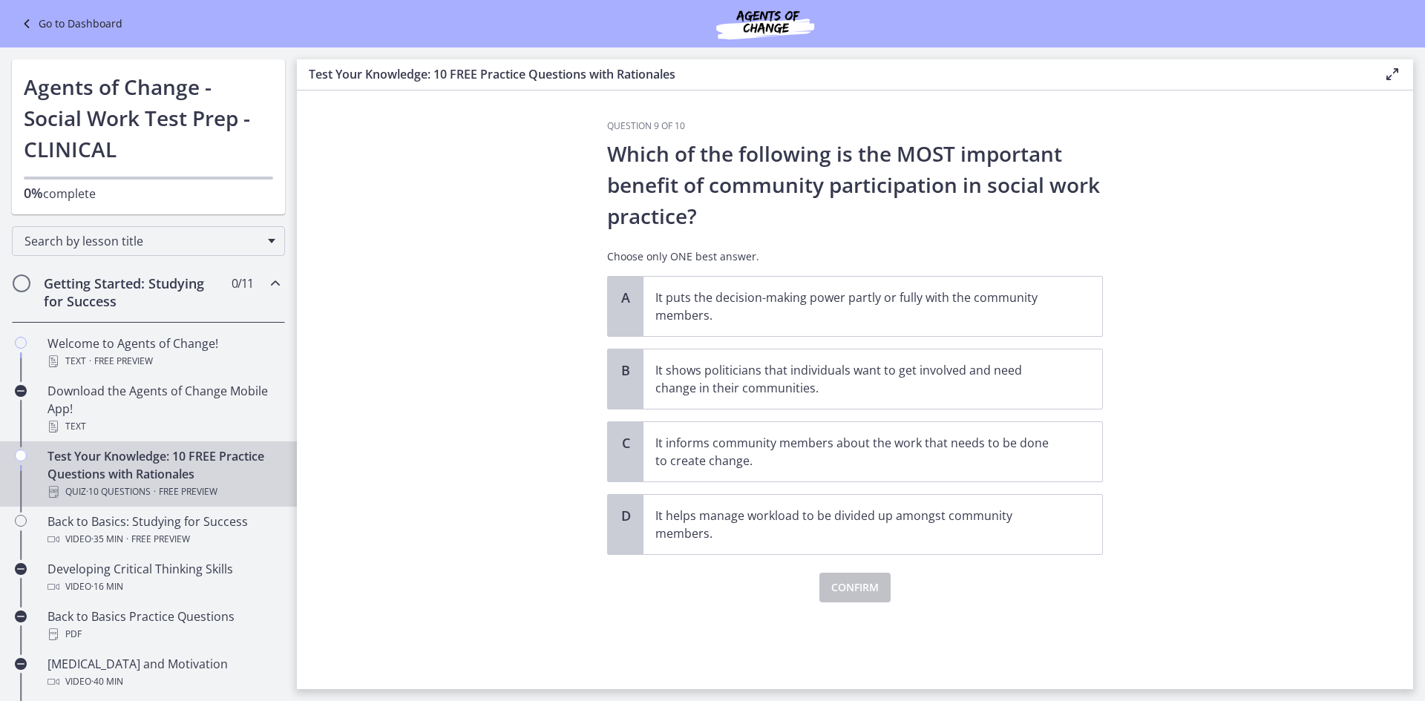
scroll to position [0, 0]
drag, startPoint x: 608, startPoint y: 154, endPoint x: 911, endPoint y: 363, distance: 368.3
click at [1015, 526] on div "Question 9 of 10 Which of the following is the MOST important benefit of commun…" at bounding box center [855, 361] width 496 height 482
click at [1187, 206] on section "Question 9 of 10 Which of the following is the MOST important benefit of commun…" at bounding box center [855, 390] width 1116 height 599
click at [1217, 336] on section "Question 9 of 10 Which of the following is the MOST important benefit of commun…" at bounding box center [855, 390] width 1116 height 599
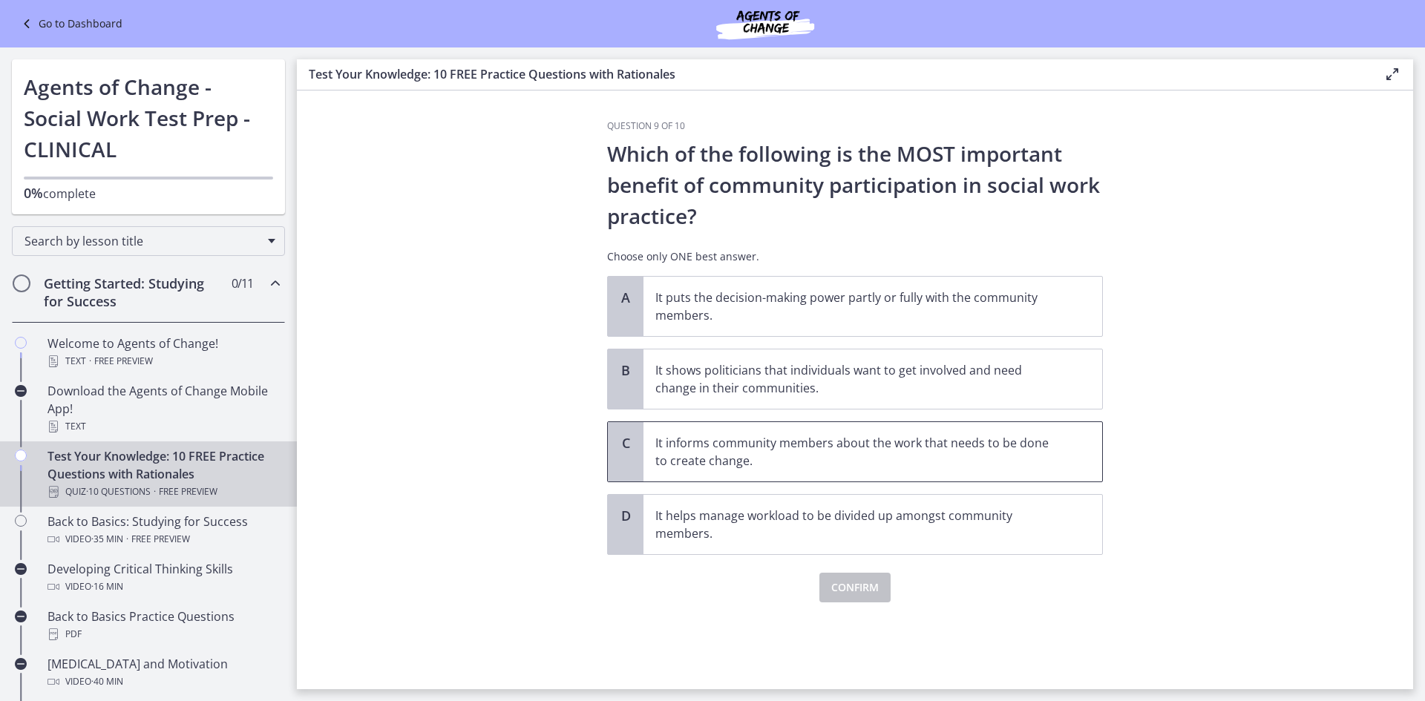
click at [701, 426] on span "It informs community members about the work that needs to be done to create cha…" at bounding box center [872, 451] width 459 height 59
click at [853, 586] on span "Confirm" at bounding box center [854, 588] width 47 height 18
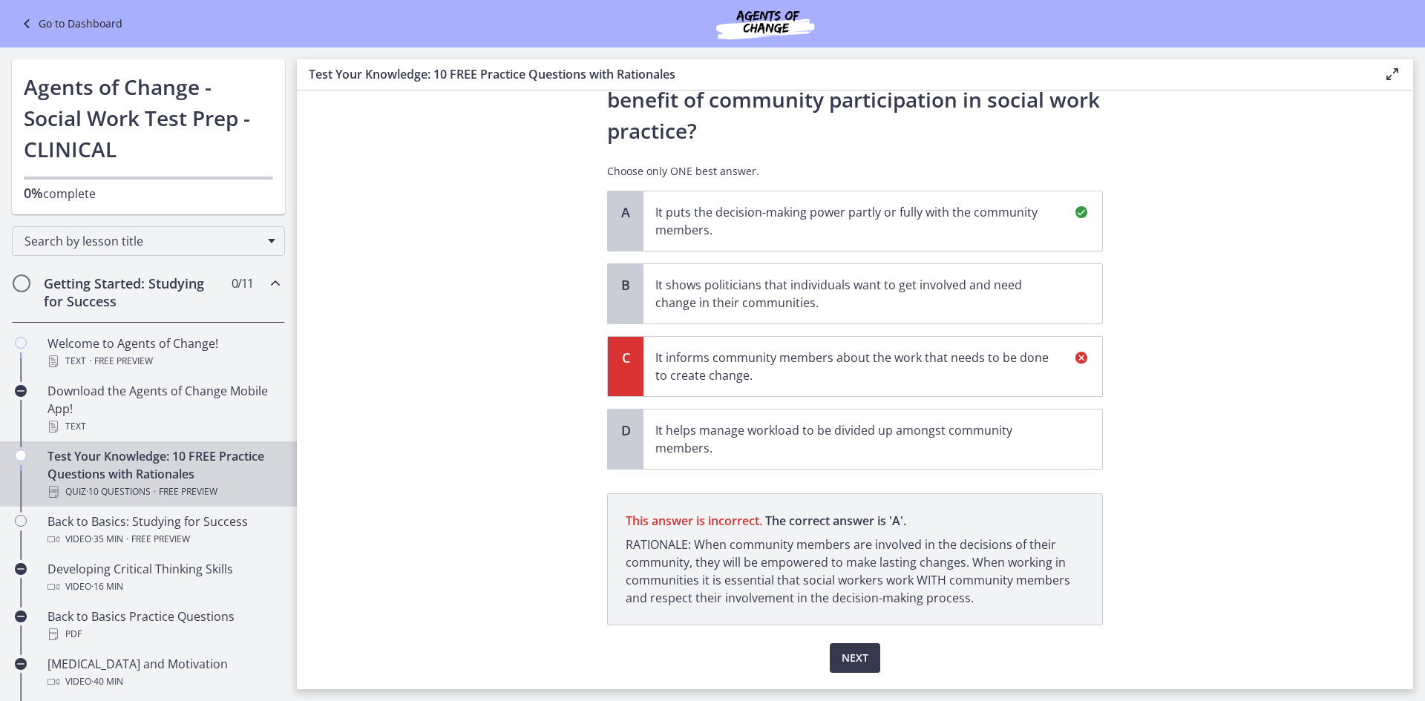
scroll to position [128, 0]
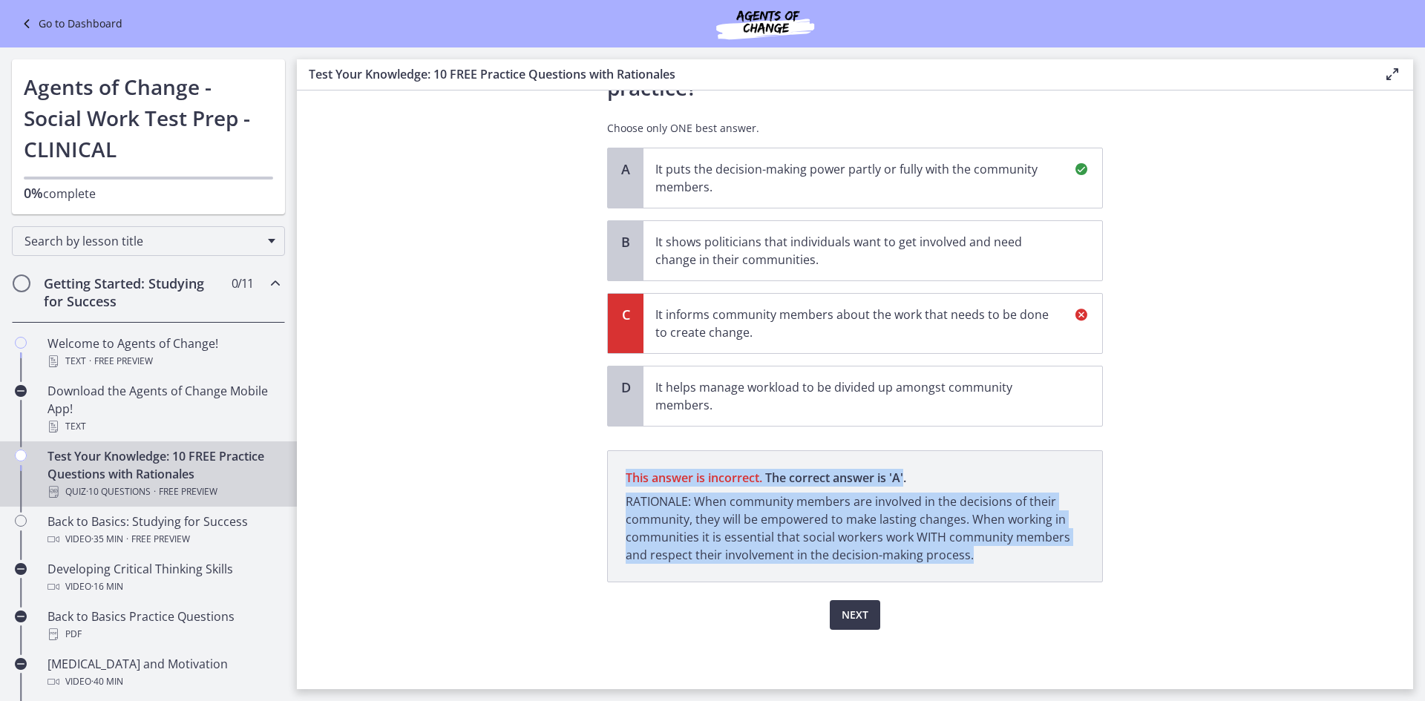
drag, startPoint x: 623, startPoint y: 477, endPoint x: 938, endPoint y: 543, distance: 321.5
click at [996, 564] on p "This answer is incorrect. The correct answer is ' A ' RATIONALE: When community…" at bounding box center [855, 517] width 496 height 132
click at [1310, 494] on section "Question 9 of 10 Which of the following is the MOST important benefit of commun…" at bounding box center [855, 390] width 1116 height 599
drag, startPoint x: 623, startPoint y: 479, endPoint x: 968, endPoint y: 552, distance: 352.8
click at [968, 552] on p "This answer is incorrect. The correct answer is ' A ' RATIONALE: When community…" at bounding box center [855, 517] width 496 height 132
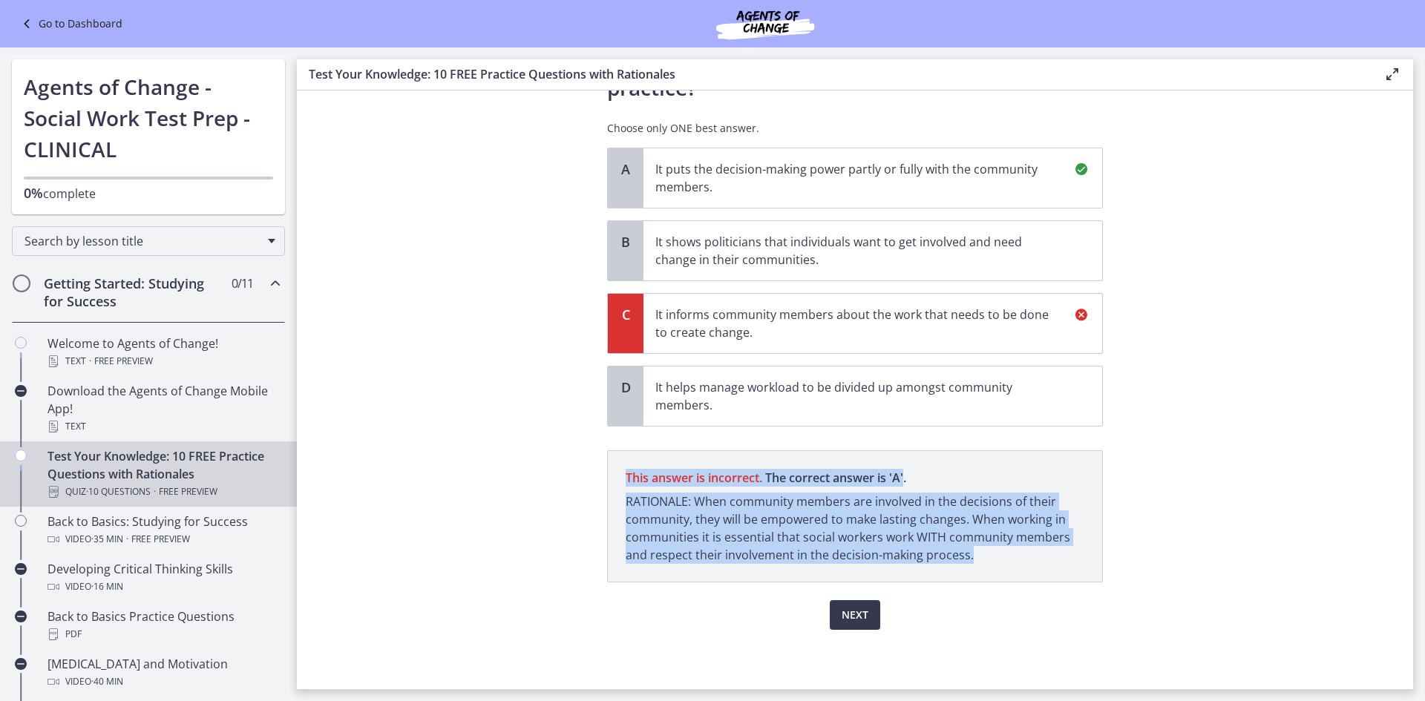
click at [1236, 499] on section "Question 9 of 10 Which of the following is the MOST important benefit of commun…" at bounding box center [855, 390] width 1116 height 599
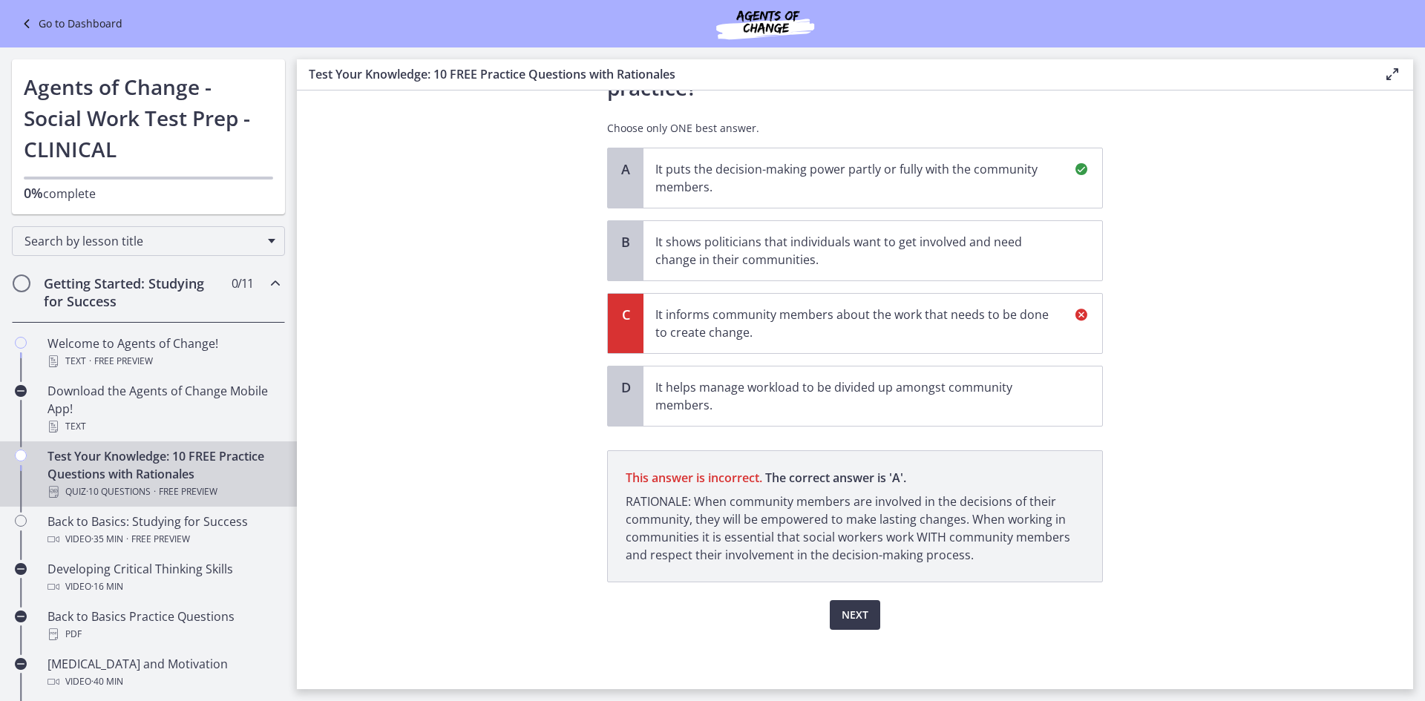
click at [1235, 347] on section "Question 9 of 10 Which of the following is the MOST important benefit of commun…" at bounding box center [855, 390] width 1116 height 599
click at [844, 617] on span "Next" at bounding box center [855, 615] width 27 height 18
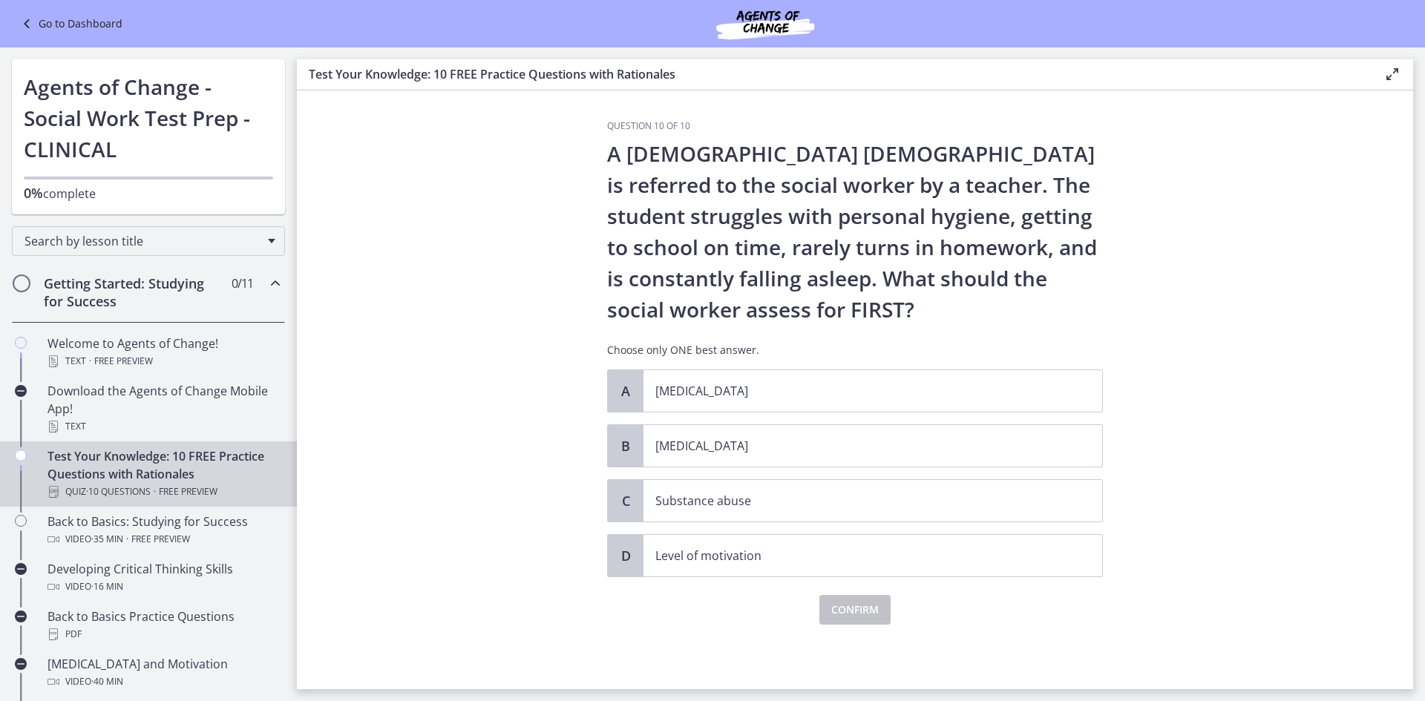
scroll to position [0, 0]
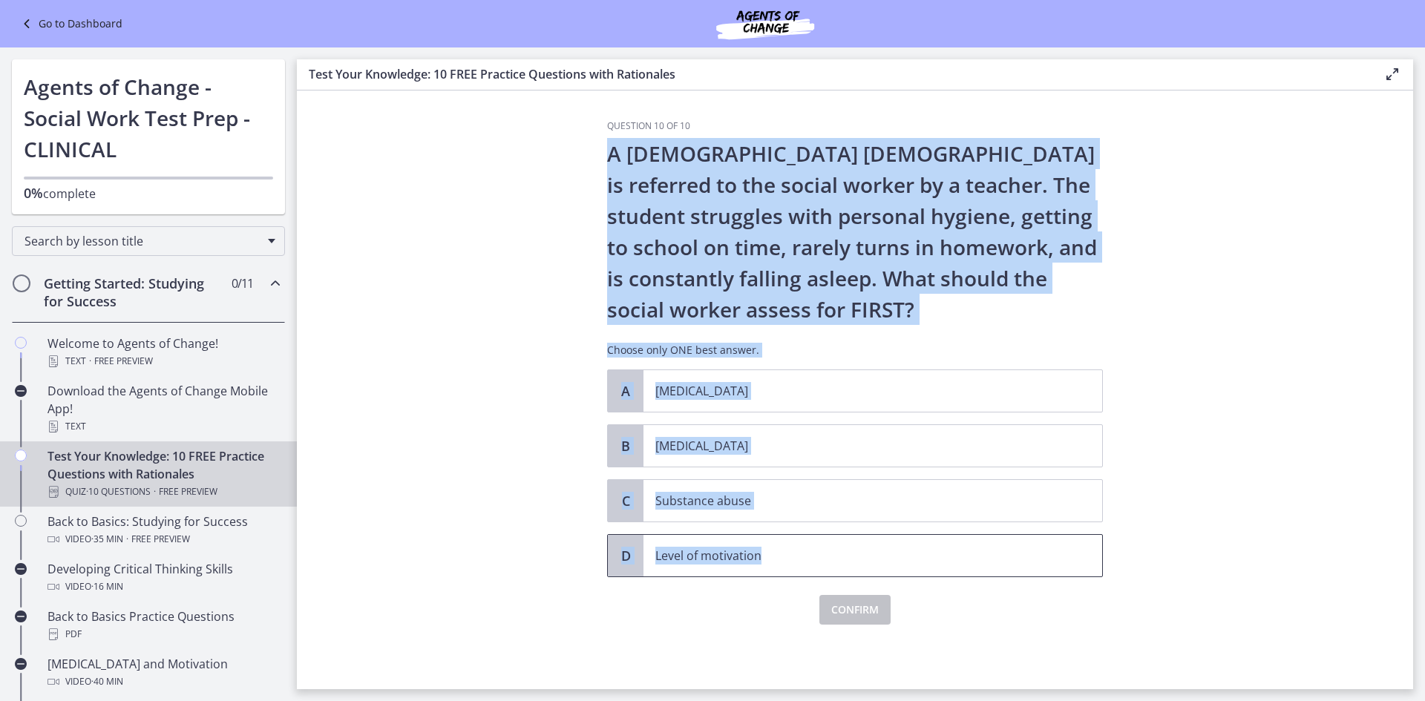
drag, startPoint x: 609, startPoint y: 154, endPoint x: 1087, endPoint y: 539, distance: 613.9
click at [1091, 540] on div "Question 10 of 10 A [DEMOGRAPHIC_DATA] [DEMOGRAPHIC_DATA] is referred to the so…" at bounding box center [855, 372] width 496 height 505
click at [1305, 289] on section "Question 10 of 10 A [DEMOGRAPHIC_DATA] [DEMOGRAPHIC_DATA] is referred to the so…" at bounding box center [855, 390] width 1116 height 599
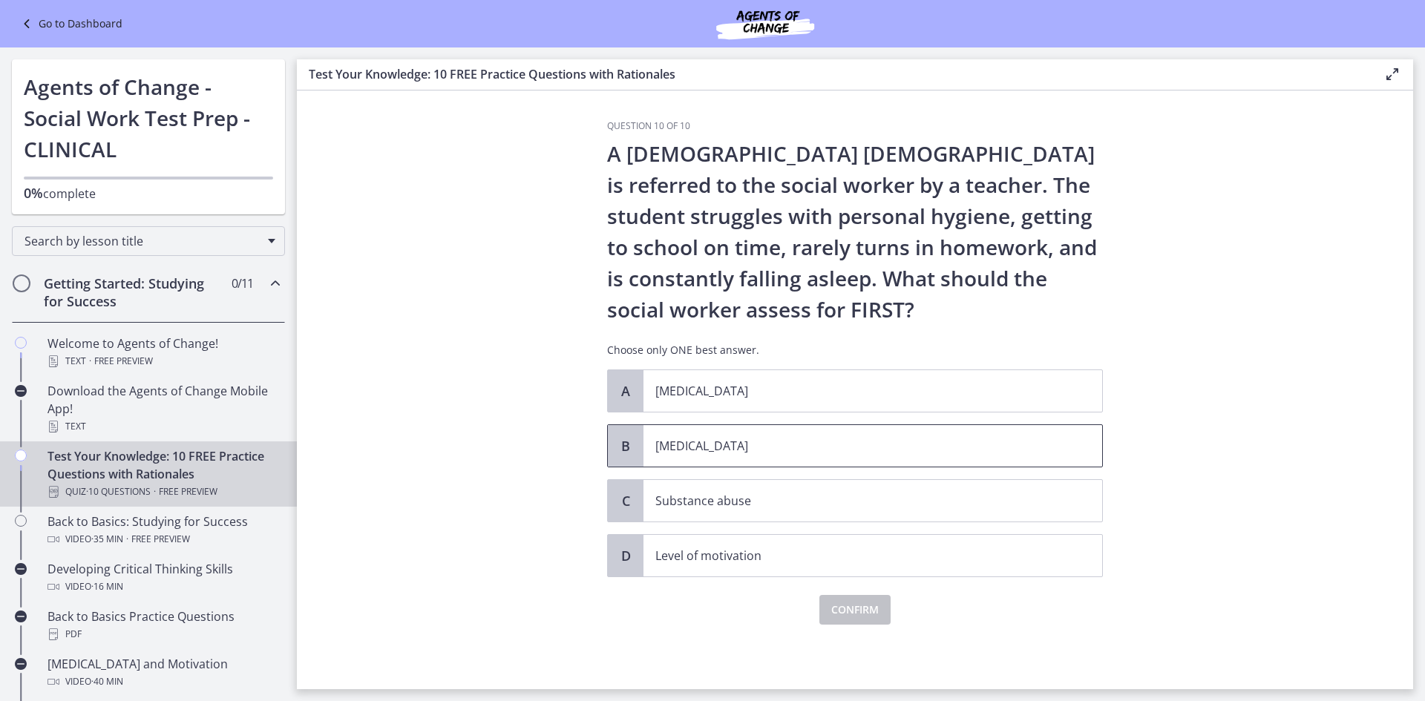
click at [690, 452] on p "[MEDICAL_DATA]" at bounding box center [857, 446] width 405 height 18
click at [857, 612] on span "Confirm" at bounding box center [854, 610] width 47 height 18
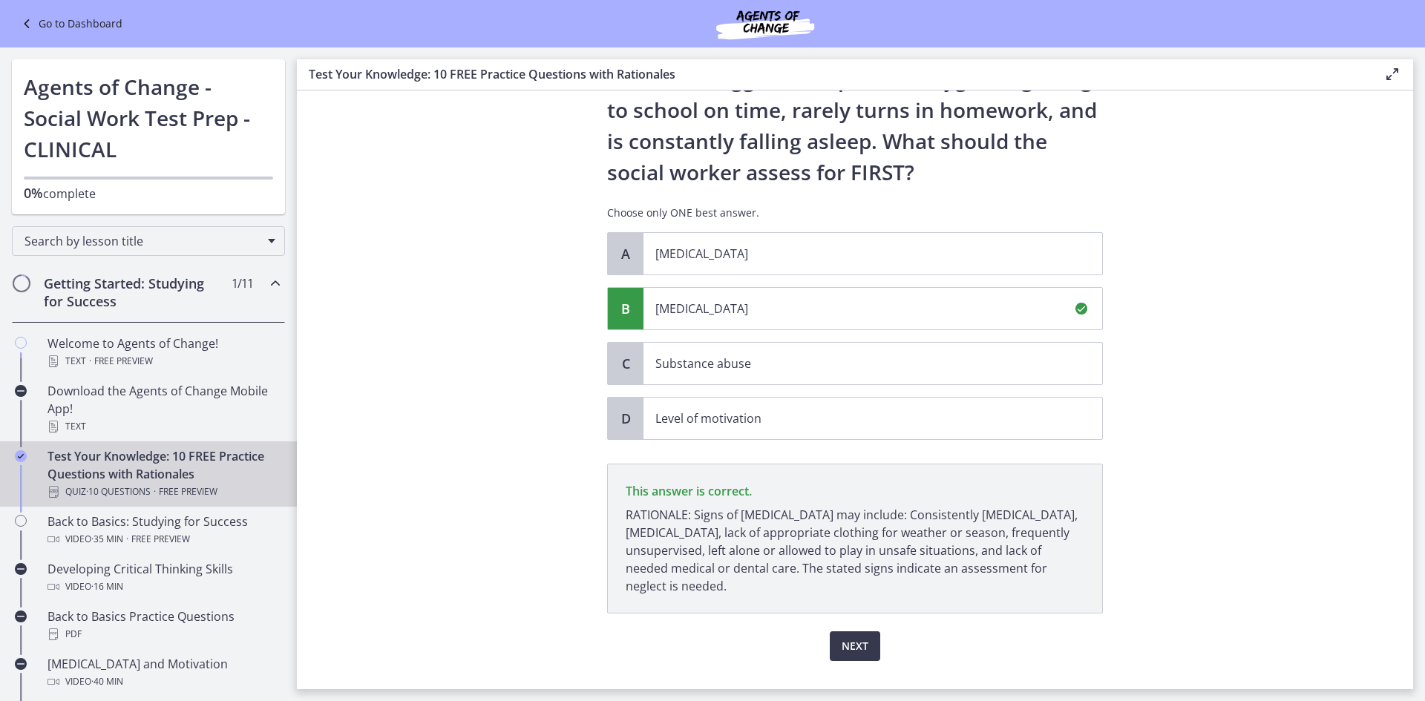
scroll to position [168, 0]
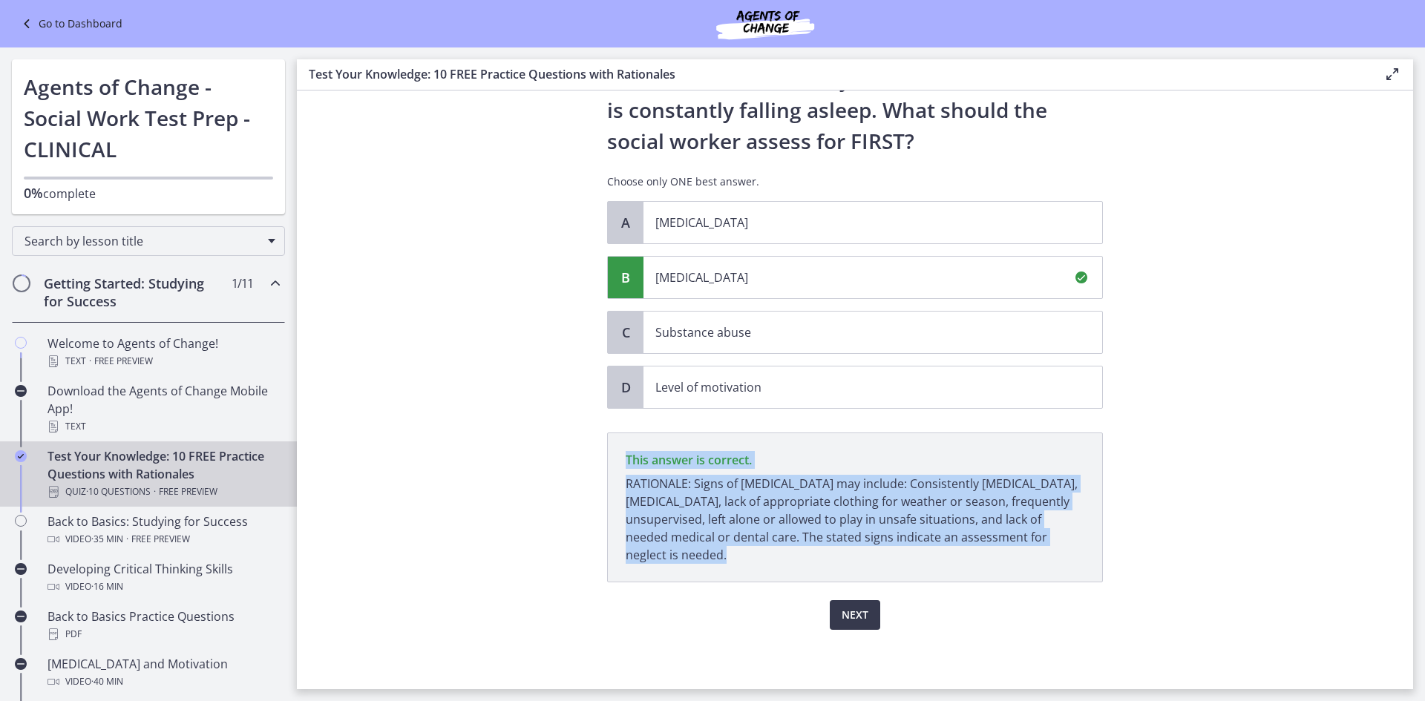
drag, startPoint x: 622, startPoint y: 460, endPoint x: 832, endPoint y: 555, distance: 230.5
click at [832, 555] on p "This answer is correct. RATIONALE: Signs of [MEDICAL_DATA] may include: Consist…" at bounding box center [855, 508] width 496 height 150
click at [1278, 505] on section "Question 10 of 10 A [DEMOGRAPHIC_DATA] [DEMOGRAPHIC_DATA] is referred to the so…" at bounding box center [855, 390] width 1116 height 599
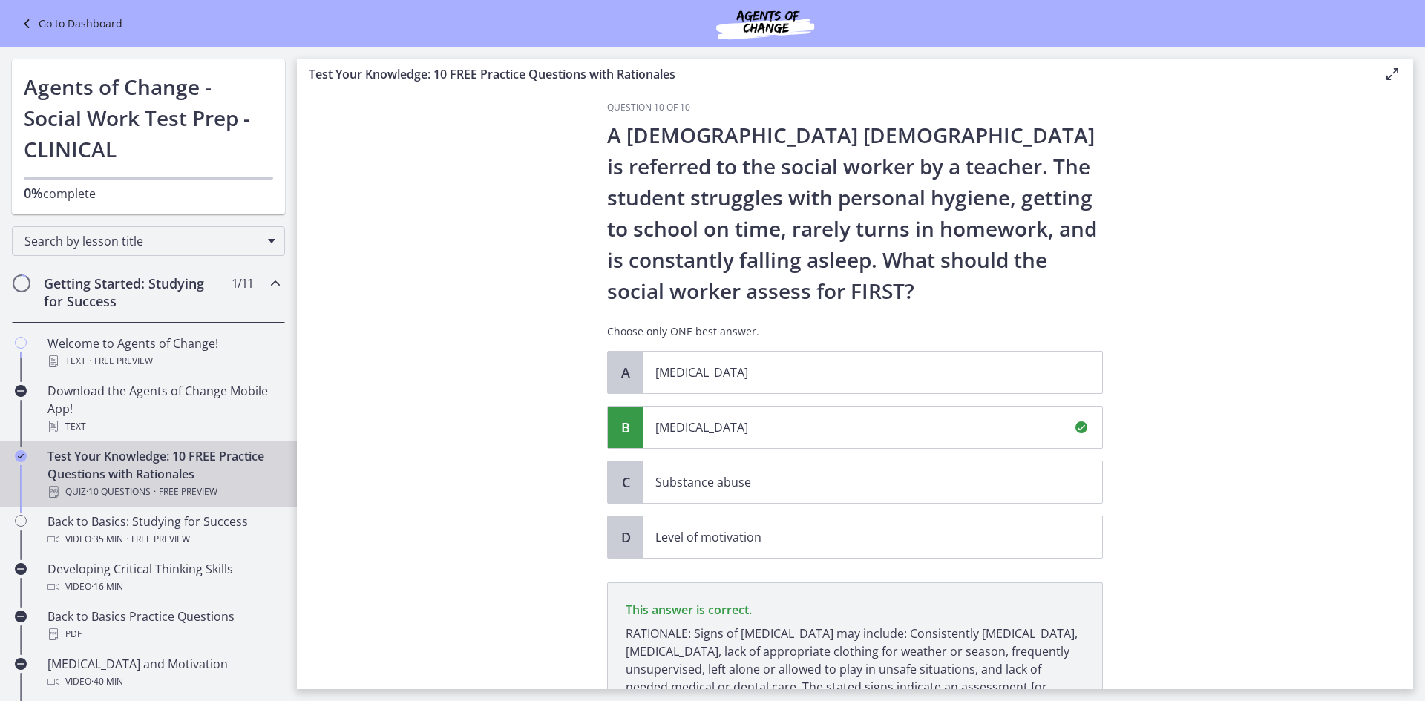
scroll to position [0, 0]
